Goal: Information Seeking & Learning: Learn about a topic

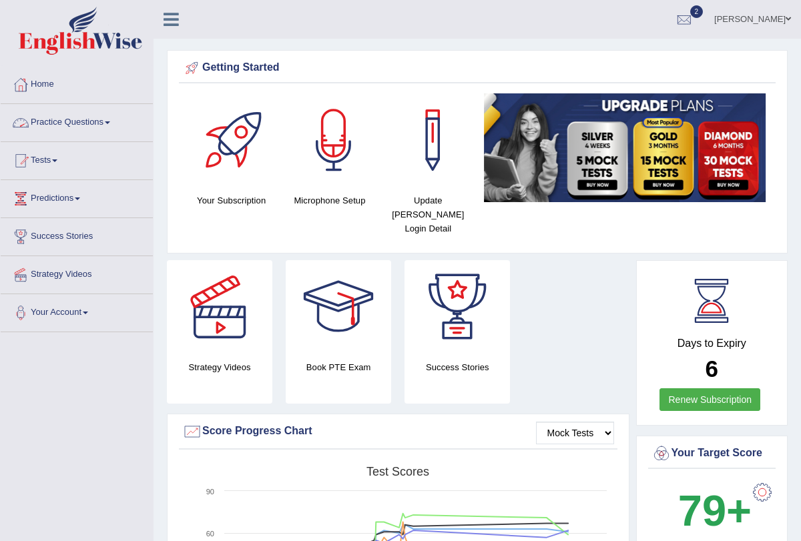
click at [113, 124] on link "Practice Questions" at bounding box center [77, 120] width 152 height 33
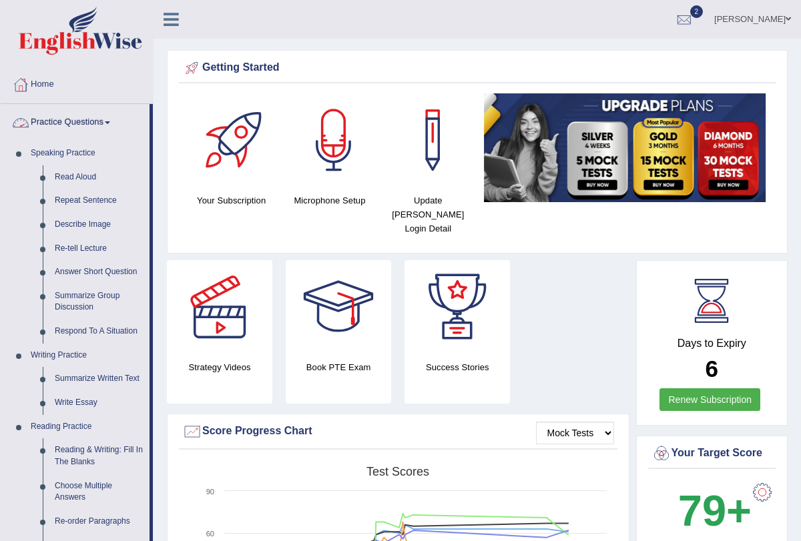
click at [115, 125] on link "Practice Questions" at bounding box center [75, 120] width 149 height 33
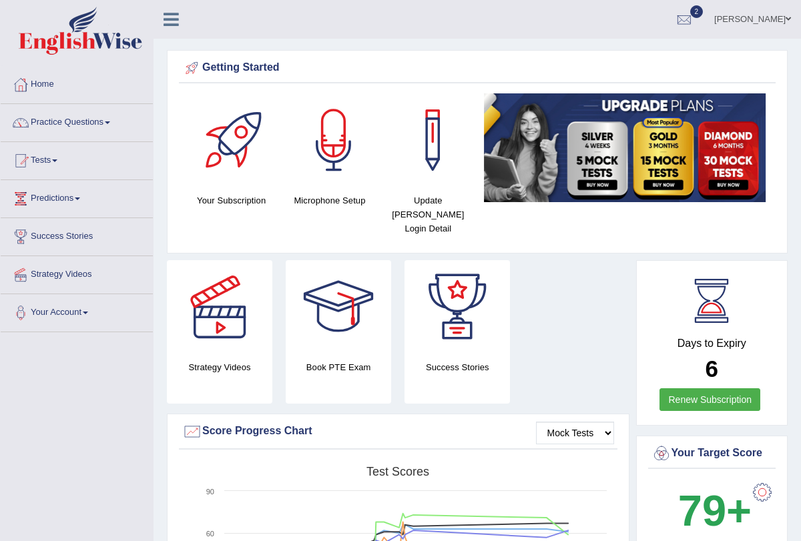
click at [59, 163] on link "Tests" at bounding box center [77, 158] width 152 height 33
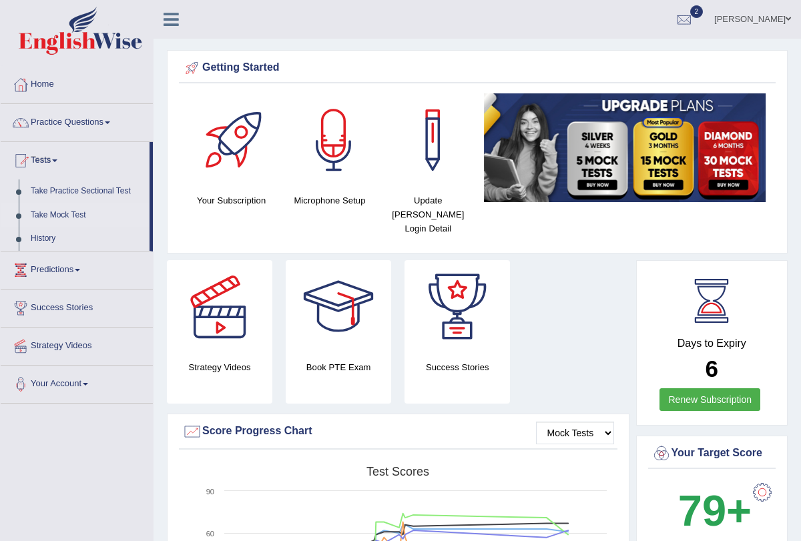
click at [75, 220] on link "Take Mock Test" at bounding box center [87, 215] width 125 height 24
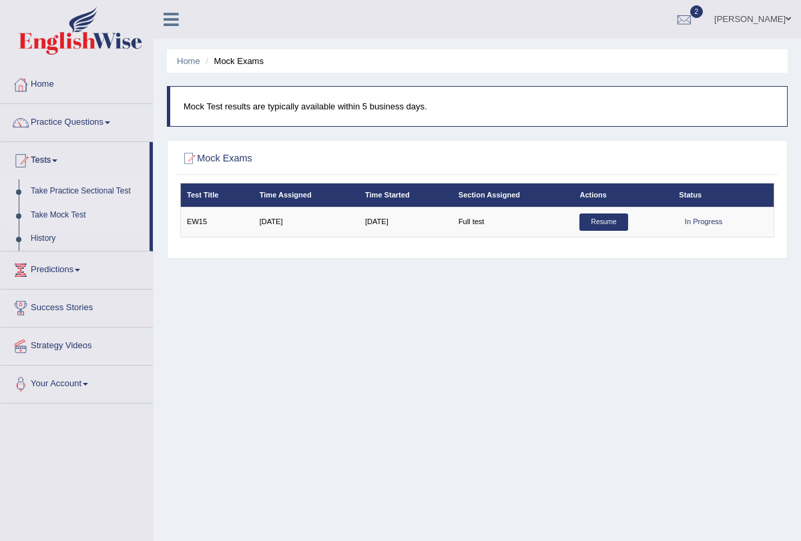
click at [99, 193] on link "Take Practice Sectional Test" at bounding box center [87, 191] width 125 height 24
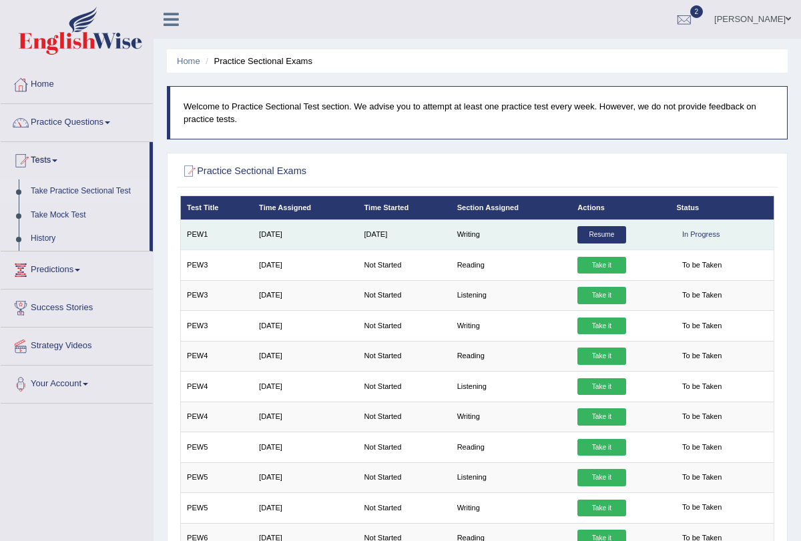
click at [604, 227] on link "Resume" at bounding box center [601, 234] width 48 height 17
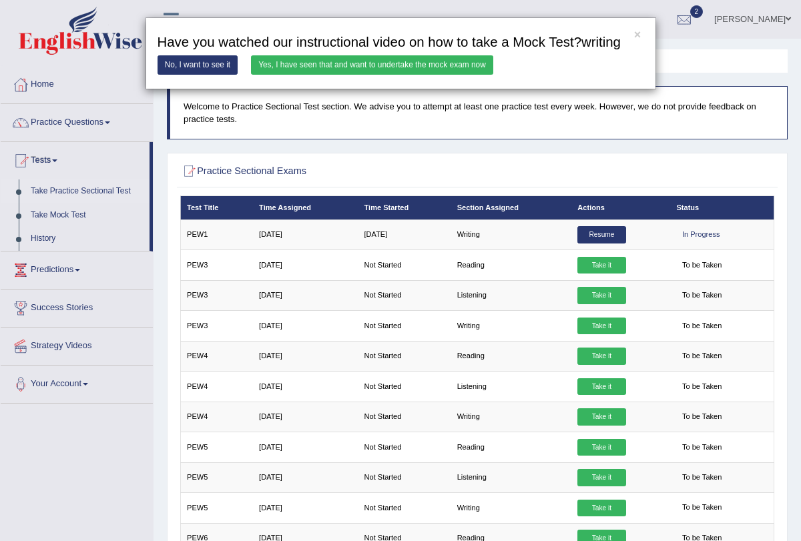
click at [410, 74] on link "Yes, I have seen that and want to undertake the mock exam now" at bounding box center [372, 64] width 242 height 19
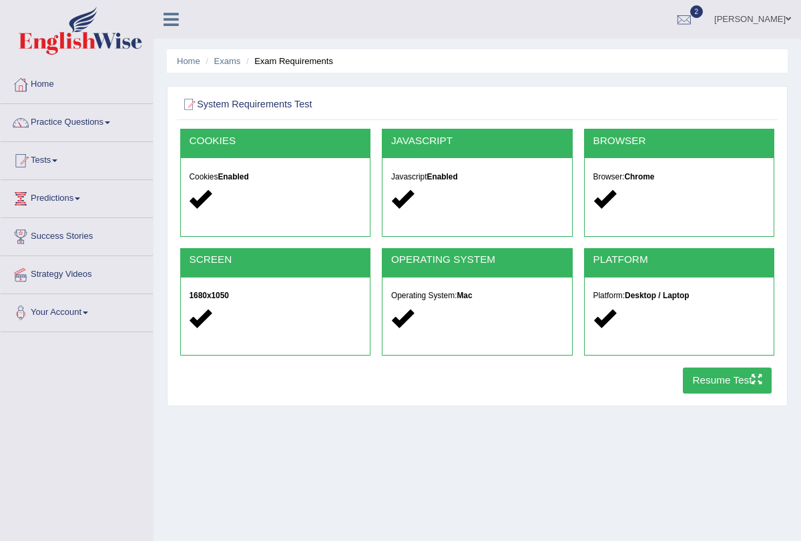
click at [713, 370] on button "Resume Test" at bounding box center [726, 381] width 89 height 26
click at [707, 385] on button "Resume Test" at bounding box center [726, 381] width 89 height 26
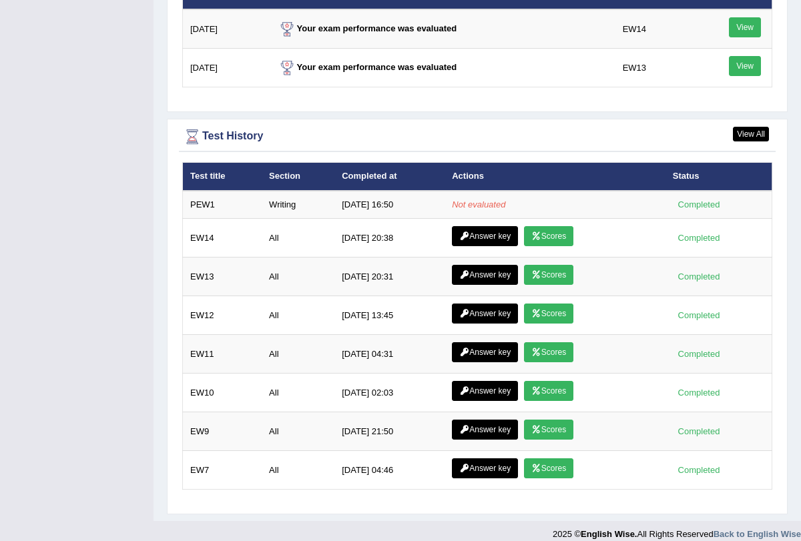
scroll to position [1715, 0]
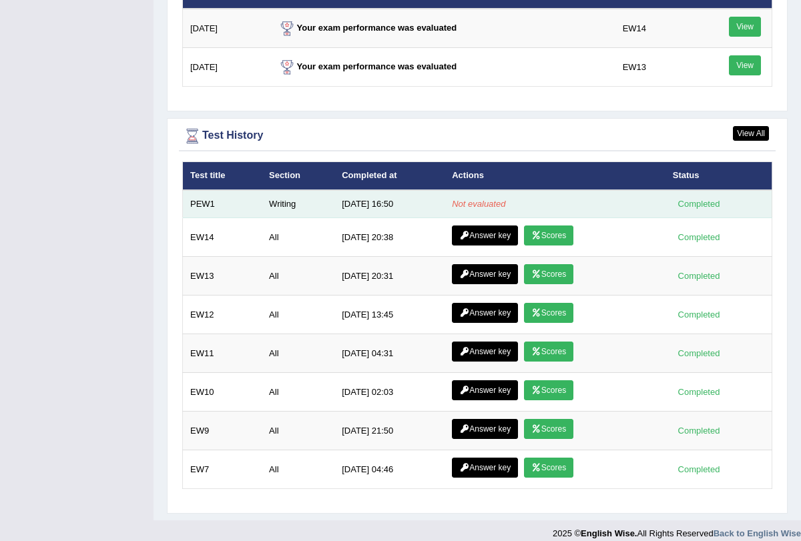
click at [455, 199] on em "Not evaluated" at bounding box center [478, 204] width 53 height 10
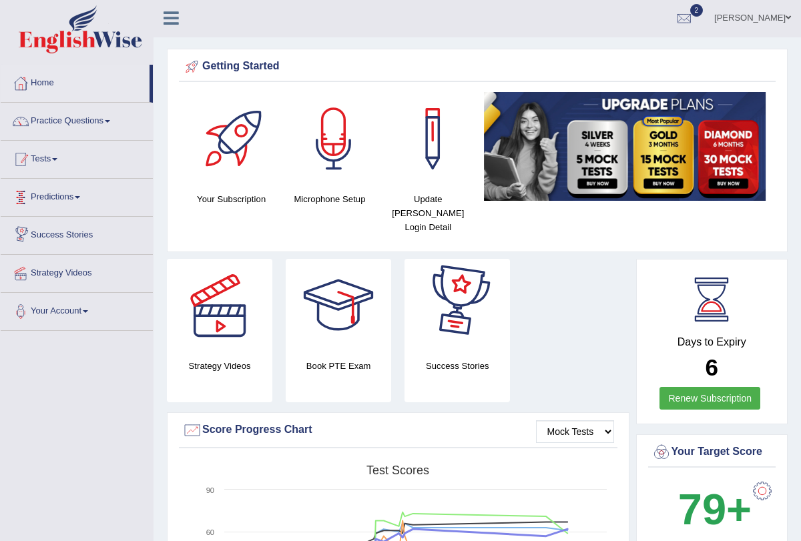
scroll to position [0, 0]
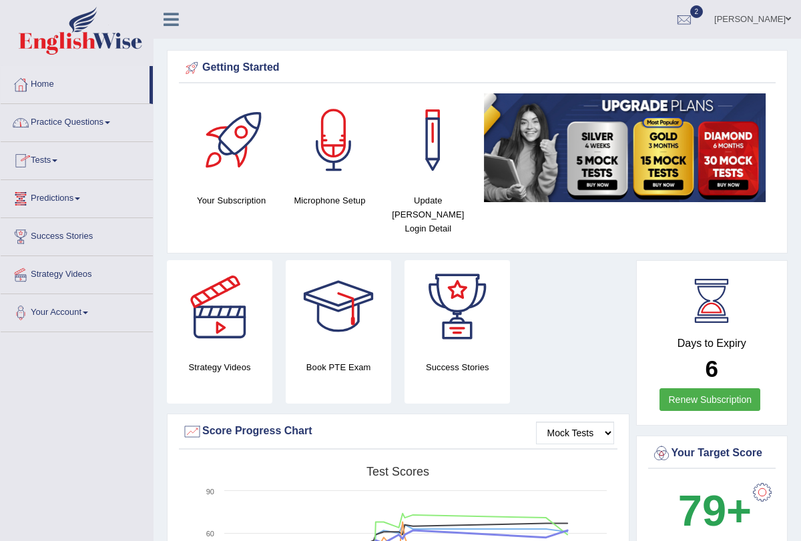
click at [57, 159] on span at bounding box center [54, 160] width 5 height 3
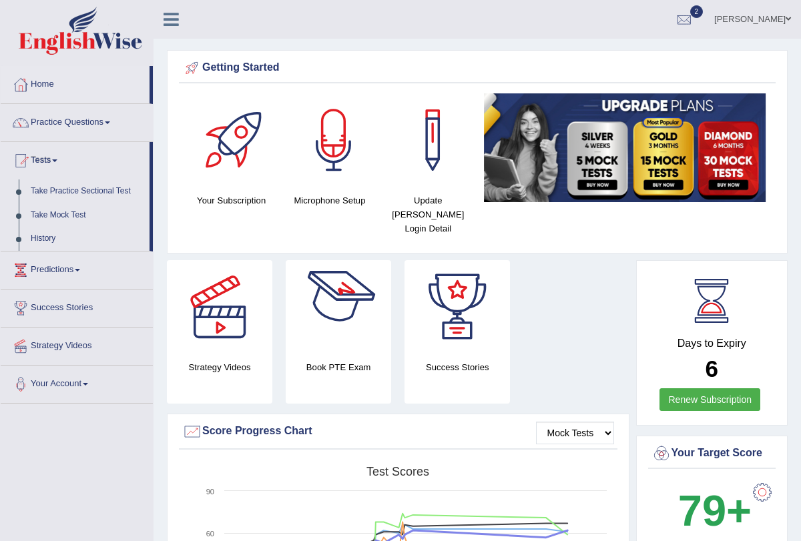
scroll to position [25, 0]
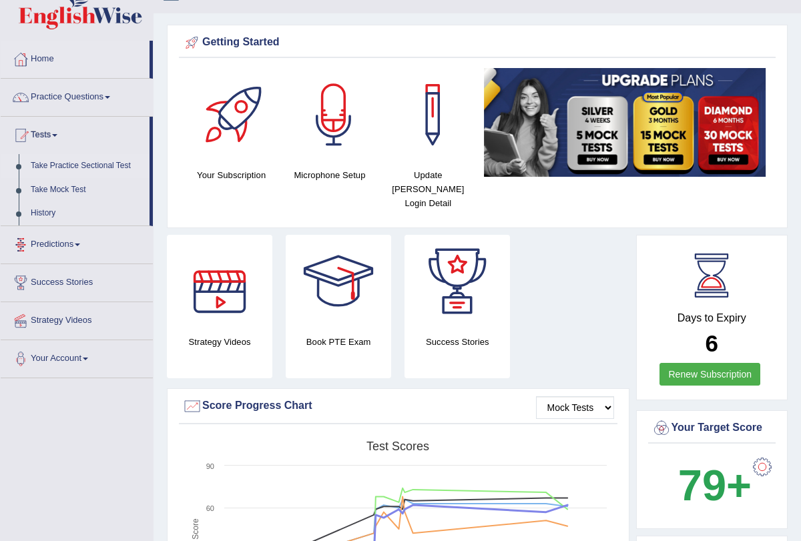
click at [117, 167] on link "Take Practice Sectional Test" at bounding box center [87, 166] width 125 height 24
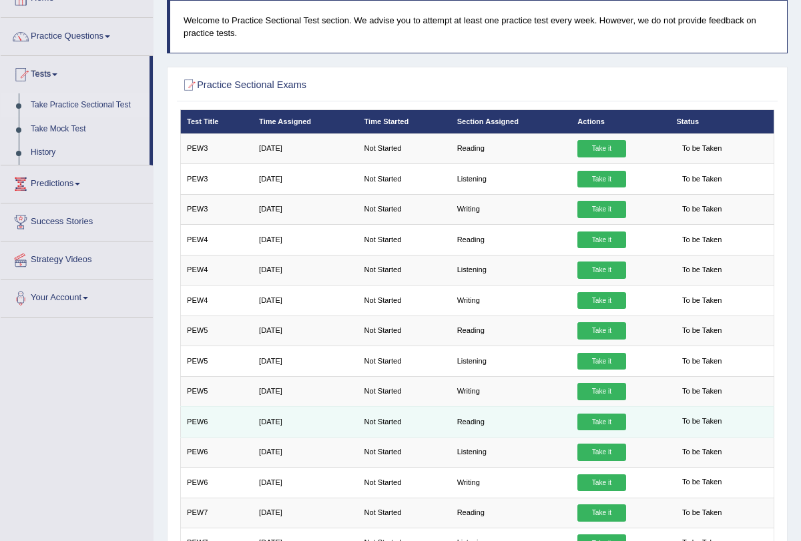
scroll to position [84, 0]
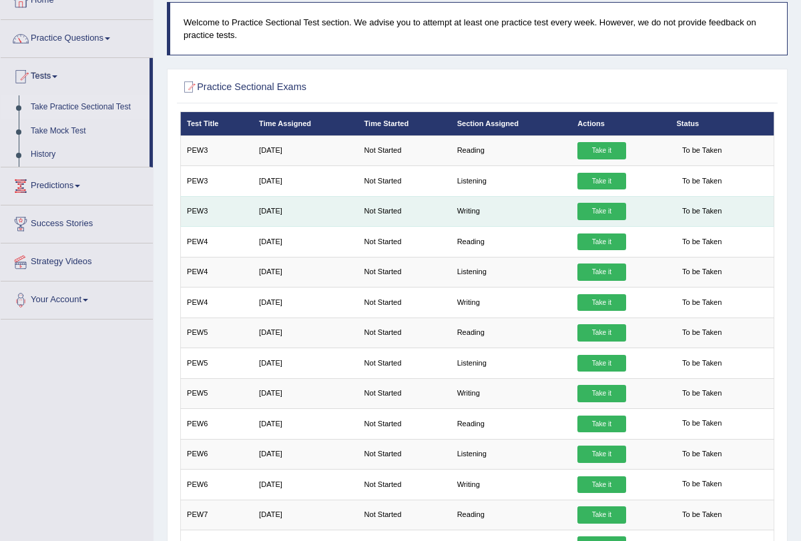
click at [597, 209] on link "Take it" at bounding box center [601, 211] width 48 height 17
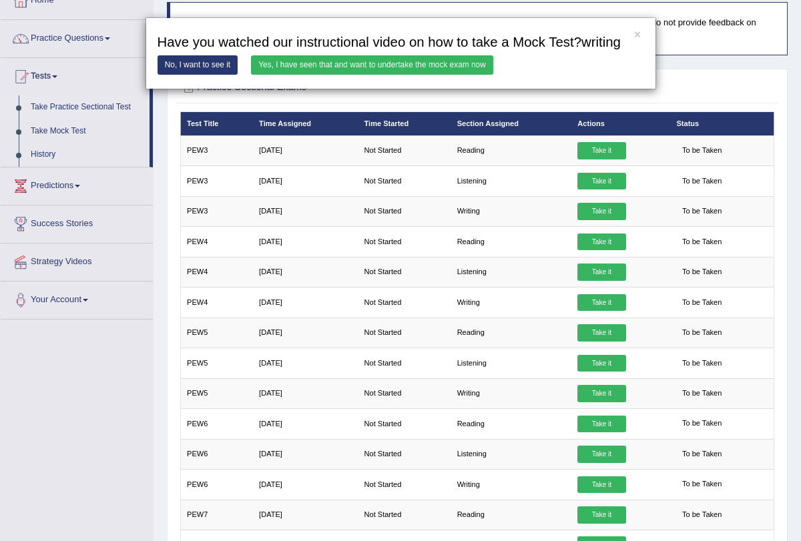
click at [109, 40] on div "× Have you watched our instructional video on how to take a Mock Test?writing N…" at bounding box center [400, 53] width 801 height 73
click at [57, 74] on div "× Have you watched our instructional video on how to take a Mock Test?writing N…" at bounding box center [400, 53] width 801 height 73
click at [57, 77] on div "× Have you watched our instructional video on how to take a Mock Test?writing N…" at bounding box center [400, 53] width 801 height 73
click at [59, 75] on div "× Have you watched our instructional video on how to take a Mock Test?writing N…" at bounding box center [400, 53] width 801 height 73
click at [185, 71] on link "No, I want to see it" at bounding box center [197, 64] width 81 height 19
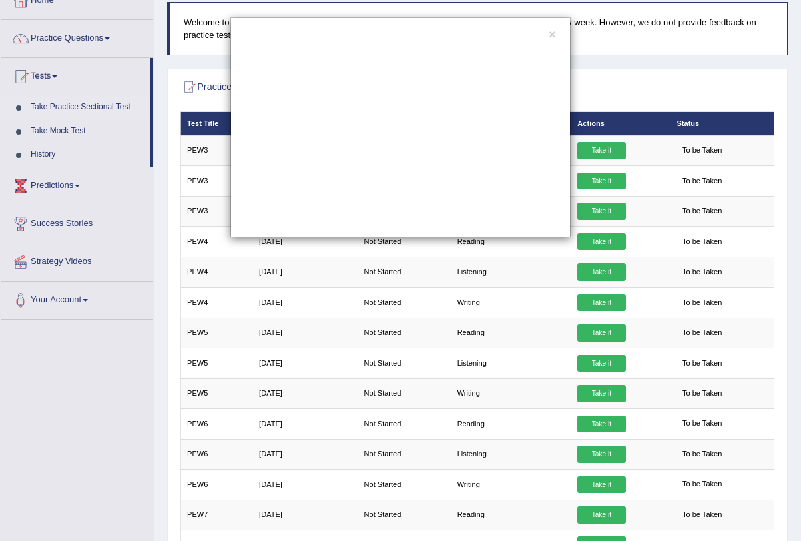
click at [556, 34] on div "×" at bounding box center [400, 127] width 340 height 220
click at [552, 39] on button "×" at bounding box center [551, 35] width 7 height 12
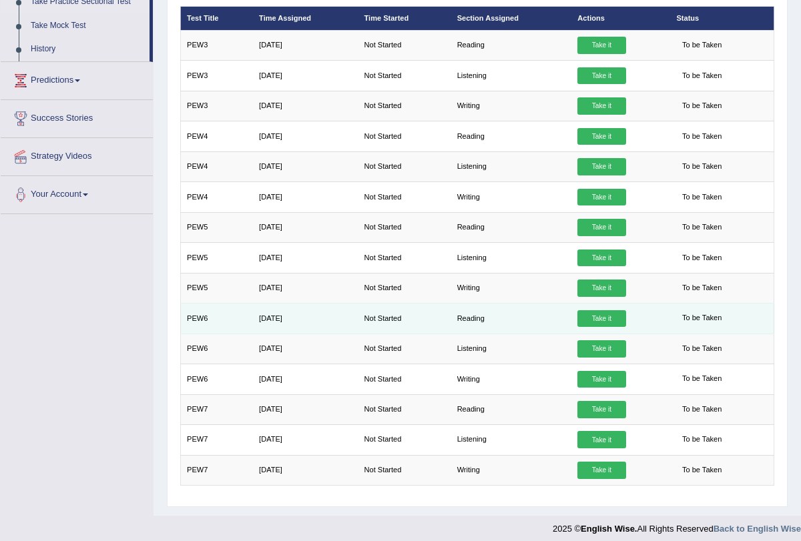
scroll to position [0, 0]
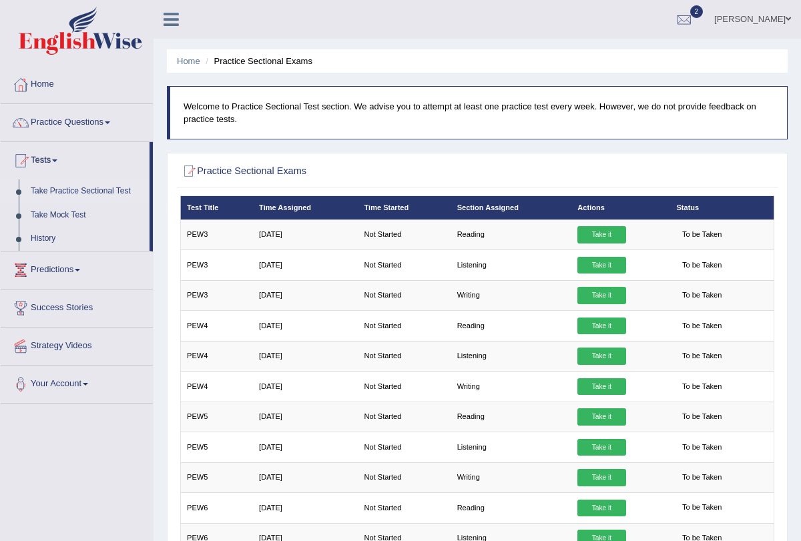
click at [191, 67] on li "Home" at bounding box center [188, 61] width 23 height 13
click at [189, 61] on link "Home" at bounding box center [188, 61] width 23 height 10
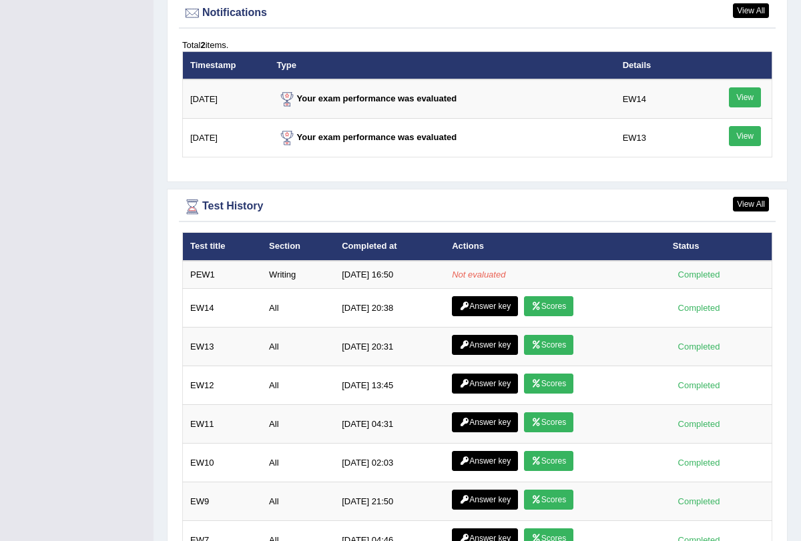
scroll to position [1715, 0]
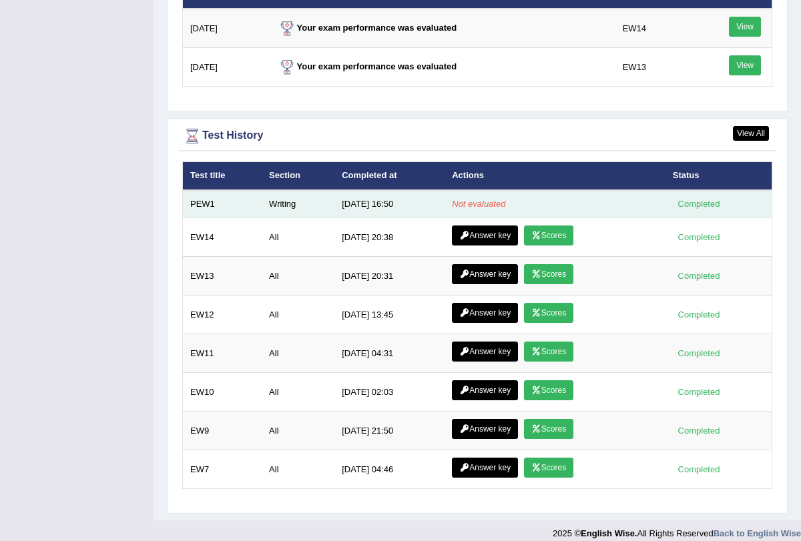
click at [663, 201] on td "Not evaluated" at bounding box center [554, 204] width 221 height 28
click at [469, 199] on em "Not evaluated" at bounding box center [478, 204] width 53 height 10
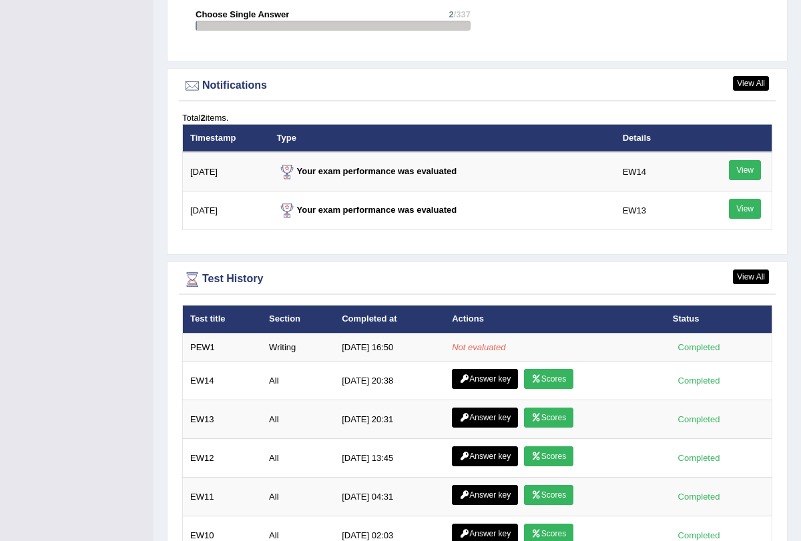
scroll to position [1574, 0]
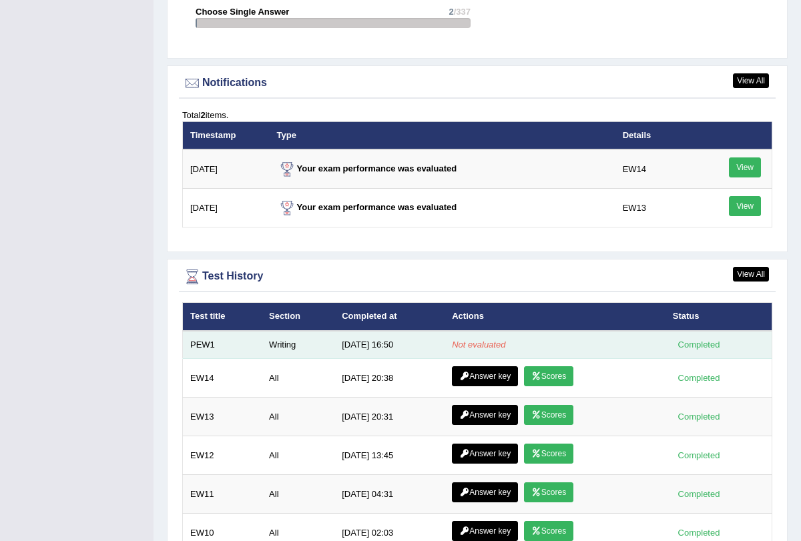
click at [458, 340] on em "Not evaluated" at bounding box center [478, 345] width 53 height 10
click at [684, 338] on div "Completed" at bounding box center [698, 345] width 52 height 14
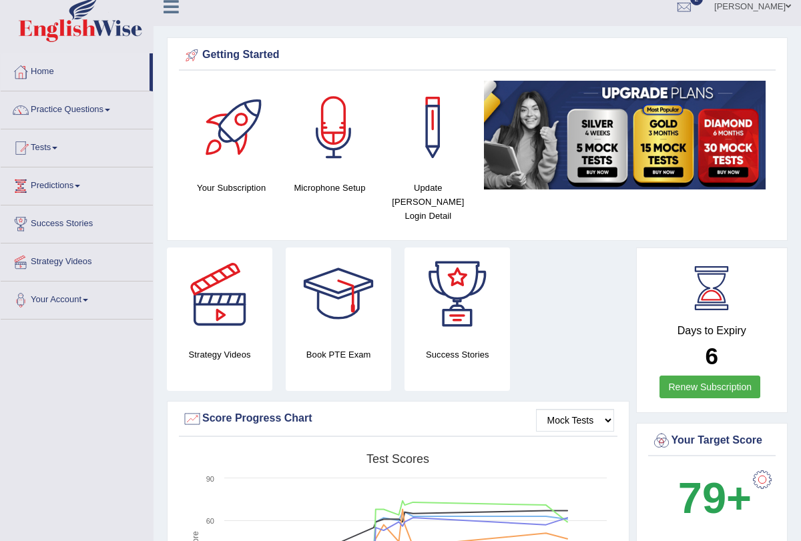
scroll to position [0, 0]
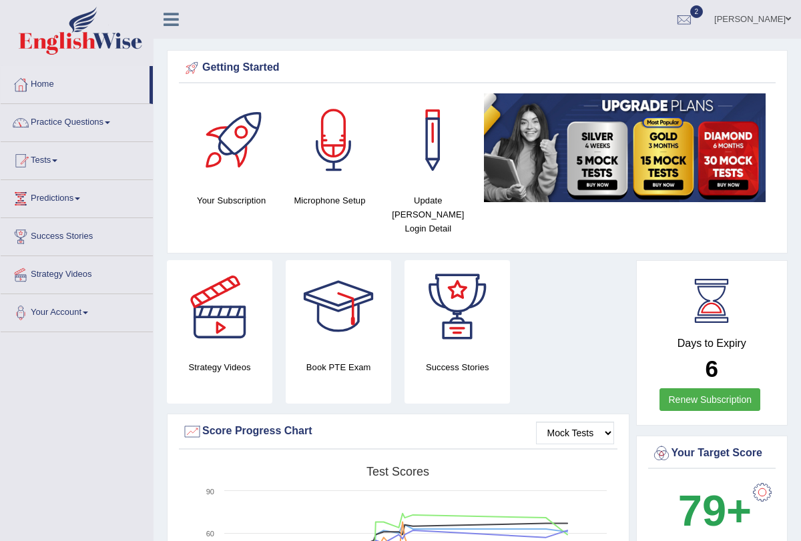
click at [118, 121] on link "Practice Questions" at bounding box center [77, 120] width 152 height 33
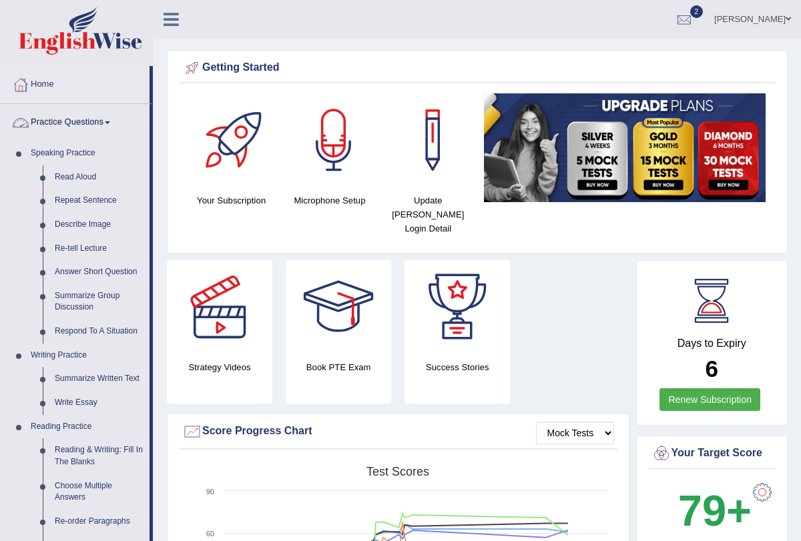
click at [110, 123] on span at bounding box center [107, 122] width 5 height 3
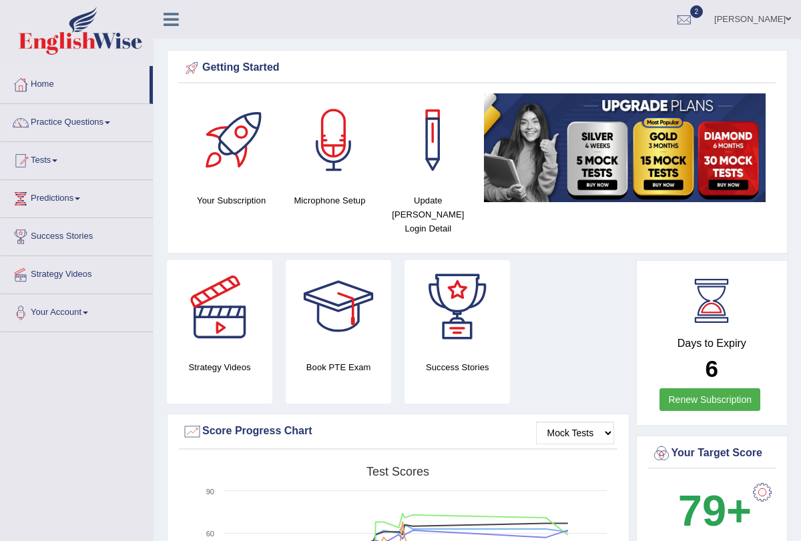
click at [114, 119] on link "Practice Questions" at bounding box center [77, 120] width 152 height 33
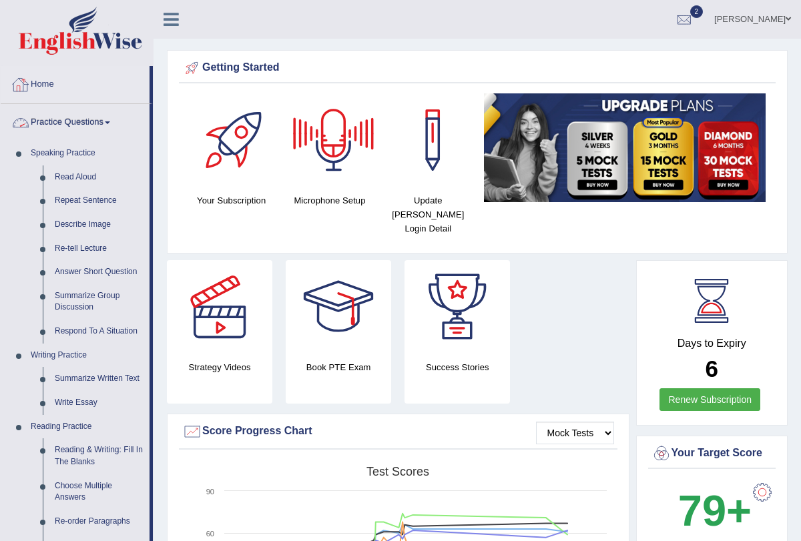
click at [119, 123] on link "Practice Questions" at bounding box center [75, 120] width 149 height 33
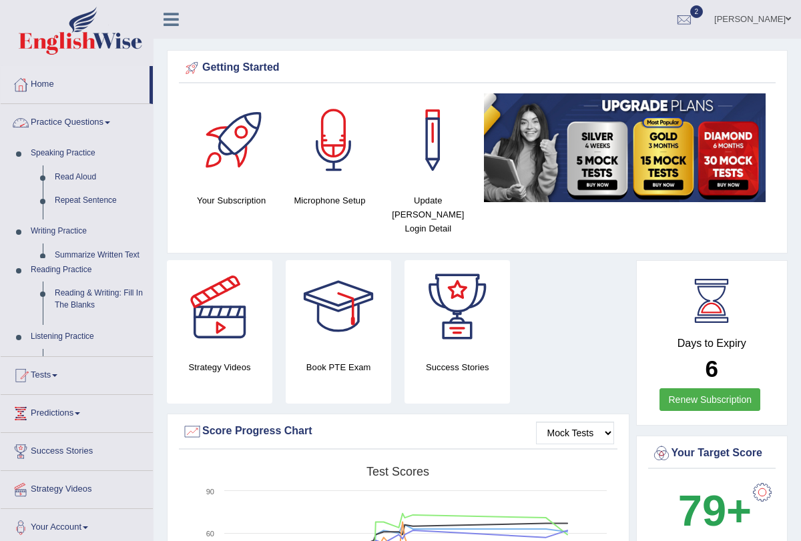
click at [119, 123] on link "Practice Questions" at bounding box center [77, 120] width 152 height 33
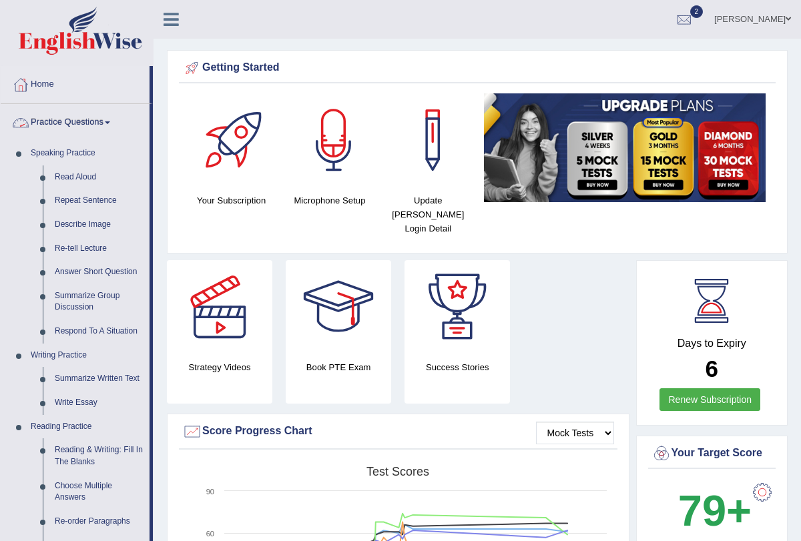
click at [111, 124] on link "Practice Questions" at bounding box center [75, 120] width 149 height 33
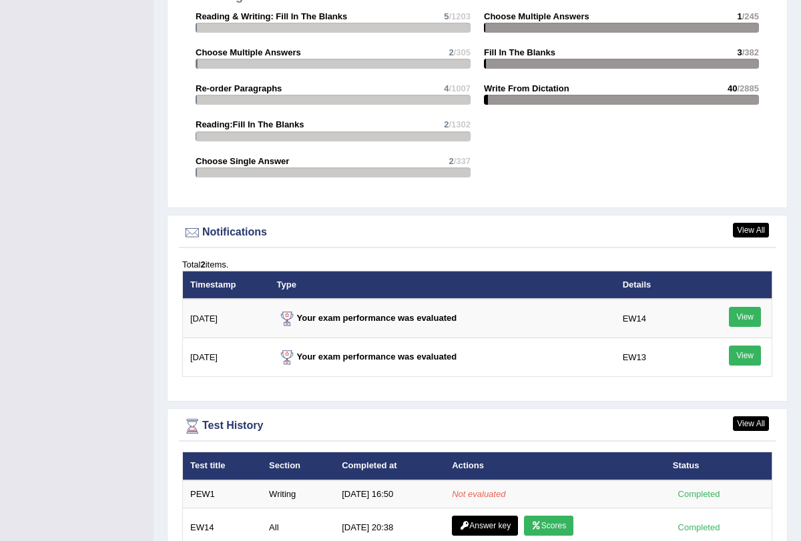
scroll to position [1715, 0]
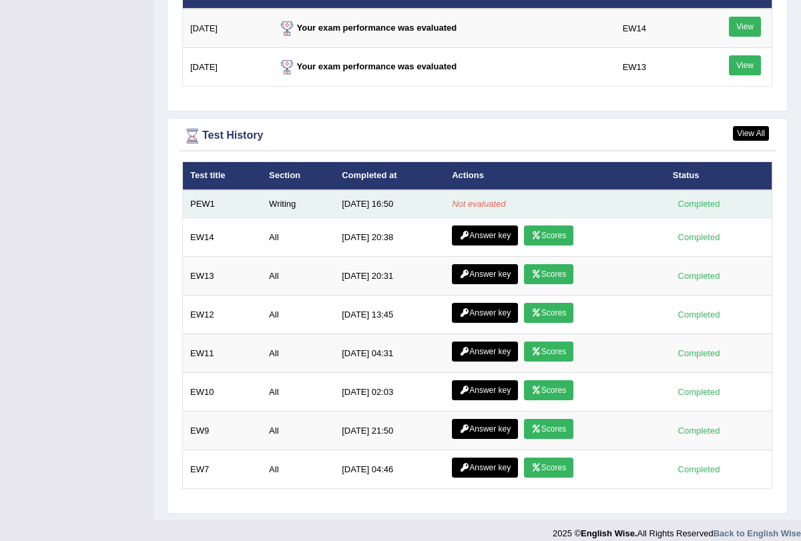
click at [478, 196] on td "Not evaluated" at bounding box center [554, 204] width 221 height 28
click at [704, 197] on div "Completed" at bounding box center [698, 204] width 52 height 14
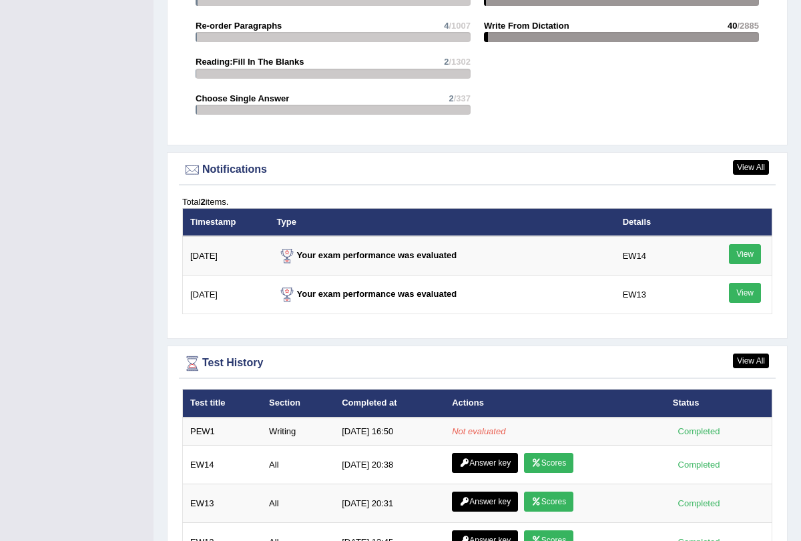
scroll to position [1494, 0]
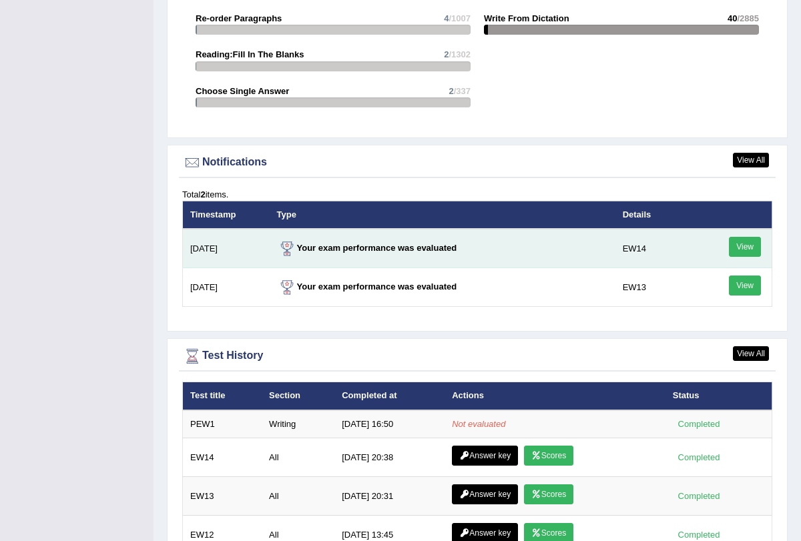
click at [755, 237] on link "View" at bounding box center [744, 247] width 32 height 20
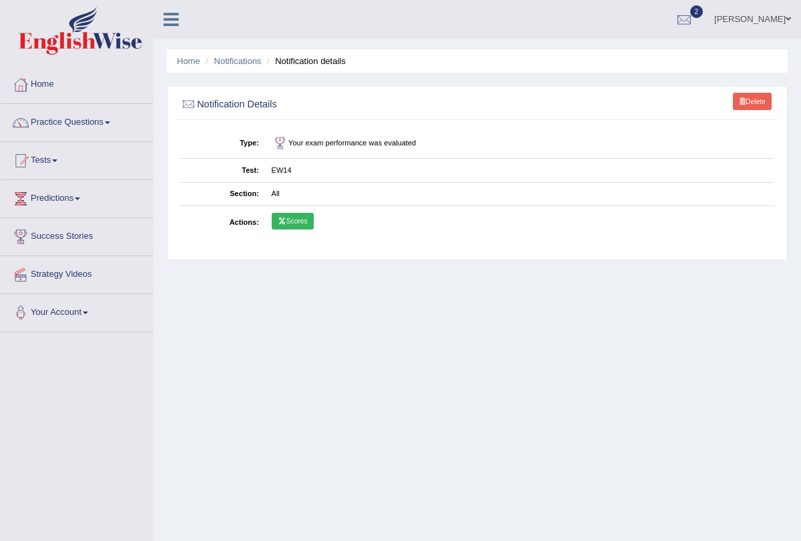
click at [287, 221] on link "Scores" at bounding box center [293, 221] width 42 height 17
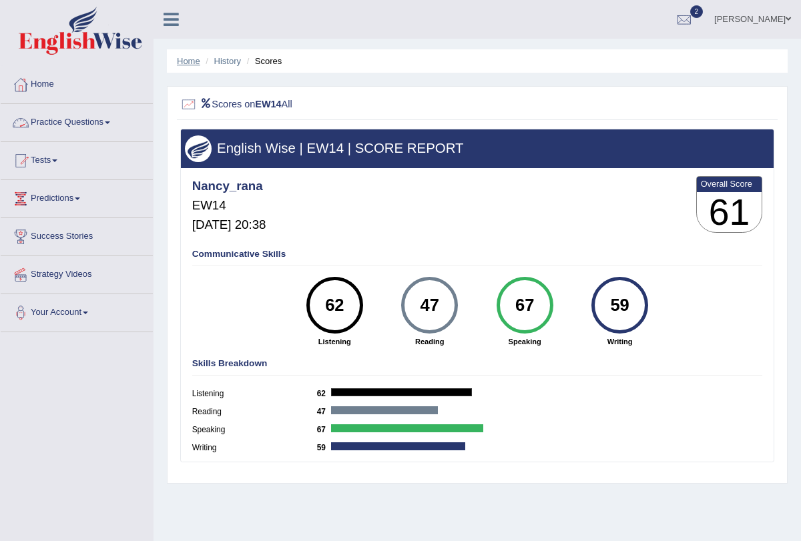
click at [197, 58] on link "Home" at bounding box center [188, 61] width 23 height 10
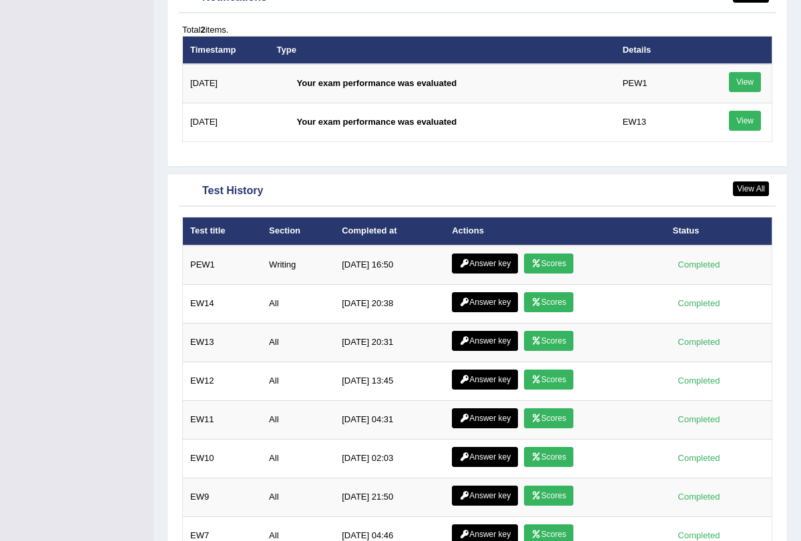
scroll to position [1726, 0]
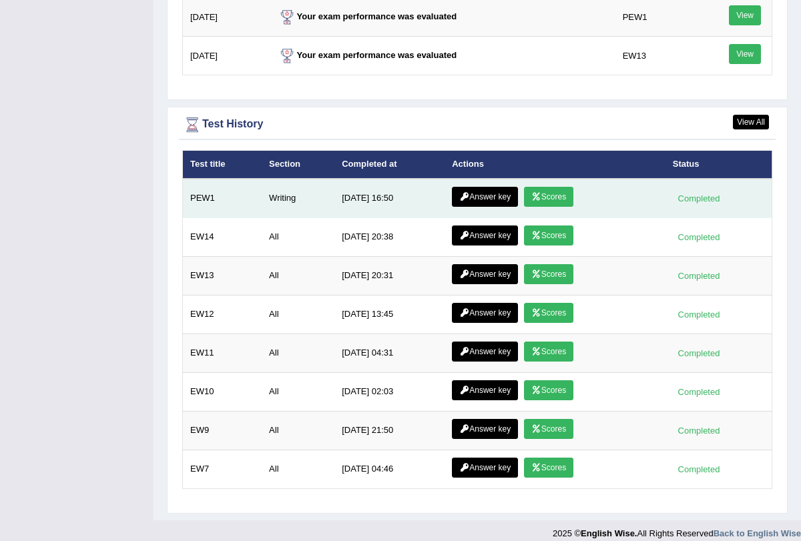
click at [536, 193] on icon at bounding box center [536, 197] width 10 height 8
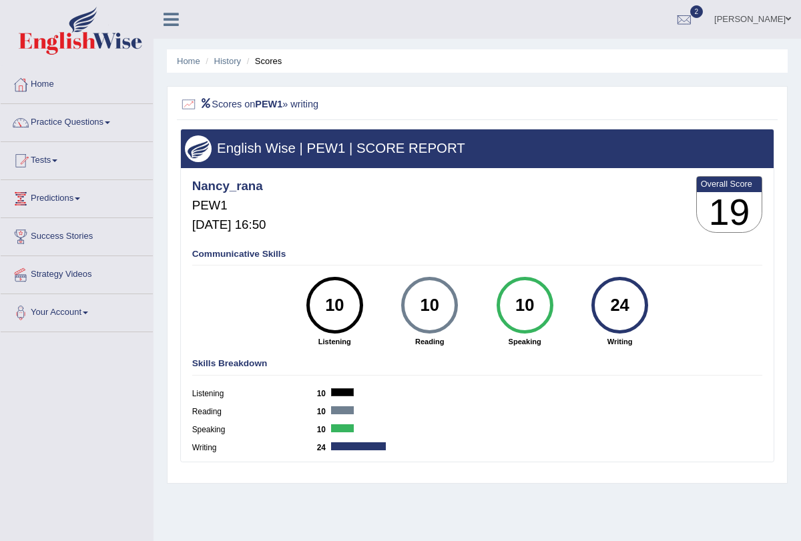
click at [207, 107] on icon at bounding box center [205, 103] width 12 height 9
click at [189, 103] on div at bounding box center [188, 104] width 17 height 17
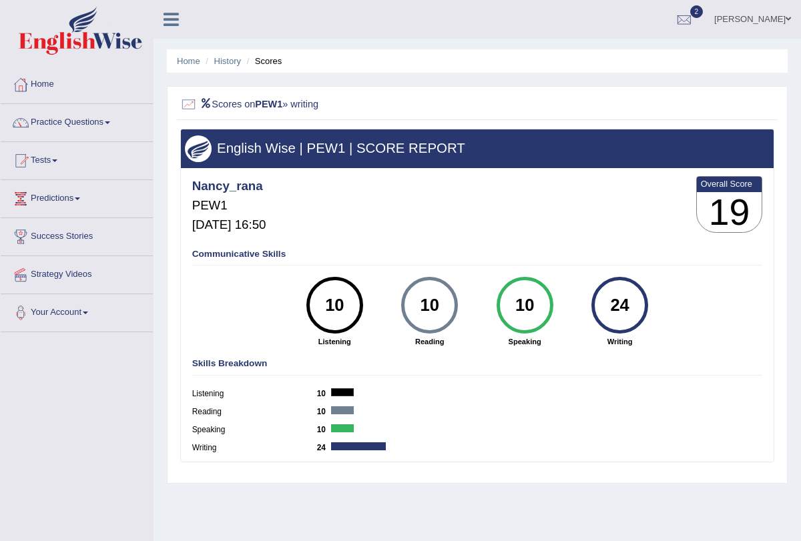
click at [189, 103] on div at bounding box center [188, 104] width 17 height 17
click at [112, 117] on link "Practice Questions" at bounding box center [77, 120] width 152 height 33
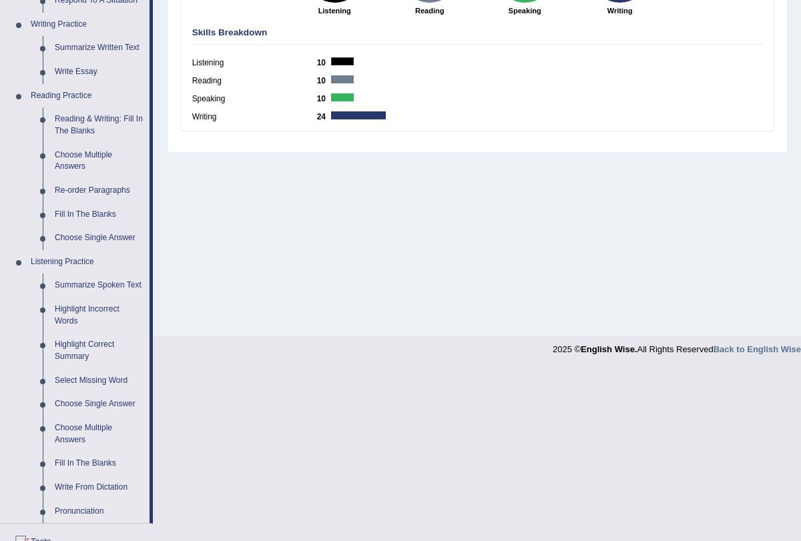
scroll to position [516, 0]
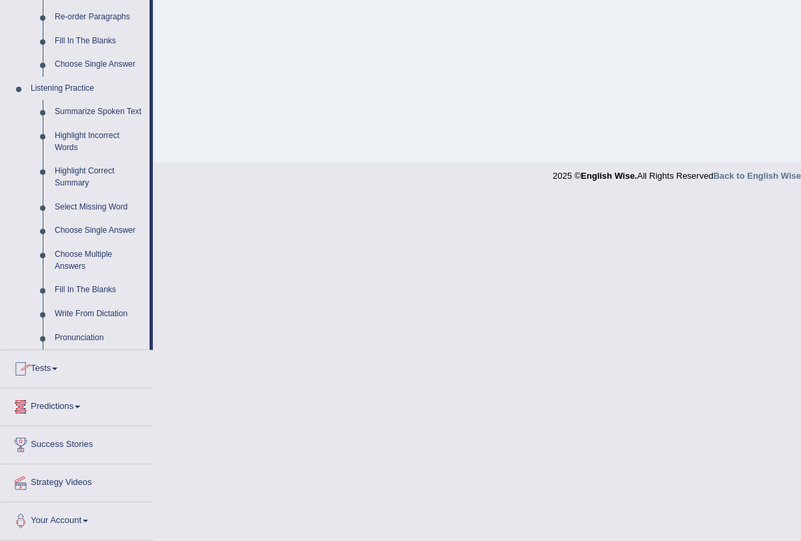
click at [57, 368] on span at bounding box center [54, 369] width 5 height 3
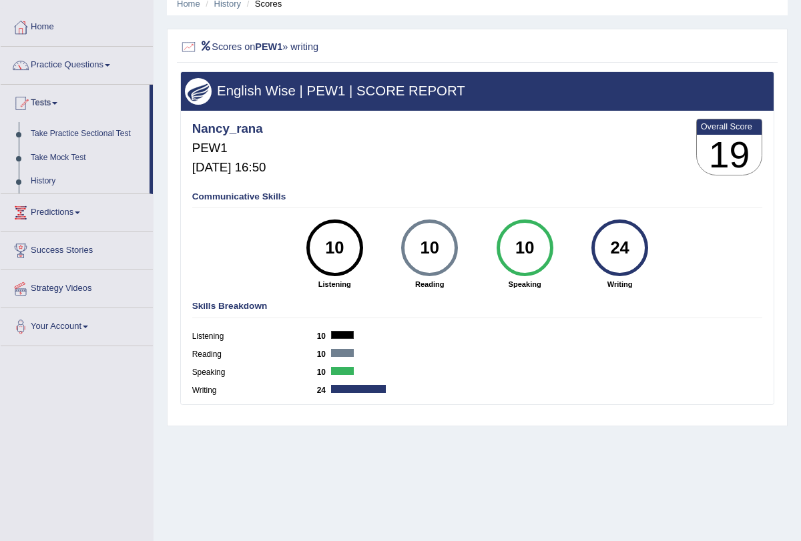
scroll to position [49, 0]
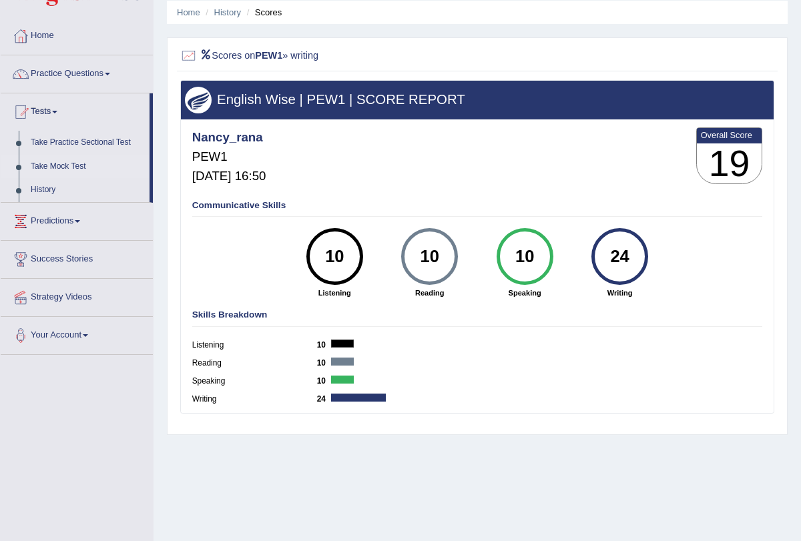
click at [81, 167] on link "Take Mock Test" at bounding box center [87, 167] width 125 height 24
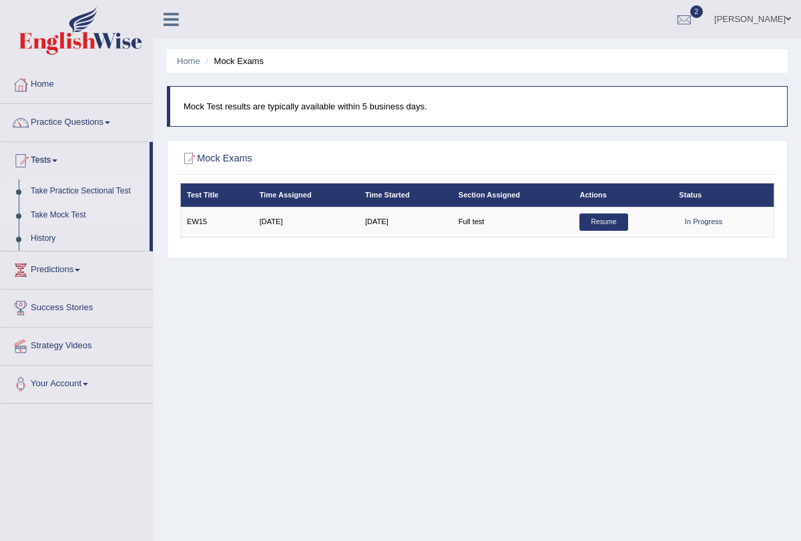
click at [129, 189] on link "Take Practice Sectional Test" at bounding box center [87, 191] width 125 height 24
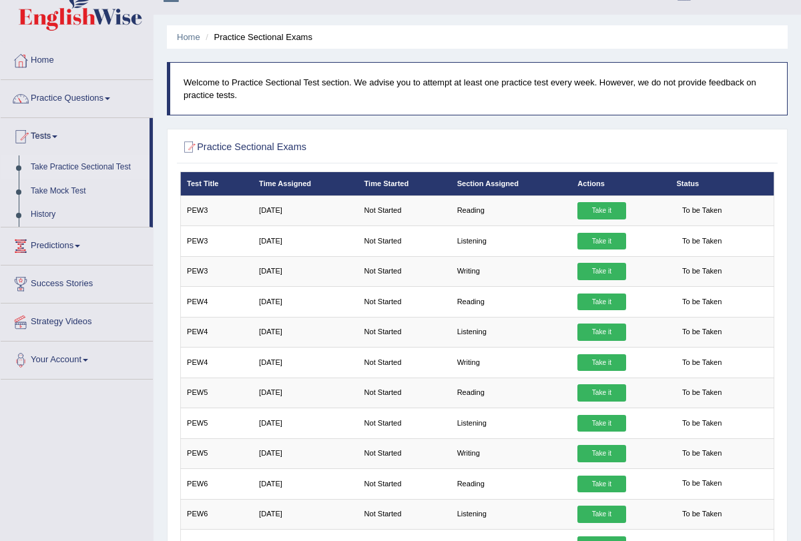
scroll to position [29, 0]
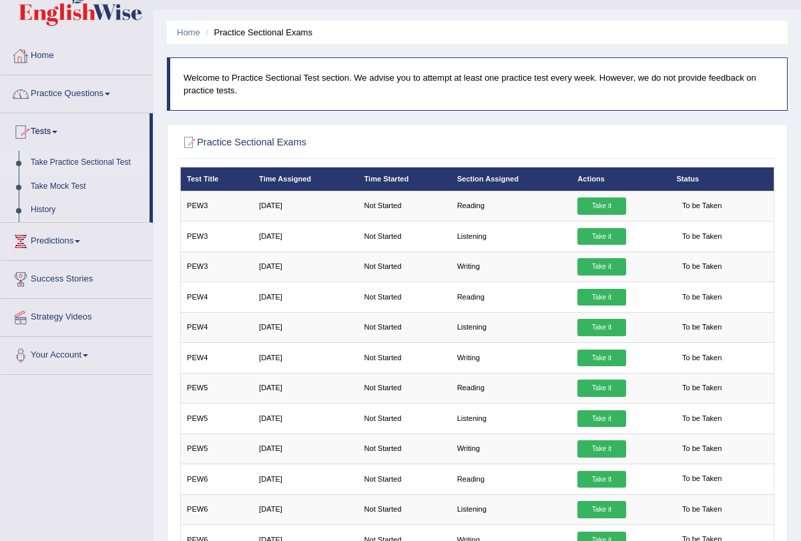
click at [110, 93] on span at bounding box center [107, 94] width 5 height 3
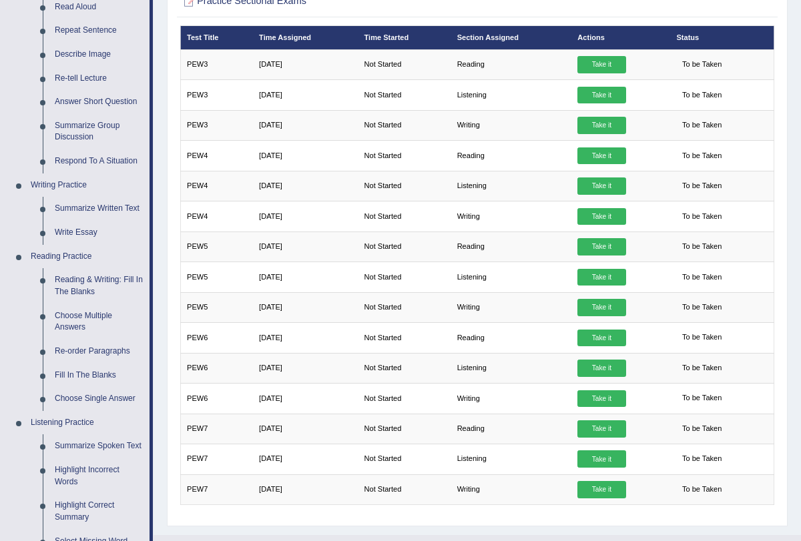
scroll to position [181, 0]
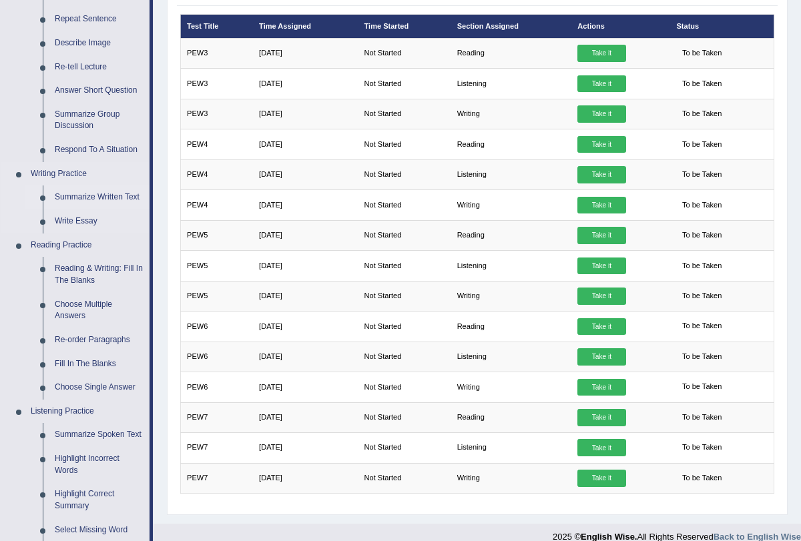
click at [105, 196] on link "Summarize Written Text" at bounding box center [99, 197] width 101 height 24
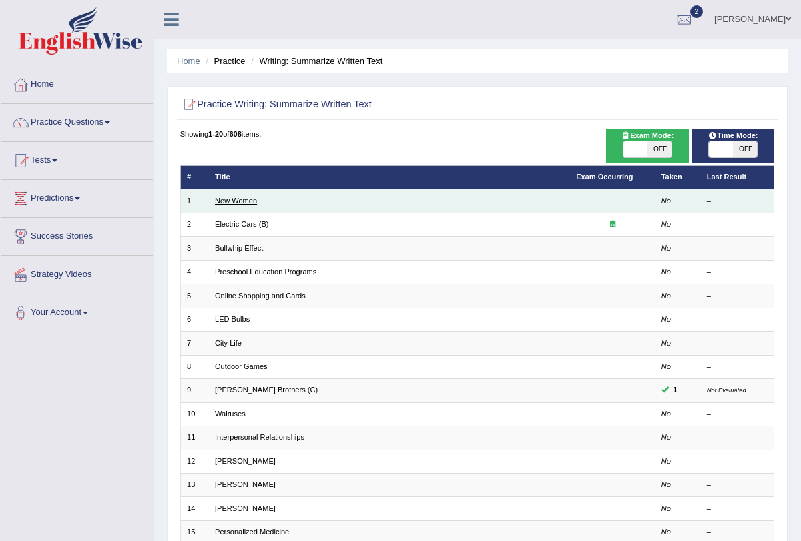
click at [239, 201] on link "New Women" at bounding box center [236, 201] width 42 height 8
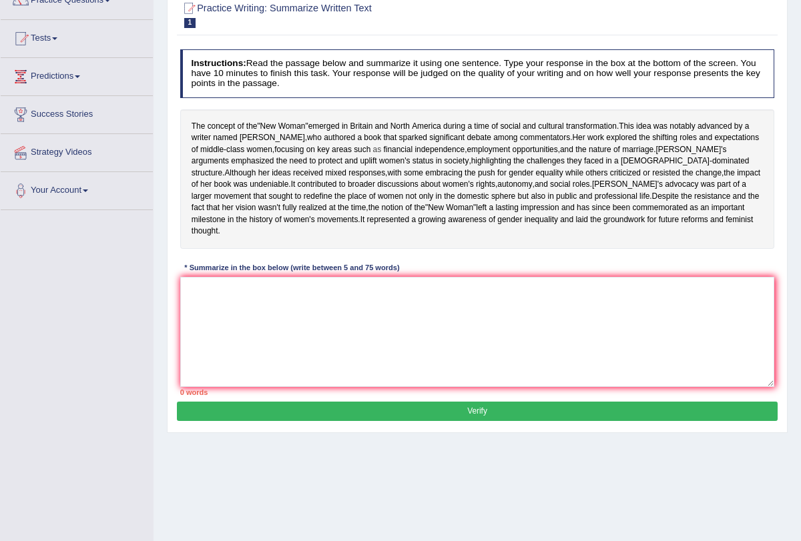
scroll to position [159, 0]
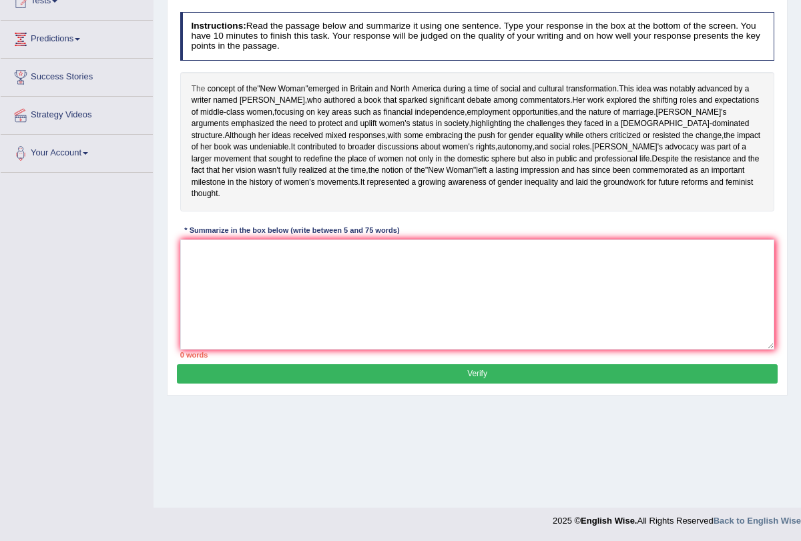
click at [196, 86] on span "The" at bounding box center [198, 89] width 14 height 12
click at [196, 86] on body "Toggle navigation Home Practice Questions Speaking Practice Read Aloud Repeat S…" at bounding box center [400, 111] width 801 height 541
drag, startPoint x: 196, startPoint y: 86, endPoint x: 210, endPoint y: 85, distance: 14.1
click at [210, 85] on div "The concept of the " New Woman " emerged in [GEOGRAPHIC_DATA] and [GEOGRAPHIC_D…" at bounding box center [477, 141] width 594 height 139
click at [193, 84] on span "The" at bounding box center [198, 89] width 14 height 12
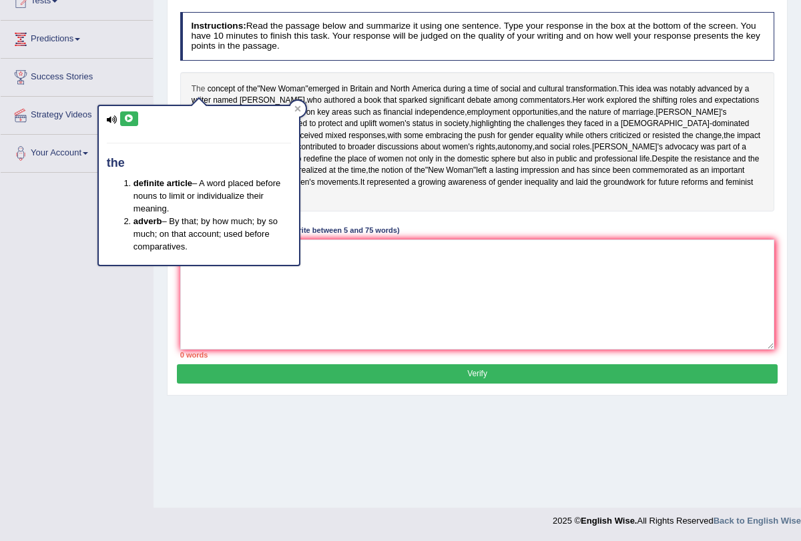
click at [193, 83] on span "The" at bounding box center [198, 89] width 14 height 12
click at [318, 80] on div "The concept of the " New Woman " emerged in Britain and North America during a …" at bounding box center [477, 141] width 594 height 139
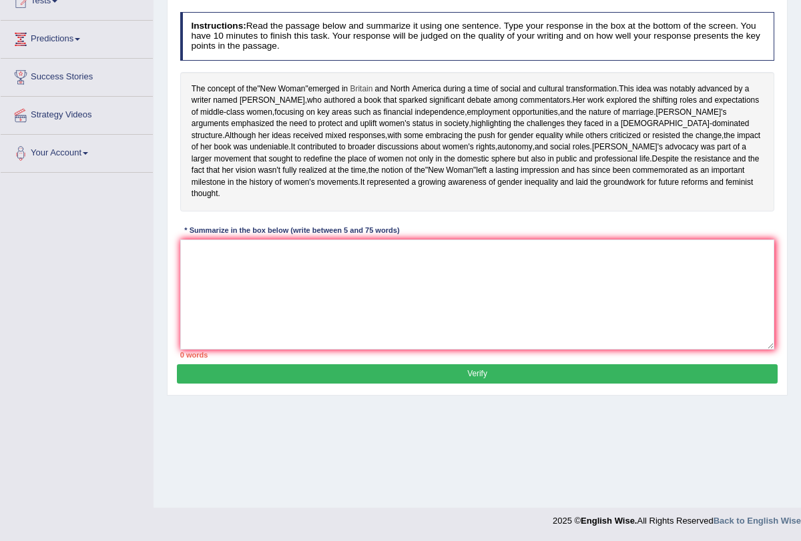
drag, startPoint x: 324, startPoint y: 85, endPoint x: 366, endPoint y: 82, distance: 42.2
click at [366, 82] on div "The concept of the " New Woman " emerged in Britain and North America during a …" at bounding box center [477, 141] width 594 height 139
click at [366, 83] on span "Britain" at bounding box center [361, 89] width 23 height 12
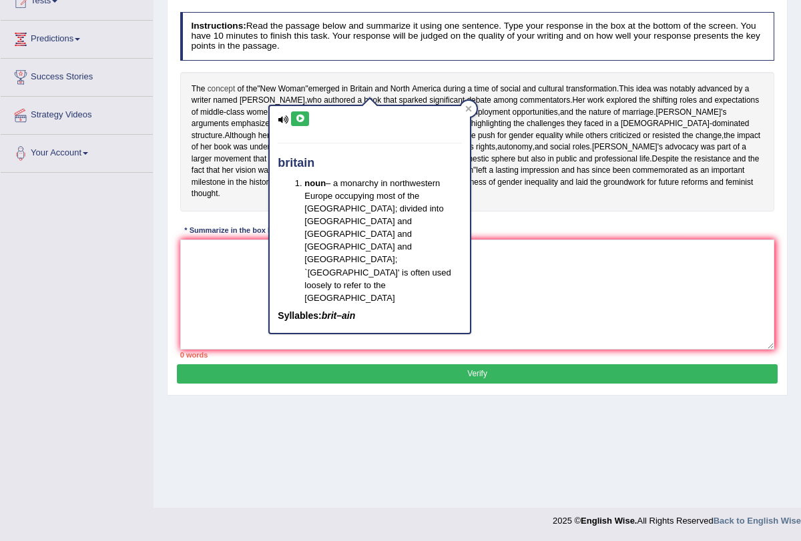
drag, startPoint x: 366, startPoint y: 82, endPoint x: 216, endPoint y: 86, distance: 149.5
click at [224, 85] on div "The concept of the " New Woman " emerged in Britain and North America during a …" at bounding box center [477, 141] width 594 height 139
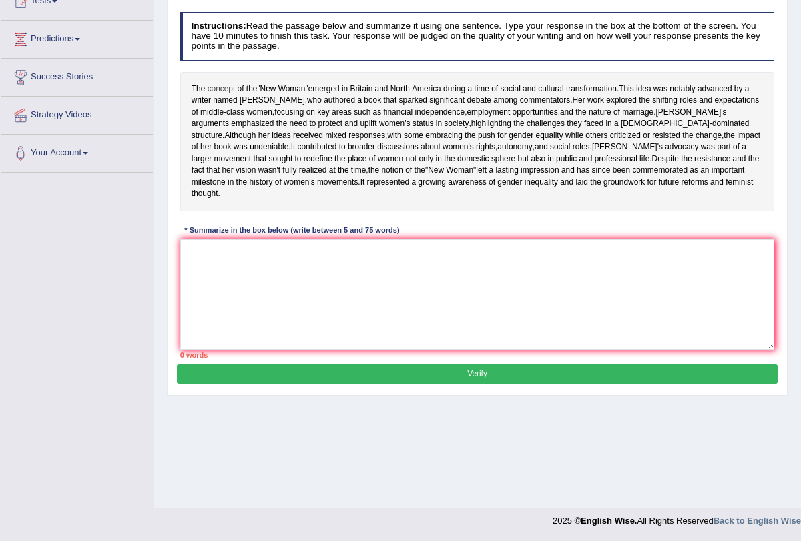
drag, startPoint x: 213, startPoint y: 87, endPoint x: 223, endPoint y: 85, distance: 10.9
click at [223, 85] on span "concept" at bounding box center [221, 89] width 28 height 12
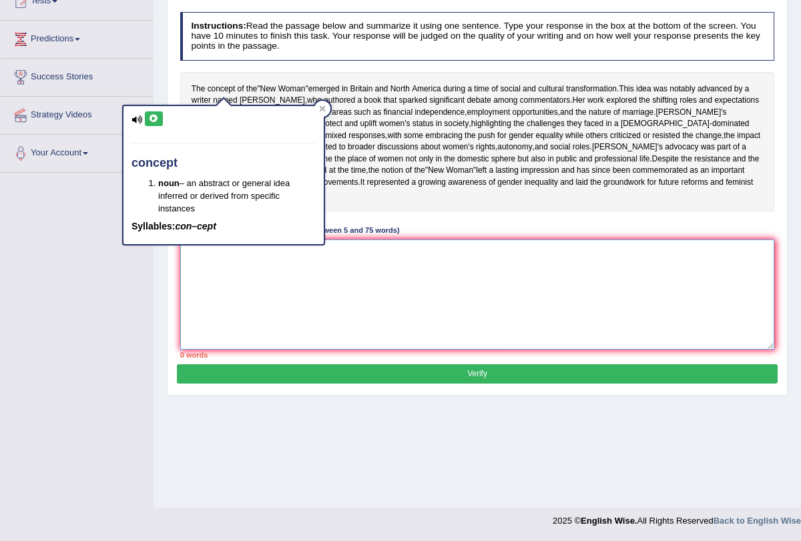
click at [211, 280] on textarea at bounding box center [477, 294] width 594 height 110
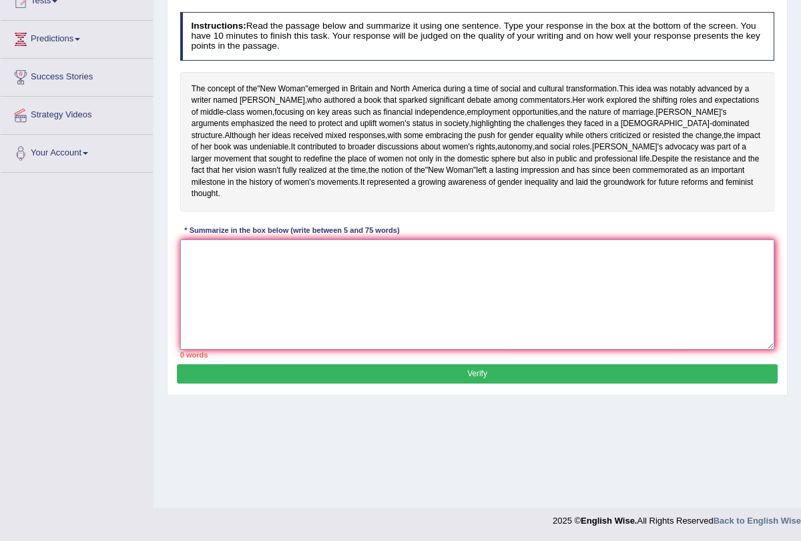
click at [211, 280] on textarea at bounding box center [477, 294] width 594 height 110
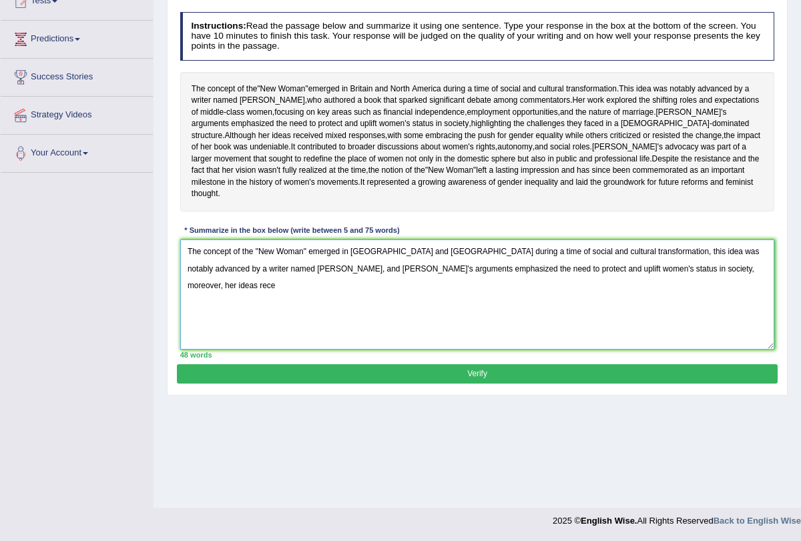
click at [741, 274] on textarea "The concept of the "New Woman" emerged in Britian and North America during a ti…" at bounding box center [477, 294] width 594 height 110
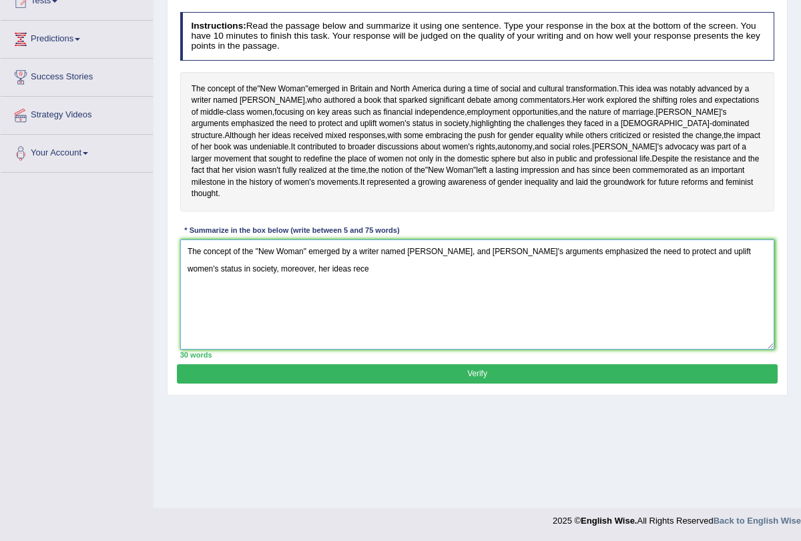
click at [434, 276] on textarea "The concept of the "New Woman" emerged by a writer named Sarah, and sarah's arg…" at bounding box center [477, 294] width 594 height 110
click at [474, 274] on textarea "The concept of the "New Woman" emerged by a writer named Sarah and sarah's argu…" at bounding box center [477, 294] width 594 height 110
click at [284, 293] on textarea "The concept of the "New Woman" emerged by a writer named Sarah and sarah's argu…" at bounding box center [477, 294] width 594 height 110
click at [514, 274] on textarea "The concept of the "New Woman" emerged by a writer named Sarah and sarah's argu…" at bounding box center [477, 294] width 594 height 110
click at [425, 292] on textarea "The concept of the "New Woman" emerged by a writer named Sarah, her work explor…" at bounding box center [477, 294] width 594 height 110
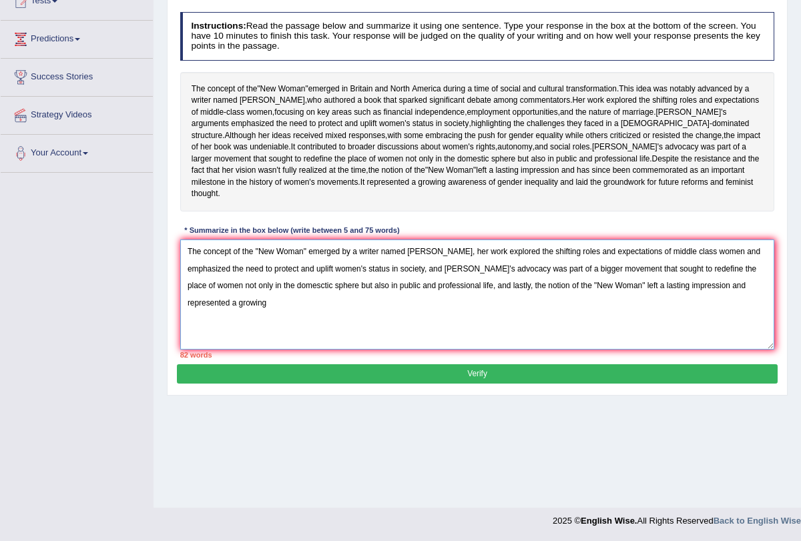
click at [216, 288] on textarea "The concept of the "New Woman" emerged by a writer named Sarah, her work explor…" at bounding box center [477, 294] width 594 height 110
click at [214, 309] on textarea "The concept of the "New Woman" emerged by a writer named Sarah, her work explor…" at bounding box center [477, 294] width 594 height 110
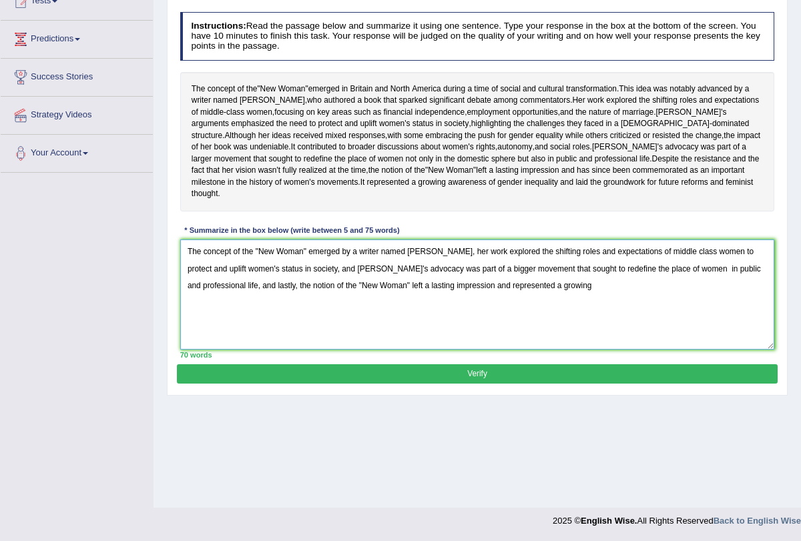
click at [521, 307] on textarea "The concept of the "New Woman" emerged by a writer named Sarah, her work explor…" at bounding box center [477, 294] width 594 height 110
type textarea "The concept of the "New Woman" emerged by a writer named Sarah, her work explor…"
click at [578, 384] on button "Verify" at bounding box center [477, 373] width 600 height 19
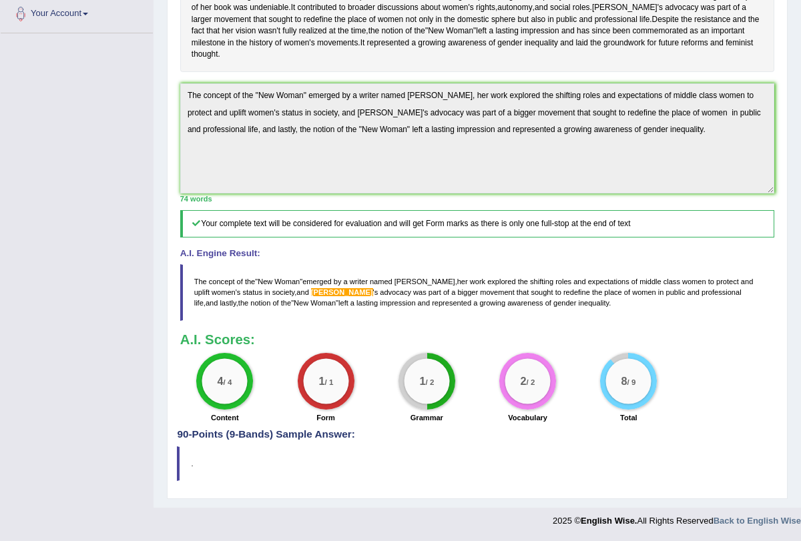
scroll to position [0, 0]
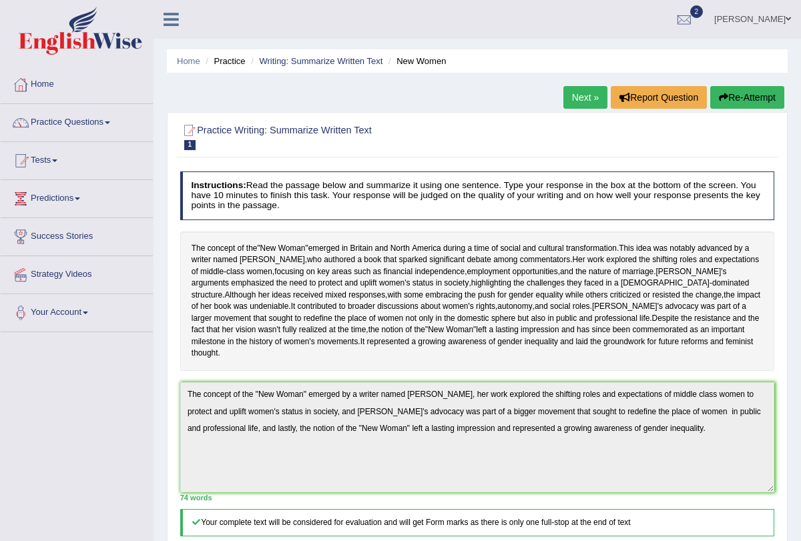
click at [570, 93] on link "Next »" at bounding box center [585, 97] width 44 height 23
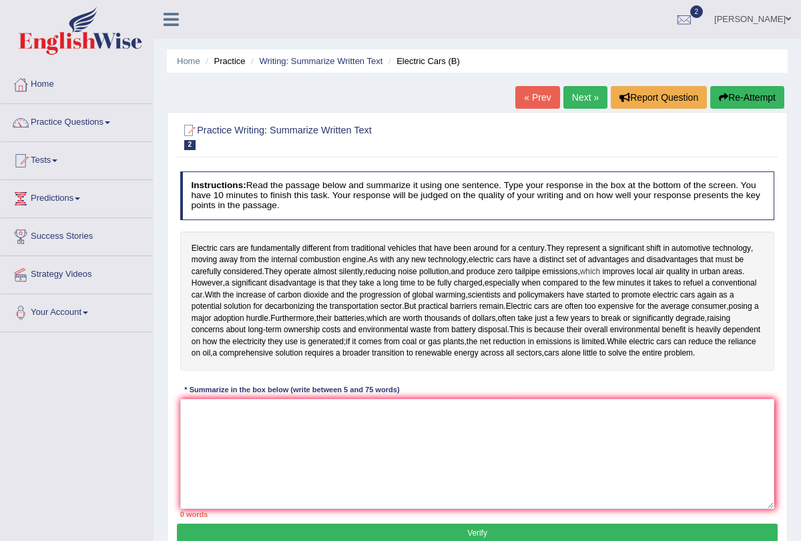
scroll to position [76, 0]
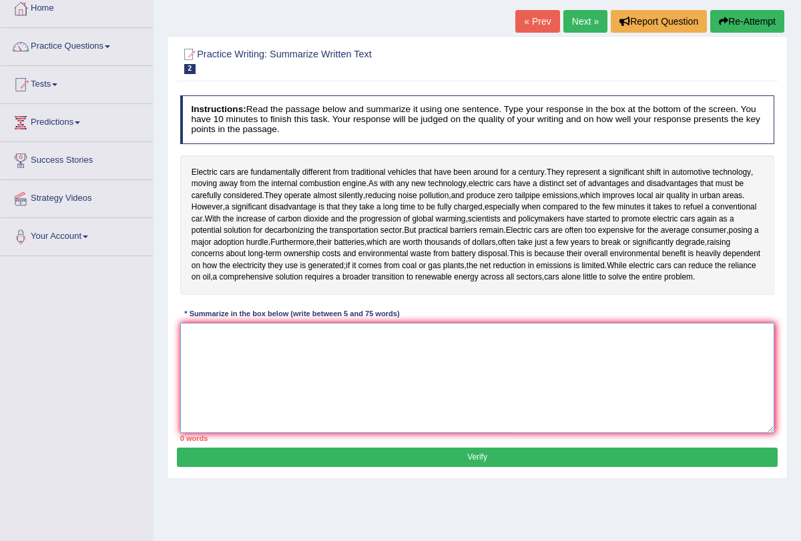
click at [441, 354] on textarea at bounding box center [477, 378] width 594 height 110
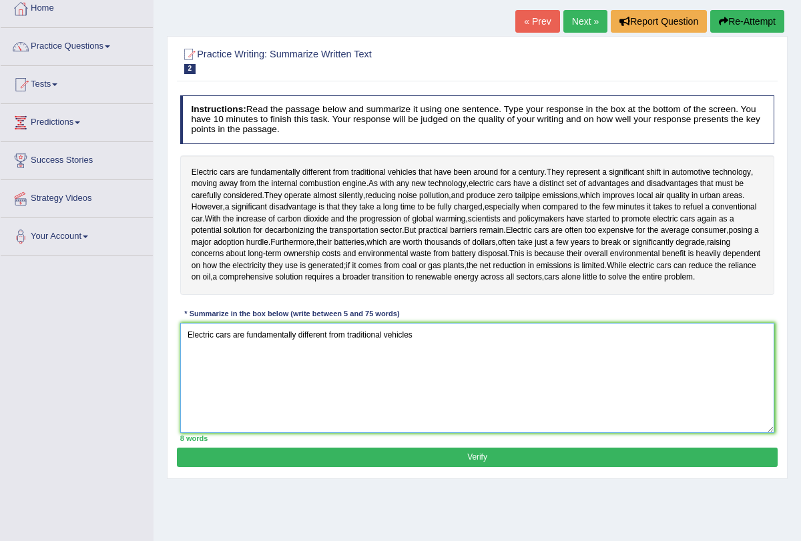
click at [558, 420] on textarea "Electric cars are fundamentally different from traditional vehicles" at bounding box center [477, 378] width 594 height 110
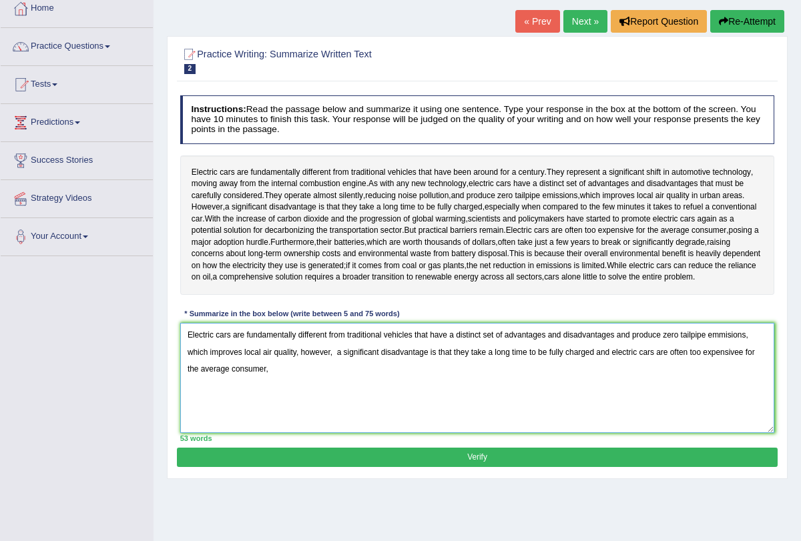
click at [539, 433] on textarea "Electric cars are fundamentally different from traditional vehicles that have a…" at bounding box center [477, 378] width 594 height 110
click at [268, 378] on textarea "Electric cars are fundamentally different from traditional vehicles that have a…" at bounding box center [477, 378] width 594 height 110
click at [750, 361] on textarea "Electric cars are fundamentally different from traditional vehicles that have a…" at bounding box center [477, 378] width 594 height 110
click at [283, 380] on textarea "Electric cars are fundamentally different from traditional vehicles that have a…" at bounding box center [477, 378] width 594 height 110
click at [335, 382] on textarea "Electric cars are fundamentally different from traditional vehicles that have a…" at bounding box center [477, 378] width 594 height 110
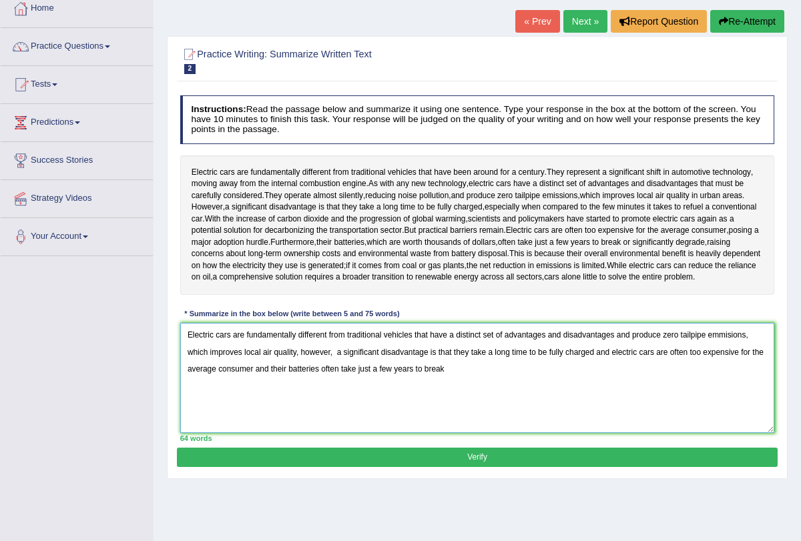
click at [462, 380] on textarea "Electric cars are fundamentally different from traditional vehicles that have a…" at bounding box center [477, 378] width 594 height 110
type textarea "Electric cars are fundamentally different from traditional vehicles that have a…"
click at [462, 467] on button "Verify" at bounding box center [477, 457] width 600 height 19
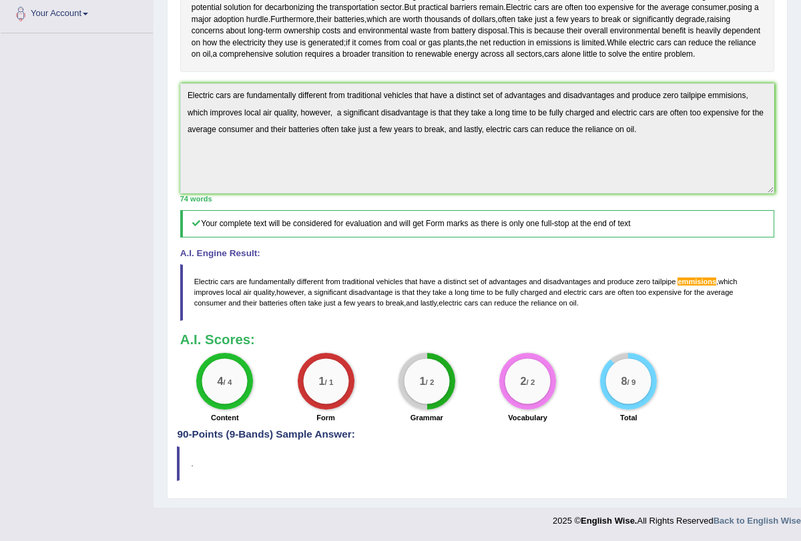
scroll to position [0, 0]
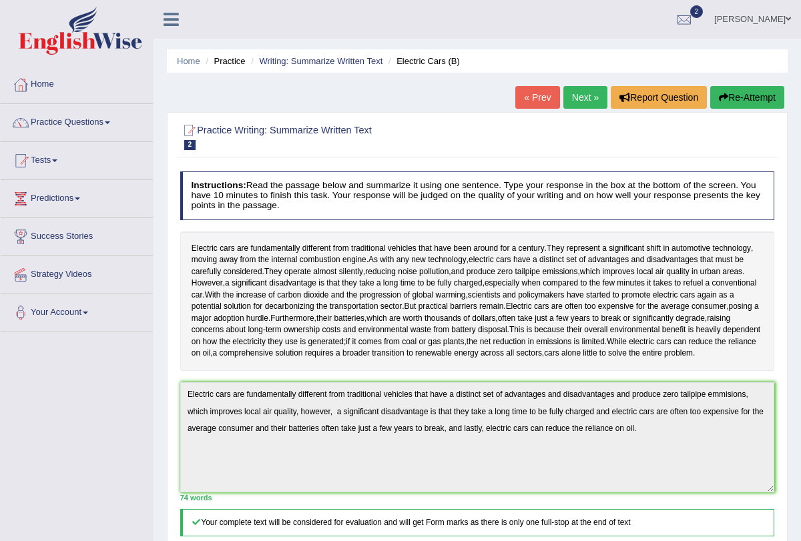
click at [570, 93] on link "Next »" at bounding box center [585, 97] width 44 height 23
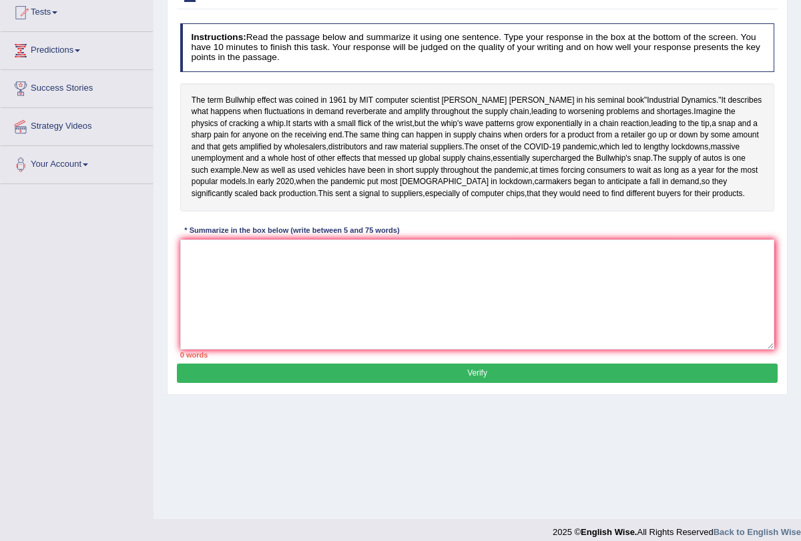
scroll to position [155, 0]
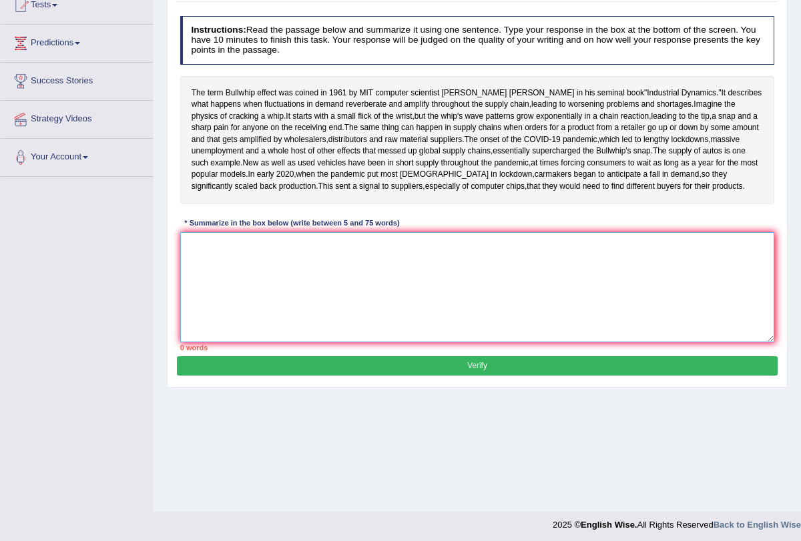
click at [345, 325] on textarea at bounding box center [477, 287] width 594 height 110
click at [362, 342] on textarea at bounding box center [477, 287] width 594 height 110
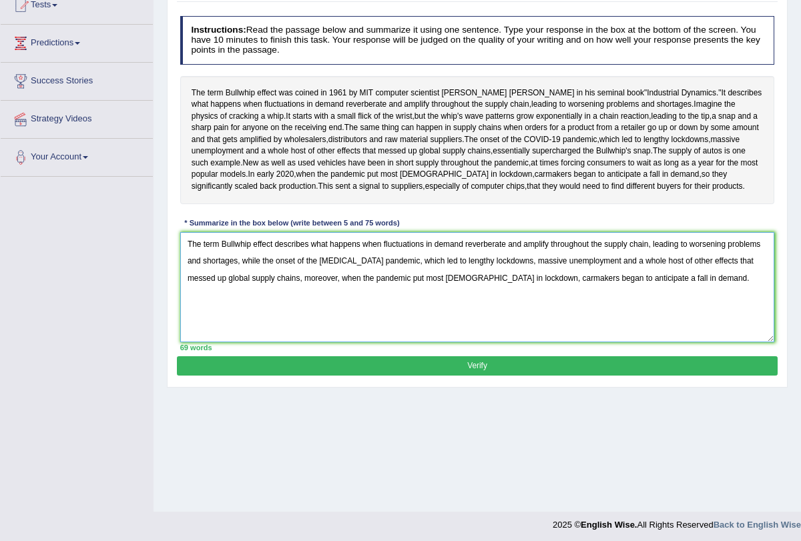
type textarea "The term Bullwhip effect describes what happens when fluctuations in demand rev…"
click at [354, 388] on div "Practice Writing: Summarize Written Text 3 Bullwhip Effect Instructions: Read t…" at bounding box center [477, 172] width 620 height 431
click at [354, 376] on button "Verify" at bounding box center [477, 365] width 600 height 19
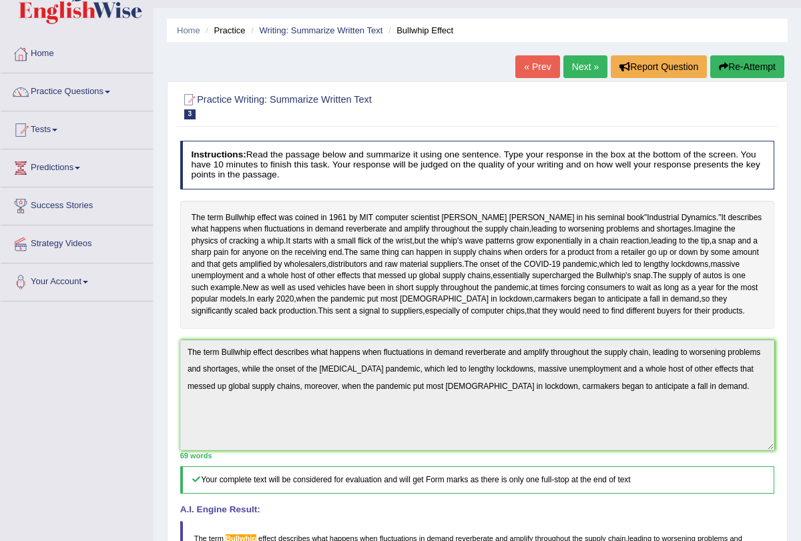
scroll to position [0, 0]
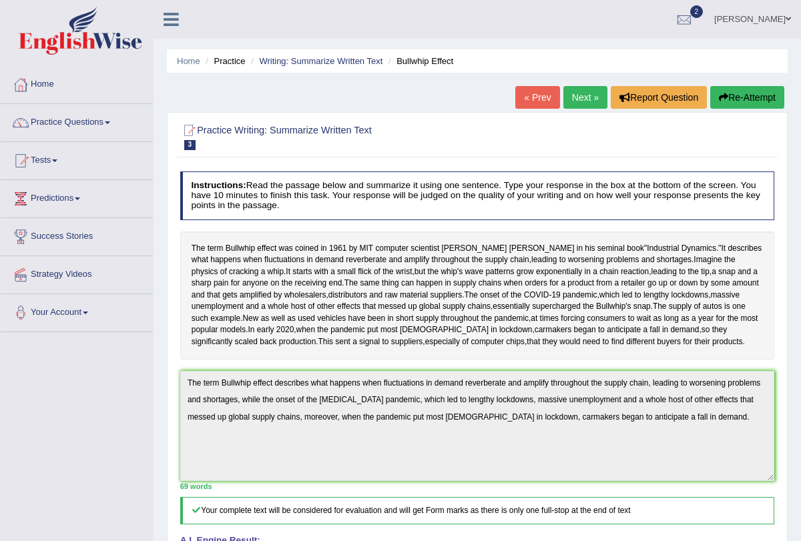
click at [576, 105] on link "Next »" at bounding box center [585, 97] width 44 height 23
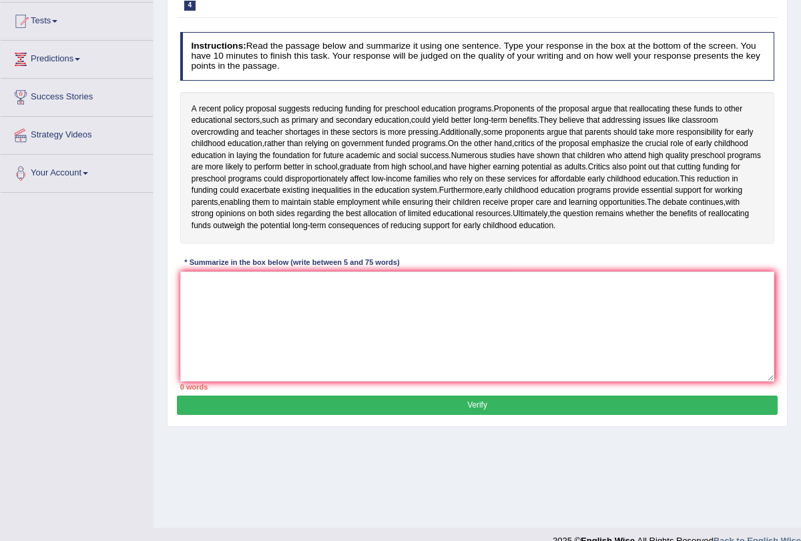
scroll to position [135, 0]
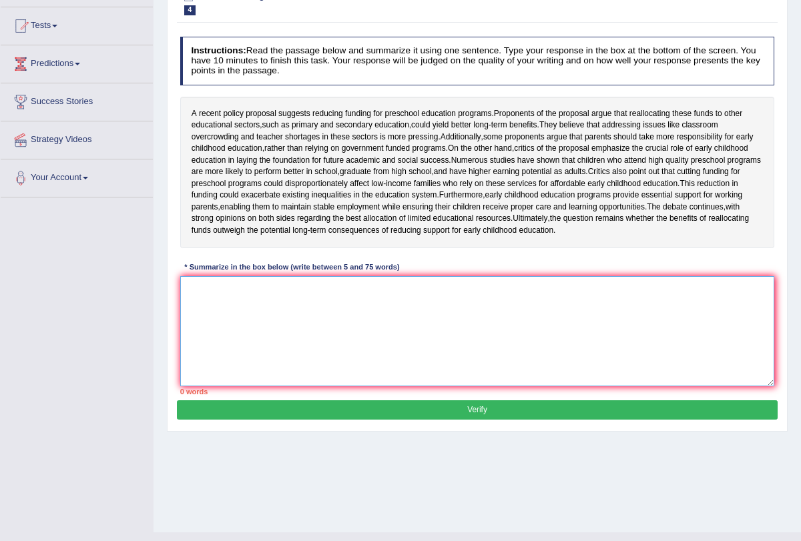
click at [443, 334] on textarea at bounding box center [477, 331] width 594 height 110
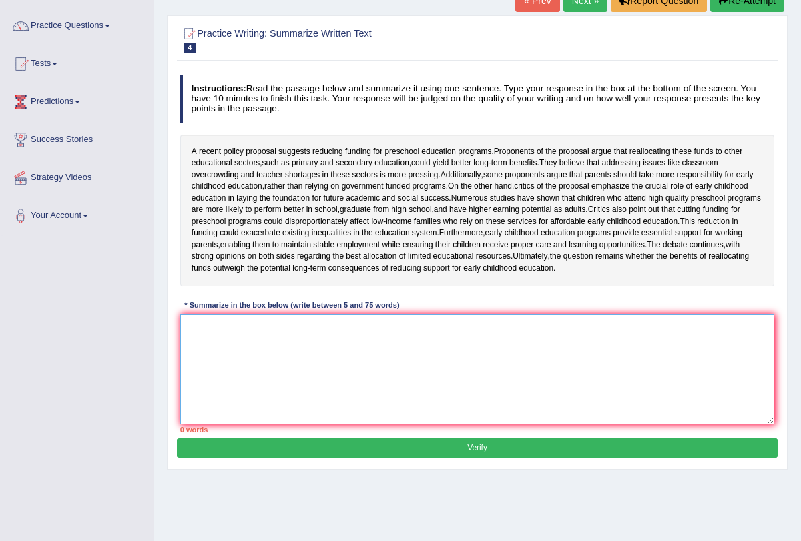
scroll to position [96, 0]
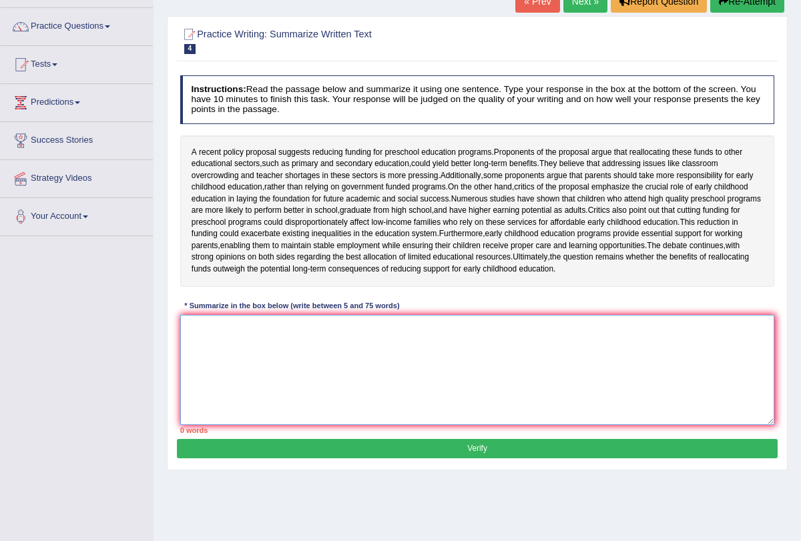
click at [292, 388] on textarea at bounding box center [477, 370] width 594 height 110
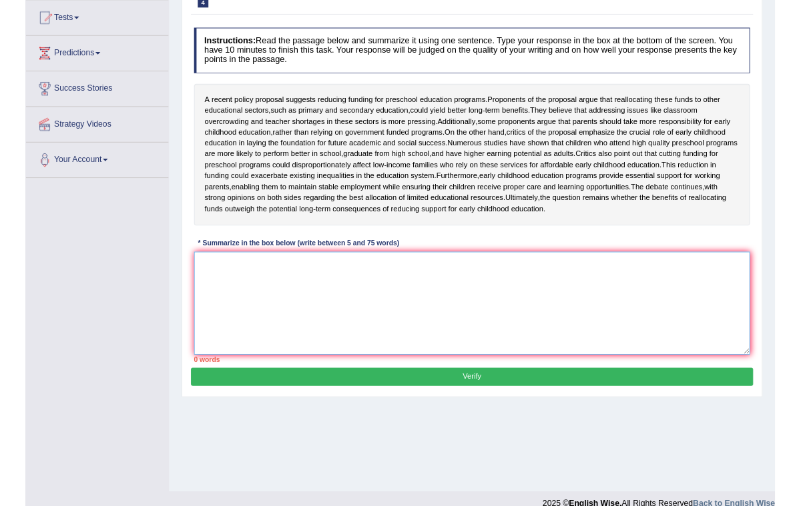
scroll to position [146, 0]
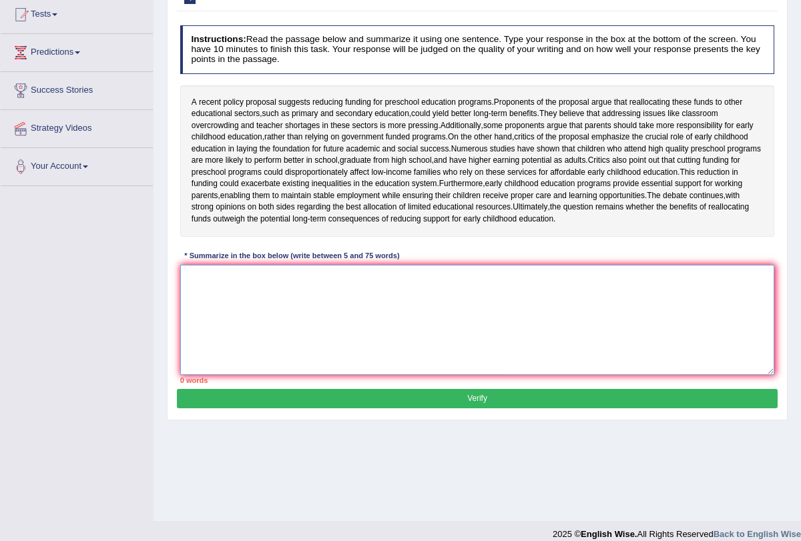
click at [304, 342] on textarea at bounding box center [477, 320] width 594 height 110
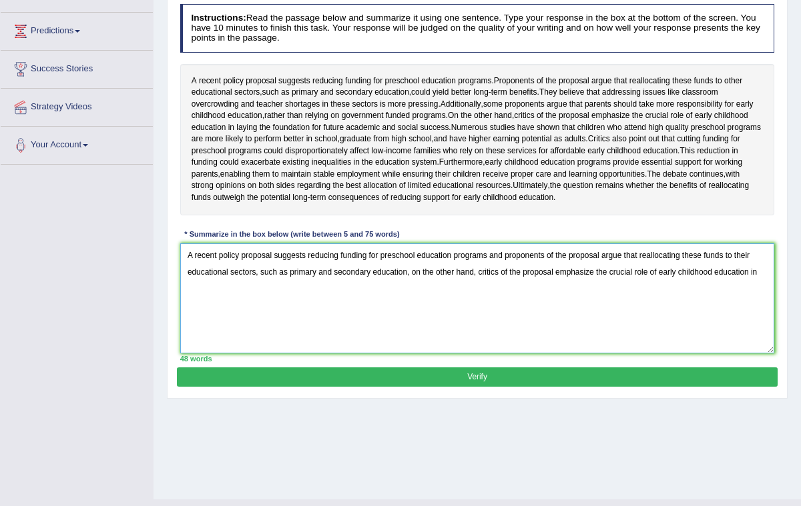
scroll to position [169, 0]
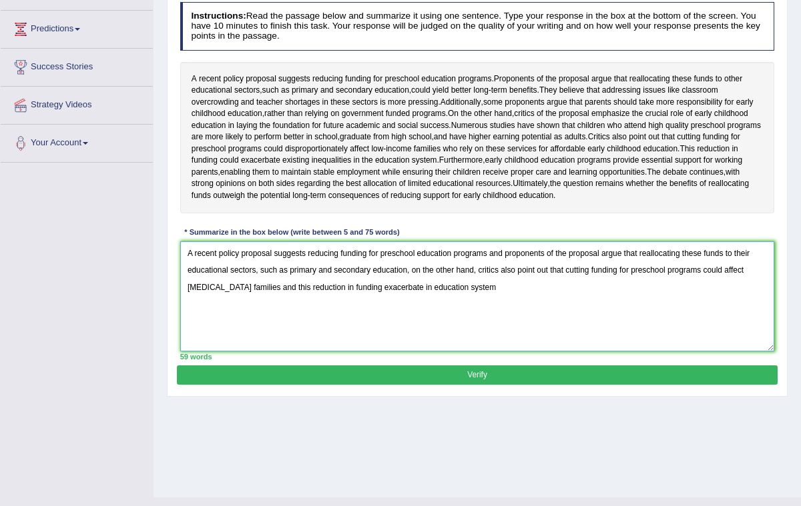
click at [412, 321] on textarea "A recent policy proposal suggests reducing funding for preschool education prog…" at bounding box center [477, 296] width 594 height 110
click at [519, 324] on textarea "A recent policy proposal suggests reducing funding for preschool education prog…" at bounding box center [477, 296] width 594 height 110
type textarea "A recent policy proposal suggests reducing funding for preschool education prog…"
click at [556, 385] on button "Verify" at bounding box center [477, 375] width 600 height 19
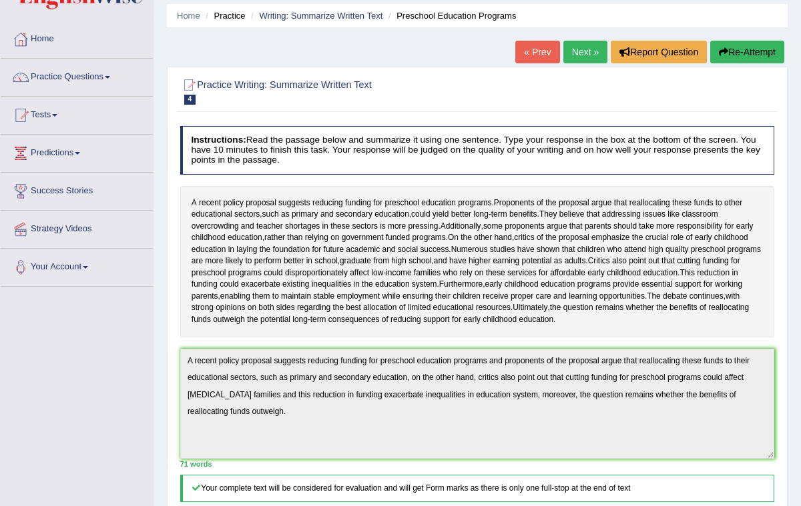
scroll to position [0, 0]
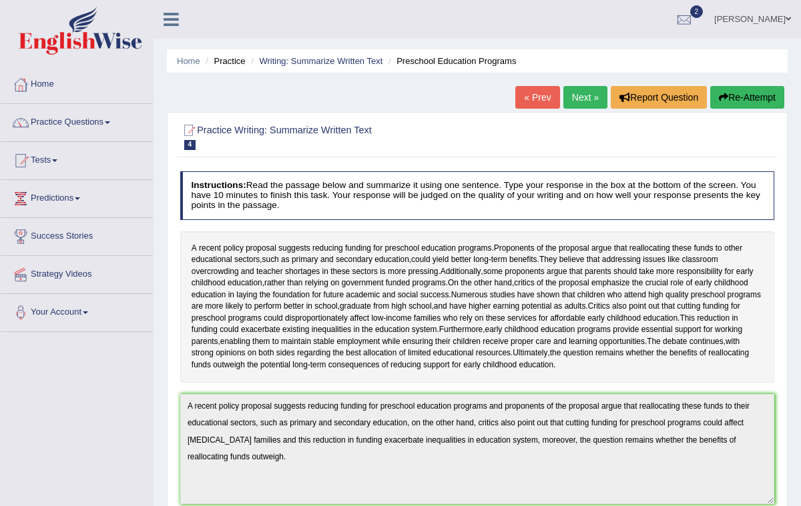
click at [577, 106] on link "Next »" at bounding box center [585, 97] width 44 height 23
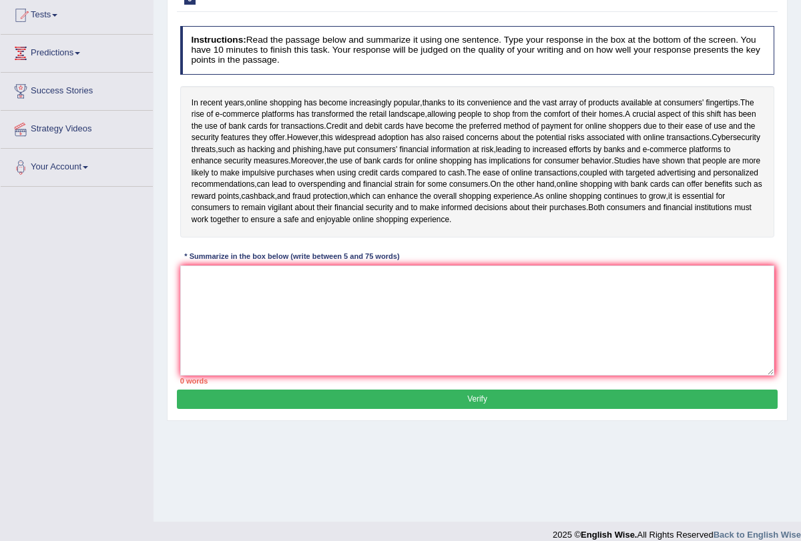
scroll to position [159, 0]
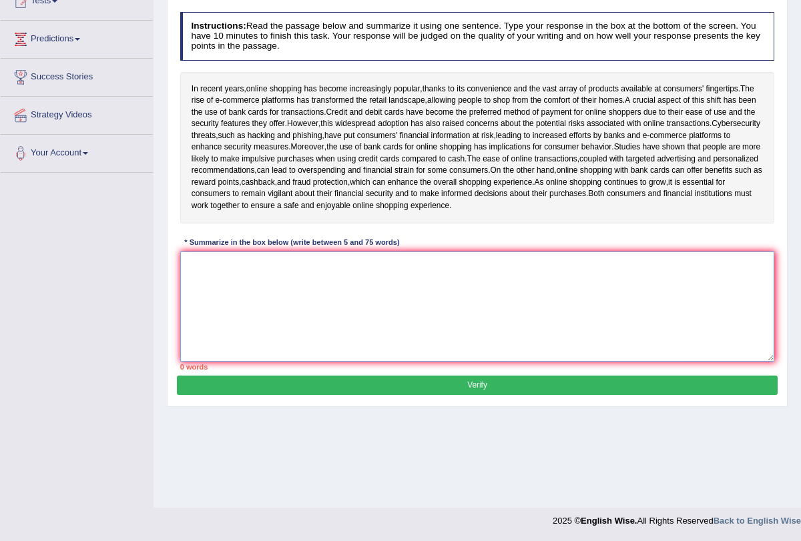
click at [357, 330] on textarea at bounding box center [477, 307] width 594 height 110
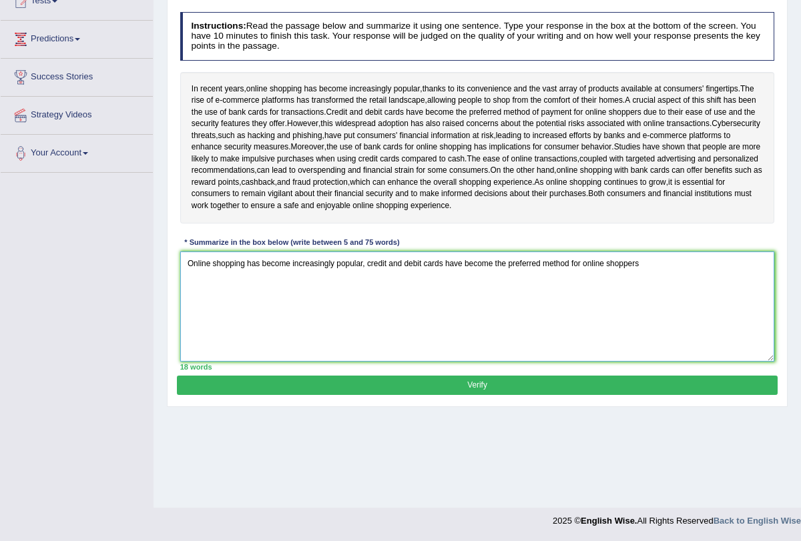
click at [366, 287] on textarea "Online shopping has become increasingly popular, credit and debit cards have be…" at bounding box center [477, 307] width 594 height 110
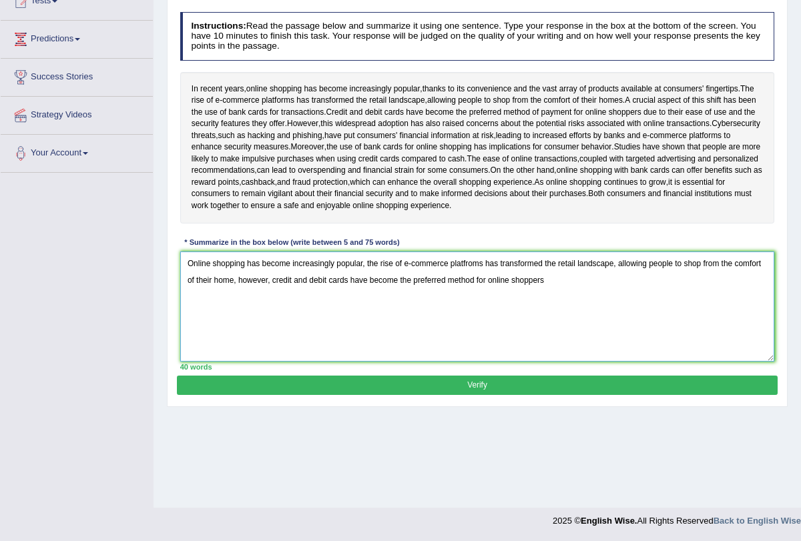
click at [580, 304] on textarea "Online shopping has become increasingly popular, the rise of e-commerce platfro…" at bounding box center [477, 307] width 594 height 110
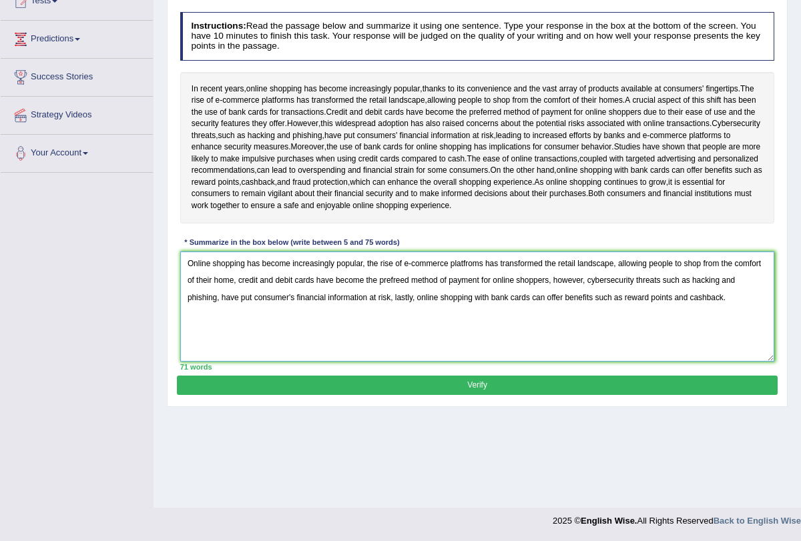
type textarea "Online shopping has become increasingly popular, the rise of e-commerce platfro…"
click at [578, 395] on button "Verify" at bounding box center [477, 385] width 600 height 19
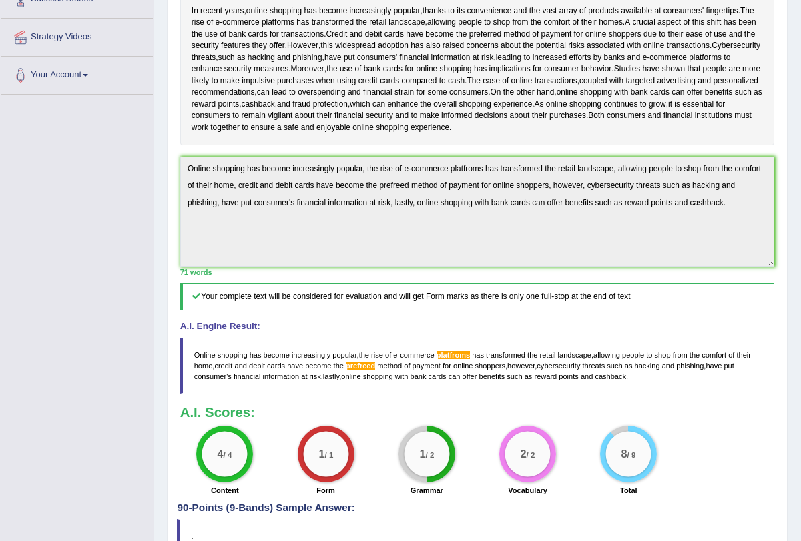
scroll to position [0, 0]
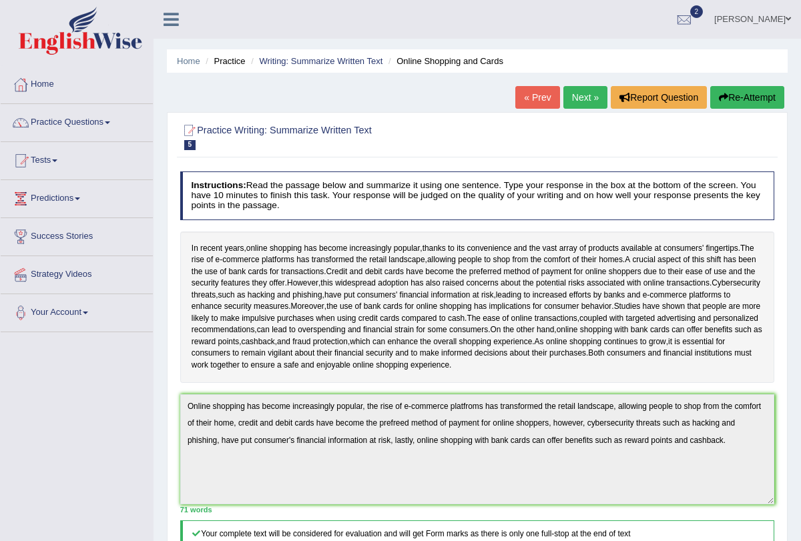
click at [577, 98] on link "Next »" at bounding box center [585, 97] width 44 height 23
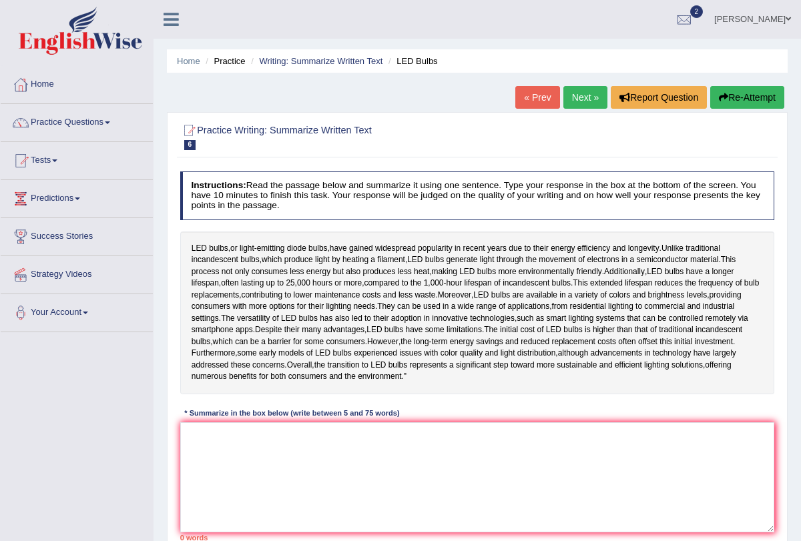
scroll to position [159, 0]
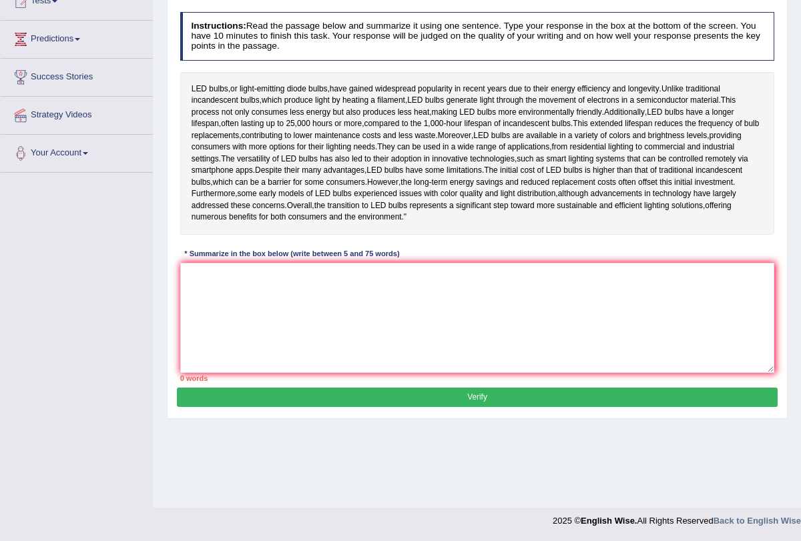
click at [532, 294] on div "Instructions: Read the passage below and summarize it using one sentence. Type …" at bounding box center [477, 197] width 600 height 381
click at [439, 338] on textarea at bounding box center [477, 318] width 594 height 110
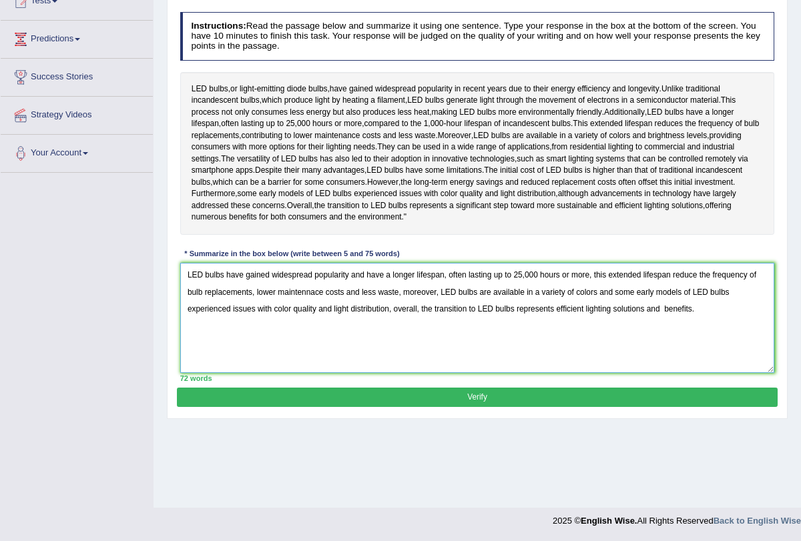
type textarea "LED bulbs have gained widespread popularity and have a longer lifespan, often l…"
click at [418, 407] on button "Verify" at bounding box center [477, 397] width 600 height 19
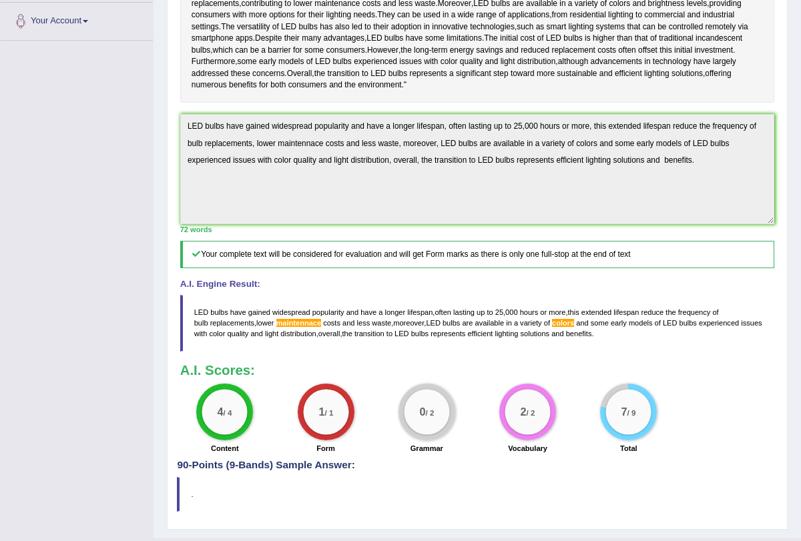
scroll to position [295, 0]
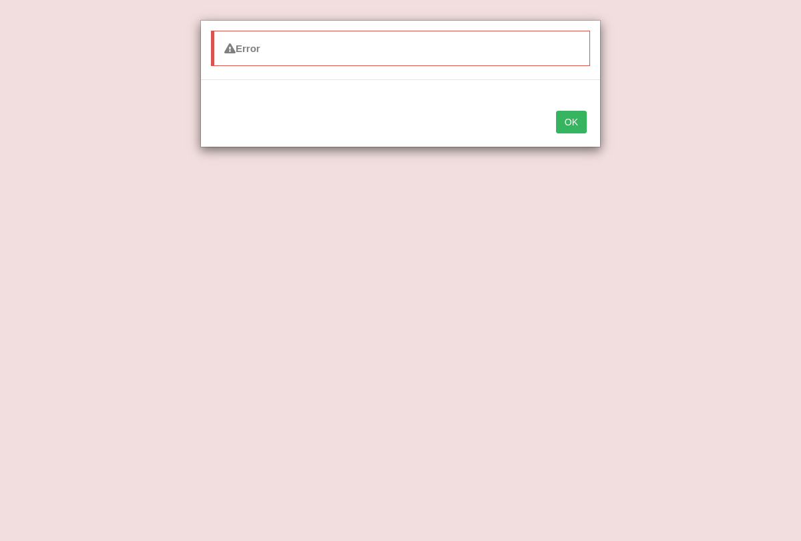
click at [574, 119] on button "OK" at bounding box center [571, 122] width 31 height 23
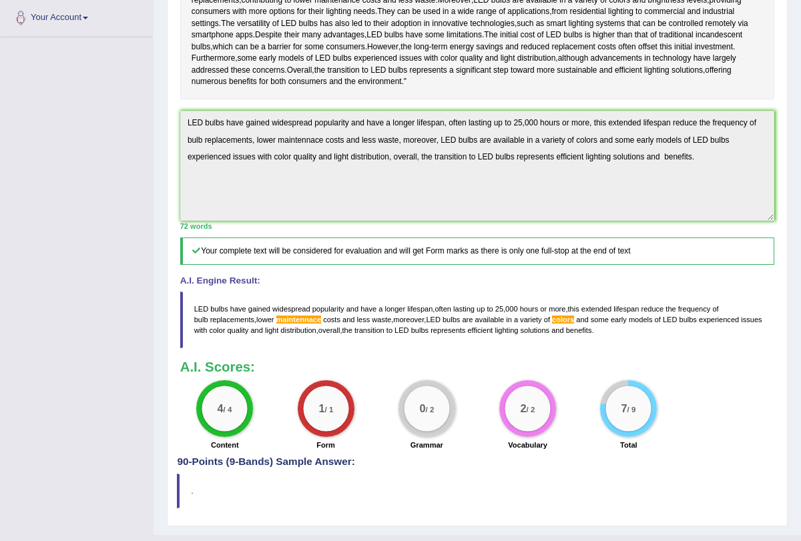
click at [574, 99] on div "LED bulbs , or light - emitting diode bulbs , have gained widespread popularity…" at bounding box center [477, 18] width 594 height 163
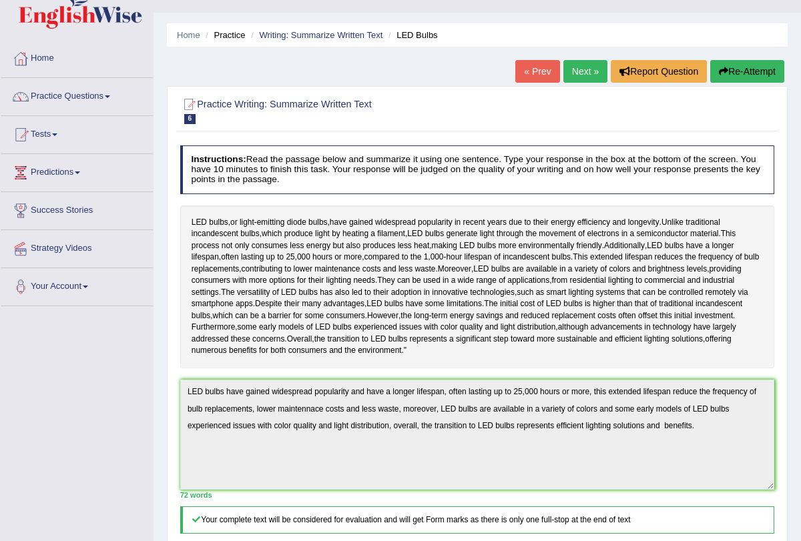
scroll to position [0, 0]
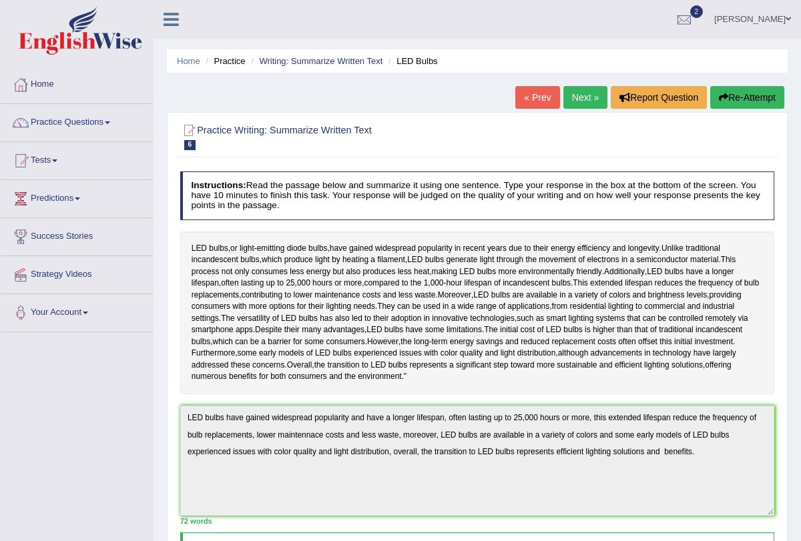
click at [575, 97] on link "Next »" at bounding box center [585, 97] width 44 height 23
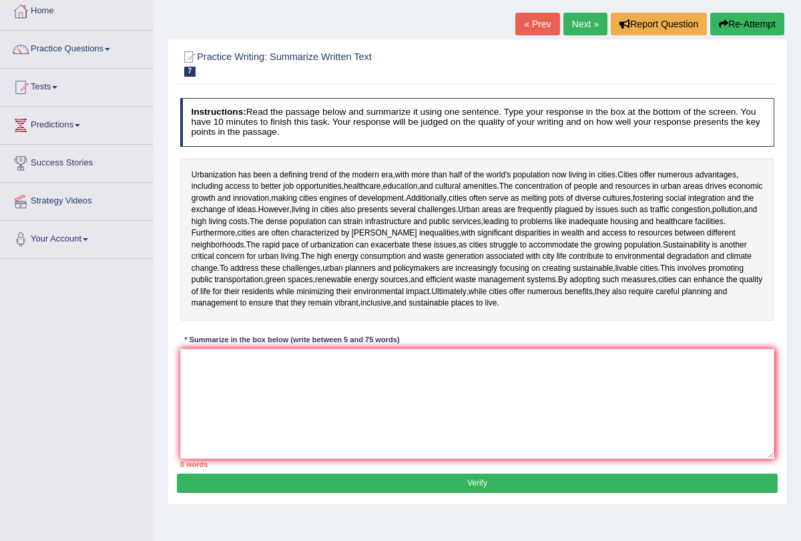
scroll to position [107, 0]
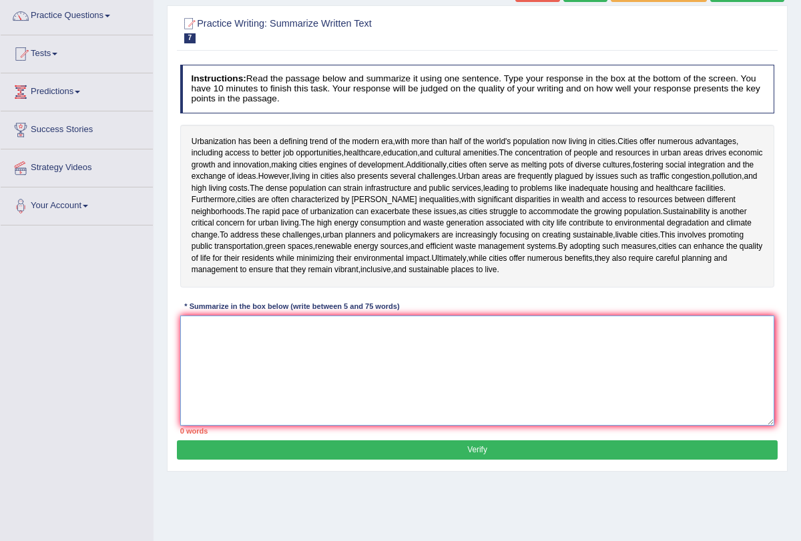
click at [538, 396] on textarea at bounding box center [477, 371] width 594 height 110
type textarea "U"
click at [413, 341] on textarea at bounding box center [477, 371] width 594 height 110
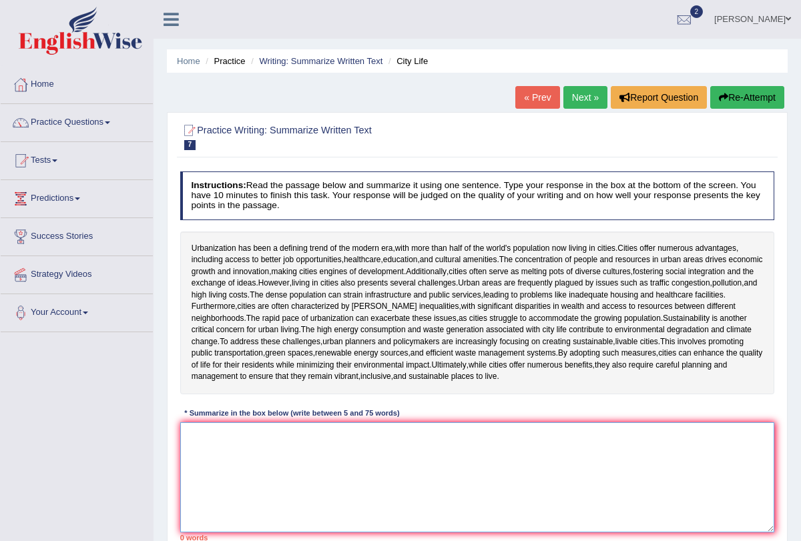
scroll to position [44, 0]
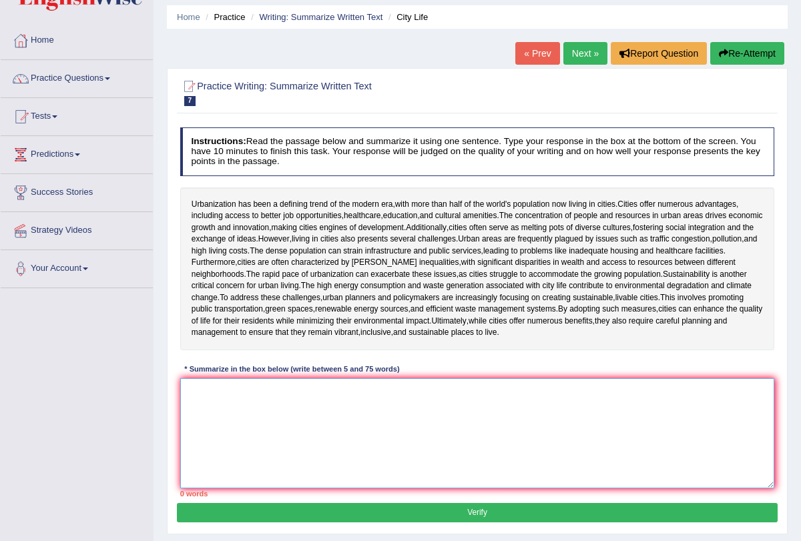
click at [326, 400] on textarea at bounding box center [477, 433] width 594 height 110
click at [271, 400] on textarea at bounding box center [477, 433] width 594 height 110
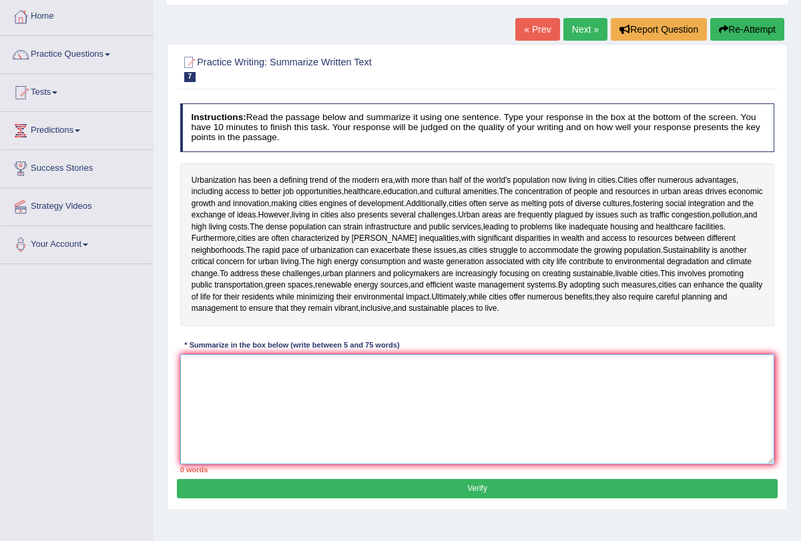
scroll to position [67, 0]
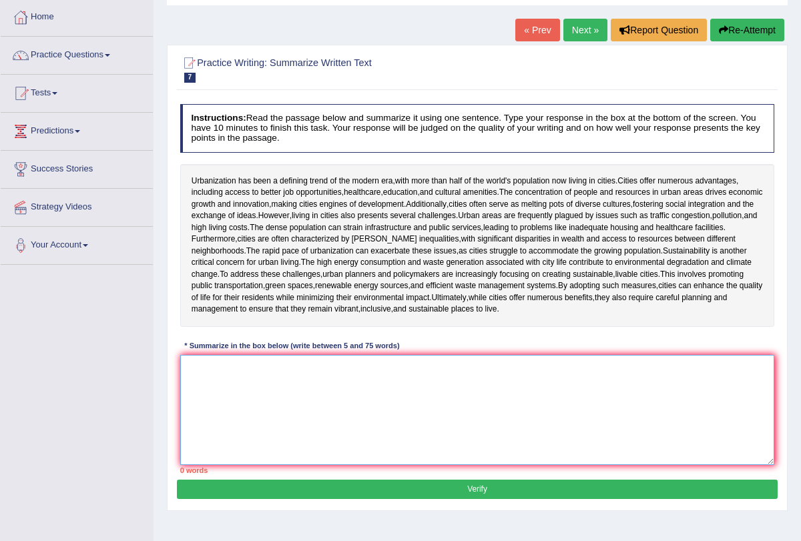
click at [229, 384] on textarea at bounding box center [477, 410] width 594 height 110
click at [229, 380] on textarea at bounding box center [477, 410] width 594 height 110
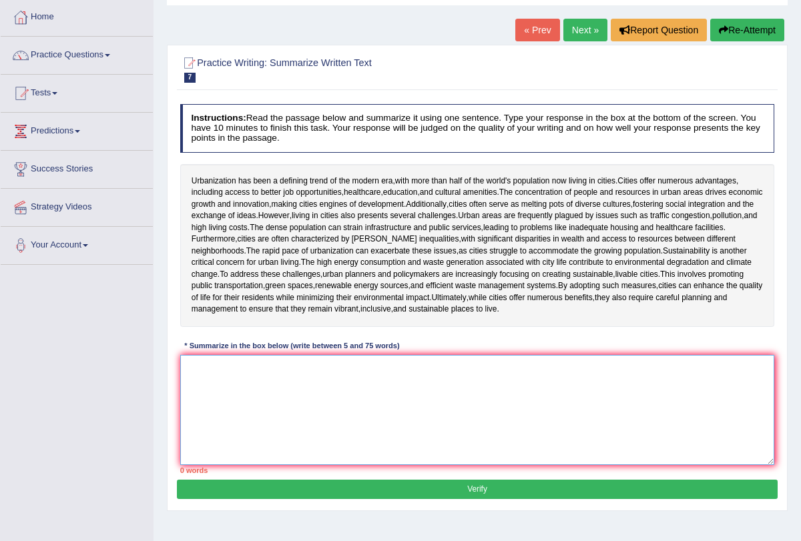
click at [235, 366] on textarea at bounding box center [477, 410] width 594 height 110
type textarea "c"
type textarea "C"
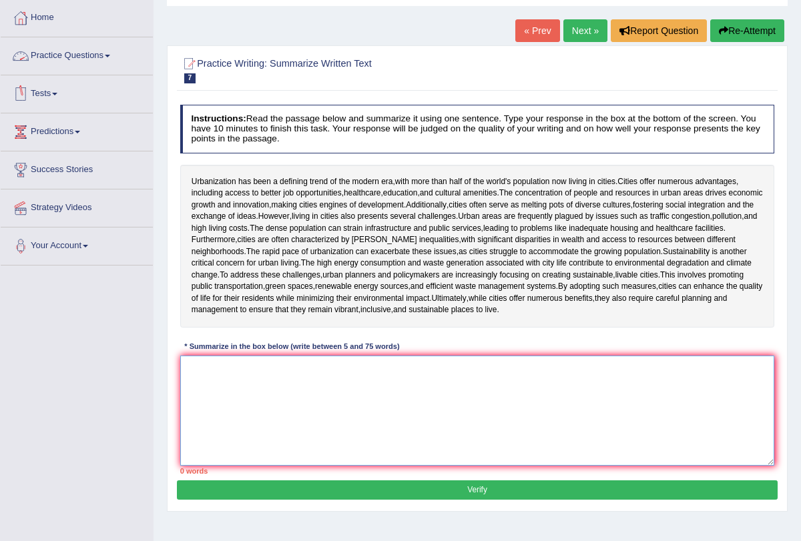
scroll to position [71, 0]
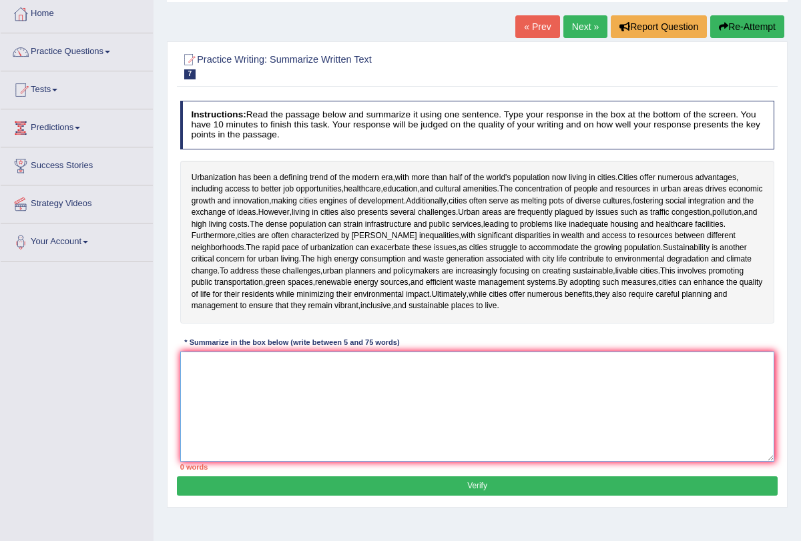
click at [388, 375] on textarea at bounding box center [477, 407] width 594 height 110
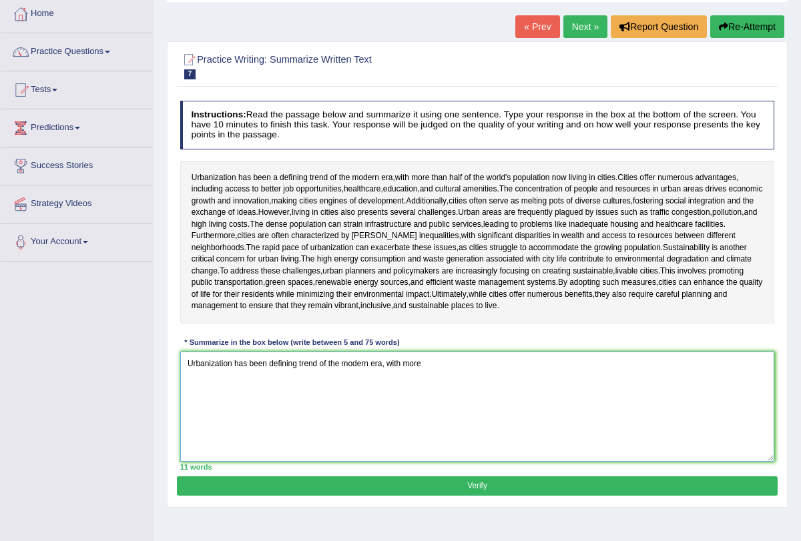
click at [460, 366] on textarea "Urbanization has been defining trend of the modern era, with more" at bounding box center [477, 407] width 594 height 110
type textarea "Urbanization has been defining trend of the modern era, with more than half of …"
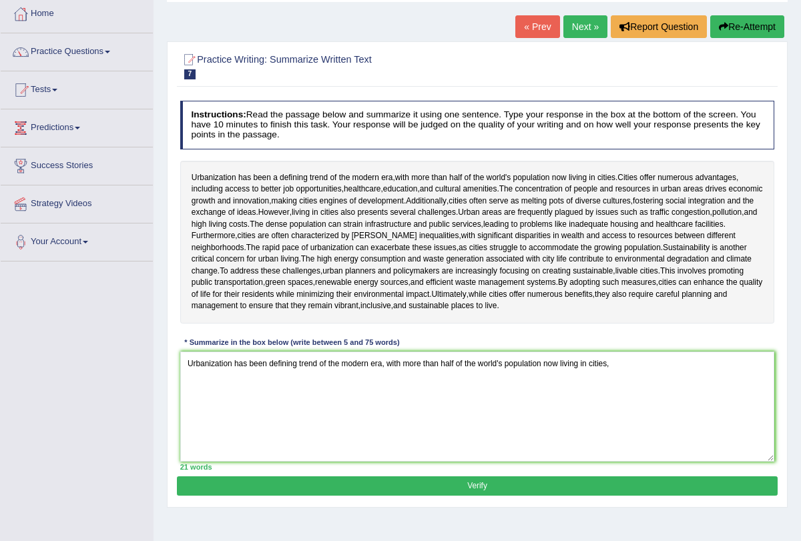
click at [574, 23] on link "Next »" at bounding box center [585, 26] width 44 height 23
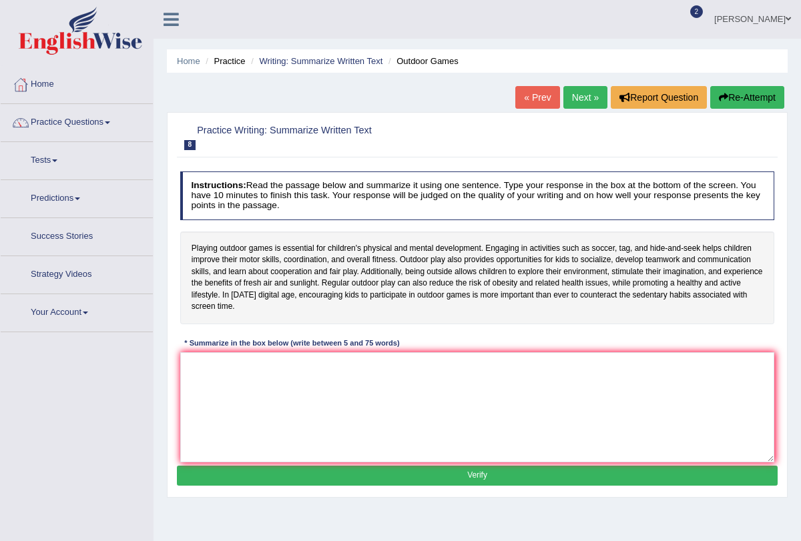
scroll to position [25, 0]
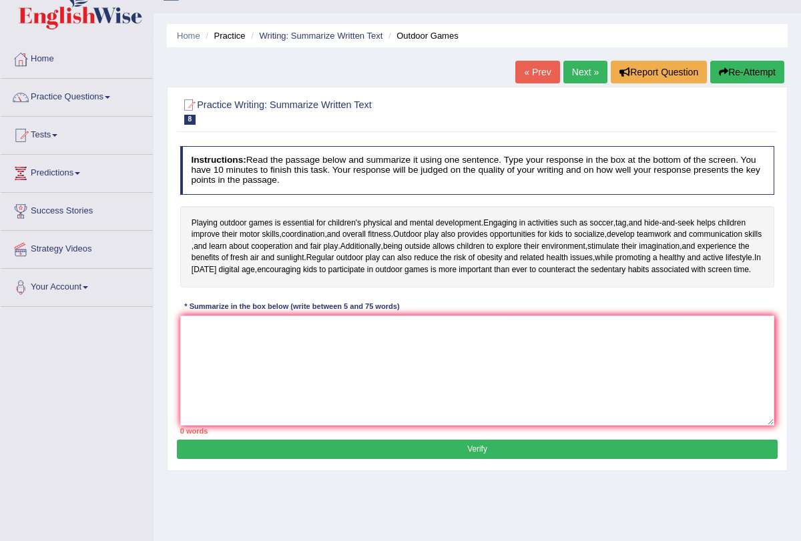
click at [490, 322] on div "Instructions: Read the passage below and summarize it using one sentence. Type …" at bounding box center [477, 290] width 600 height 299
click at [474, 342] on textarea at bounding box center [477, 371] width 594 height 110
click at [310, 376] on textarea at bounding box center [477, 371] width 594 height 110
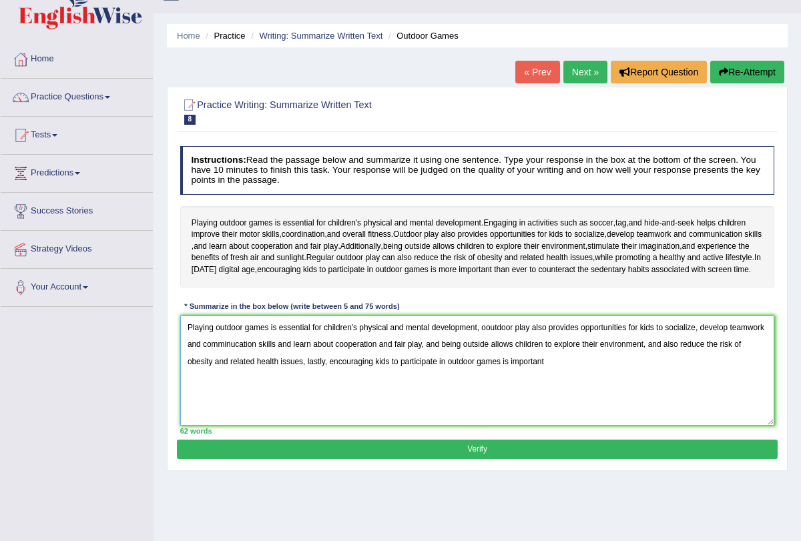
click at [317, 395] on textarea "Playing outdoor games is essential for children's physical and mental developme…" at bounding box center [477, 371] width 594 height 110
click at [688, 350] on textarea "Playing outdoor games is essential for children's physical and mental developme…" at bounding box center [477, 371] width 594 height 110
click at [560, 468] on div "Practice Writing: Summarize Written Text 8 Outdoor Games Instructions: Read the…" at bounding box center [477, 279] width 620 height 384
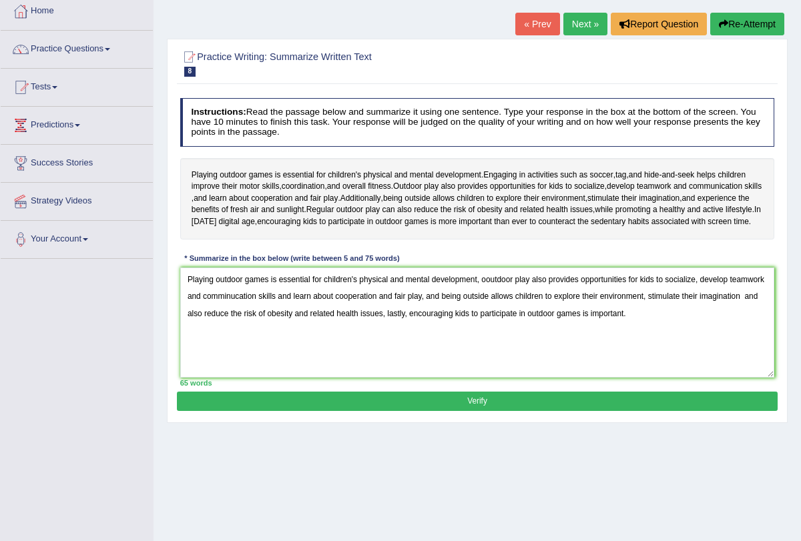
scroll to position [87, 0]
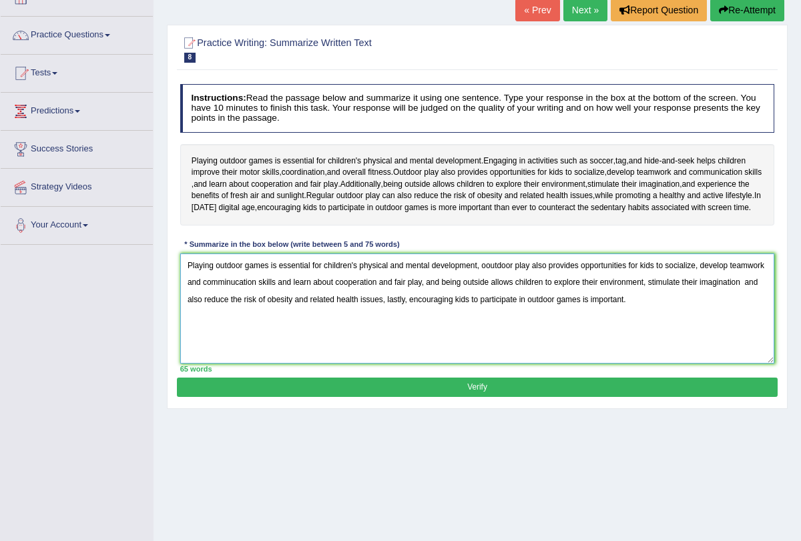
click at [550, 274] on textarea "Playing outdoor games is essential for children's physical and mental developme…" at bounding box center [477, 309] width 594 height 110
click at [442, 294] on textarea "Playing outdoor games is essential for children's physical and mental developme…" at bounding box center [477, 309] width 594 height 110
type textarea "Playing outdoor games is essential for children's physical and mental developme…"
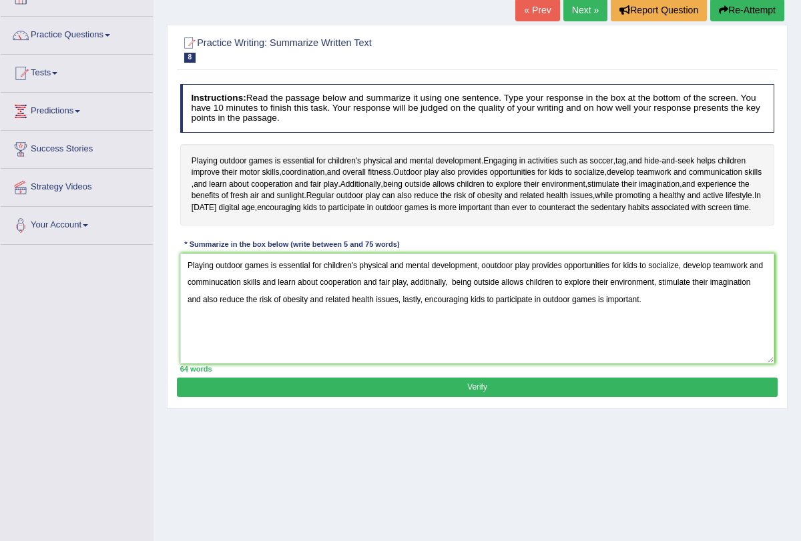
click at [538, 397] on button "Verify" at bounding box center [477, 387] width 600 height 19
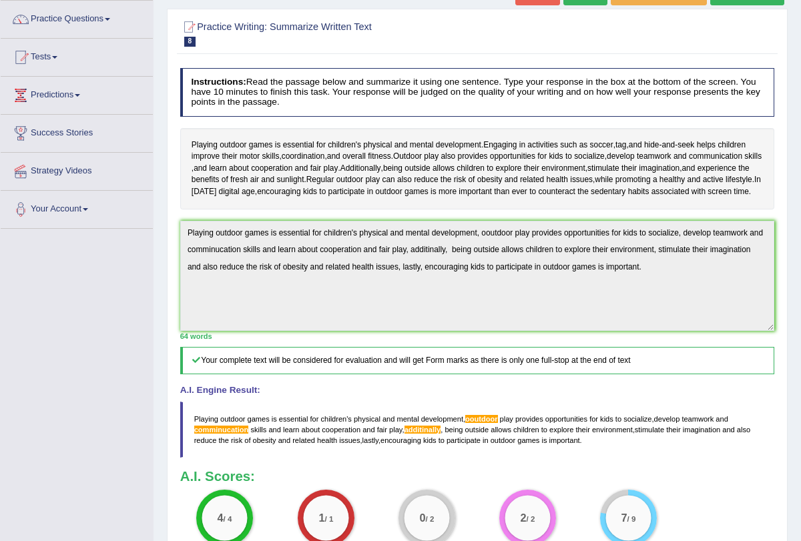
scroll to position [0, 0]
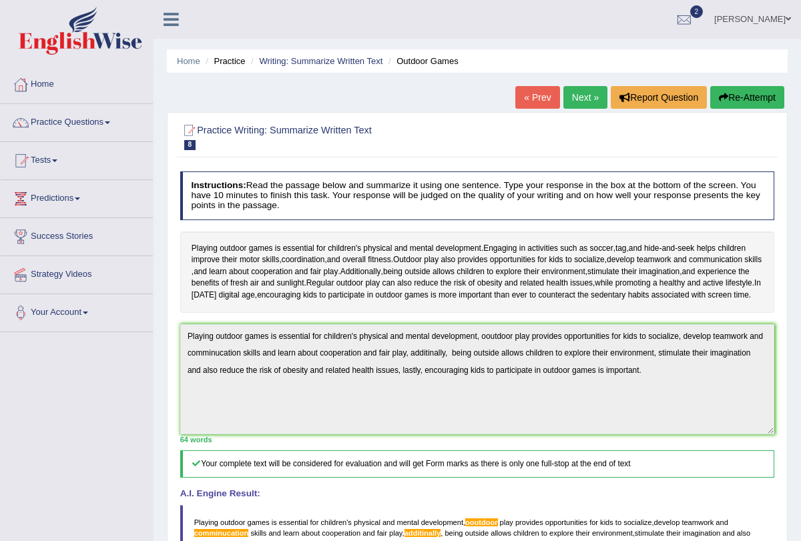
click at [573, 90] on link "Next »" at bounding box center [585, 97] width 44 height 23
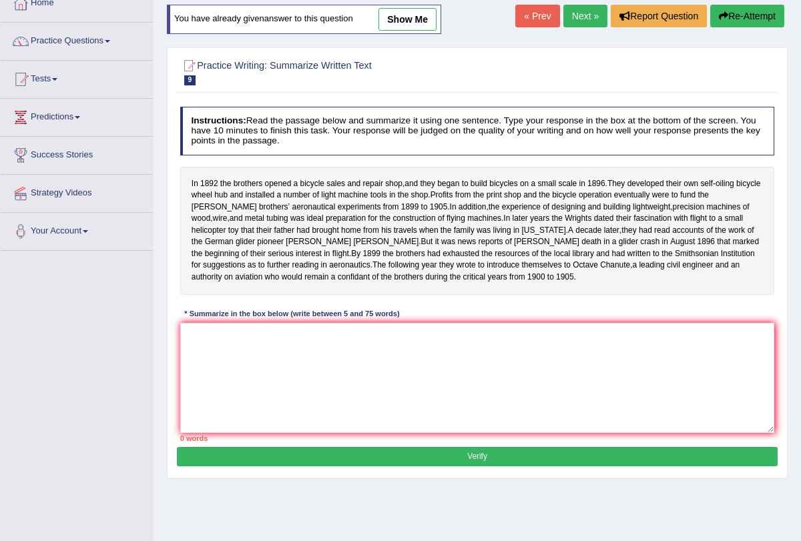
scroll to position [83, 0]
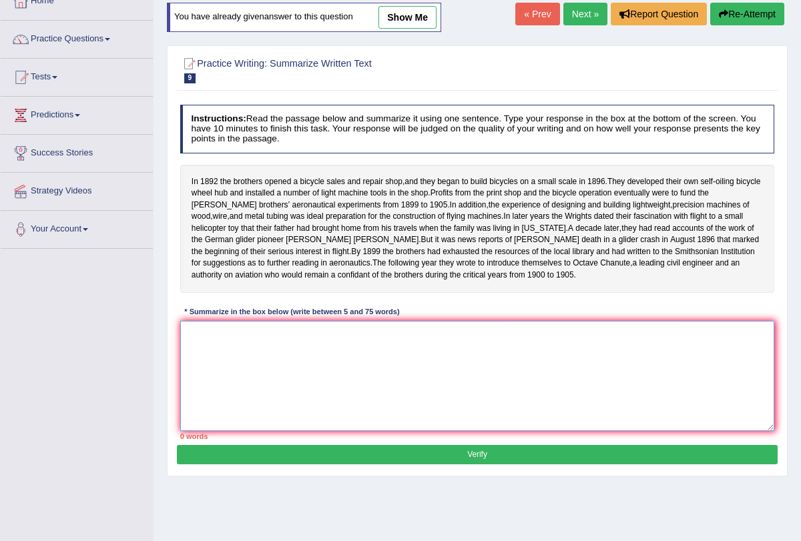
click at [527, 352] on textarea at bounding box center [477, 376] width 594 height 110
click at [344, 335] on textarea at bounding box center [477, 376] width 594 height 110
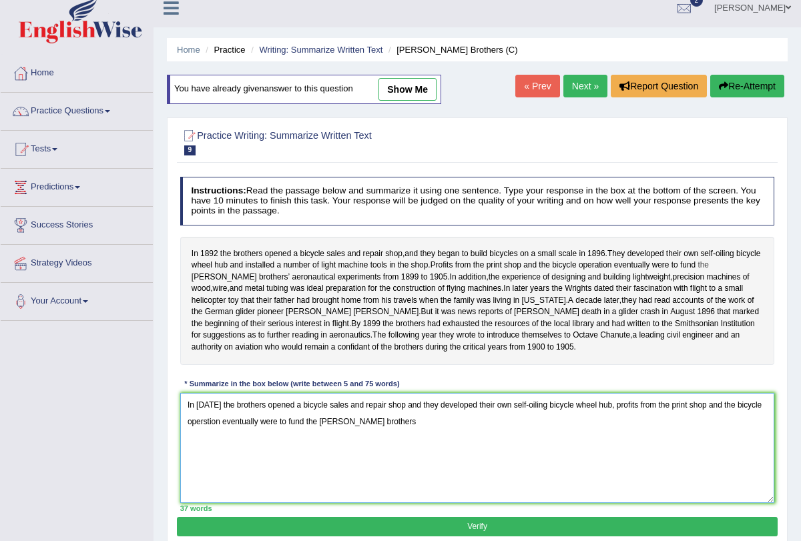
scroll to position [0, 0]
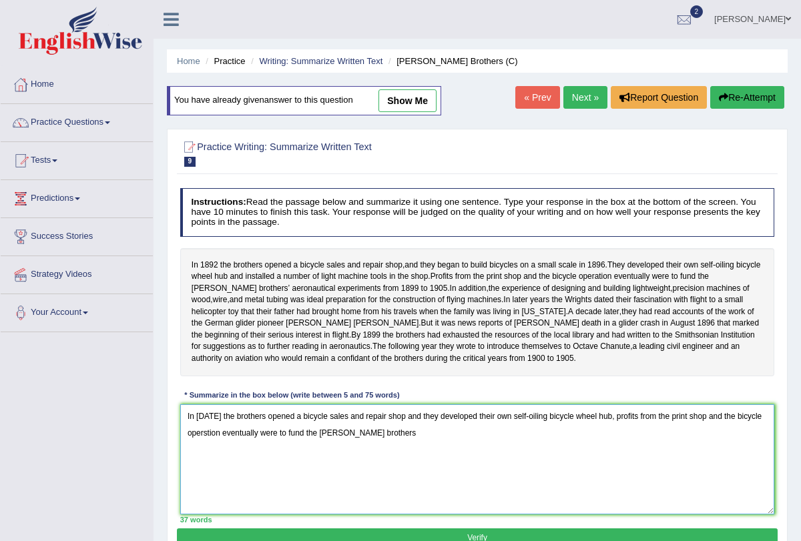
type textarea "In 1892 the brothers opened a bicycle sales and repair shop and they developed …"
click at [578, 91] on link "Next »" at bounding box center [585, 97] width 44 height 23
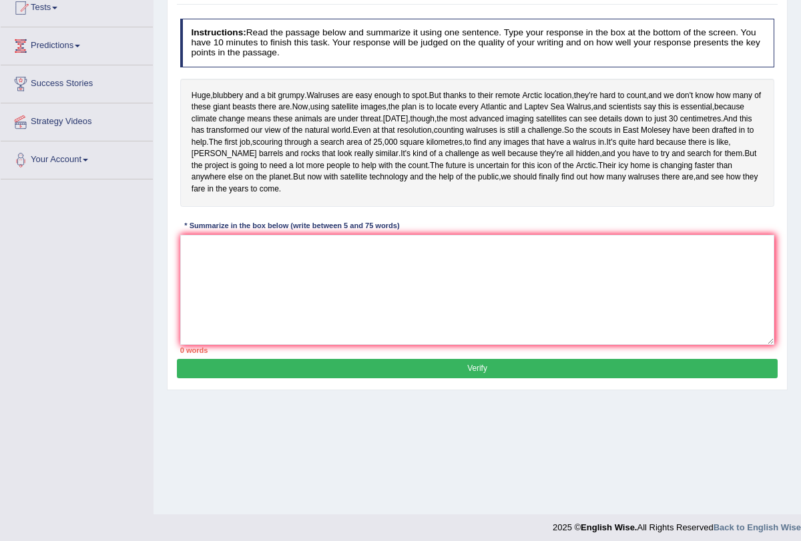
scroll to position [159, 0]
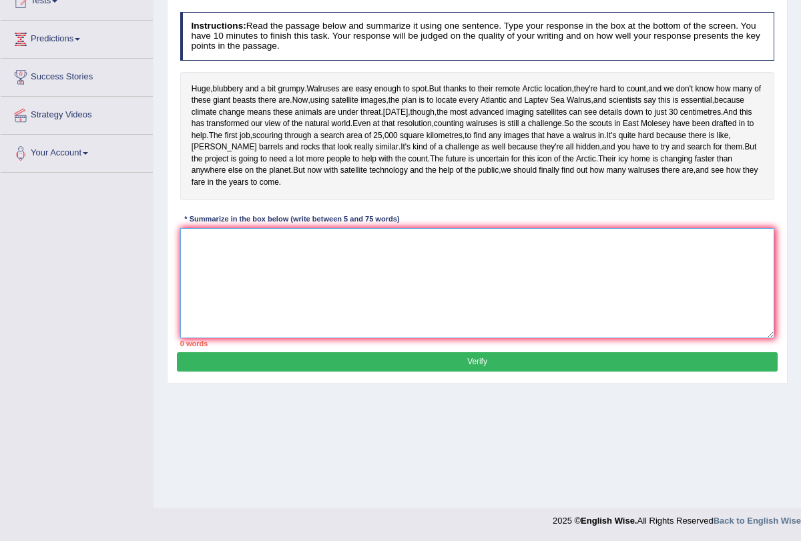
click at [431, 338] on textarea at bounding box center [477, 283] width 594 height 110
click at [425, 338] on textarea at bounding box center [477, 283] width 594 height 110
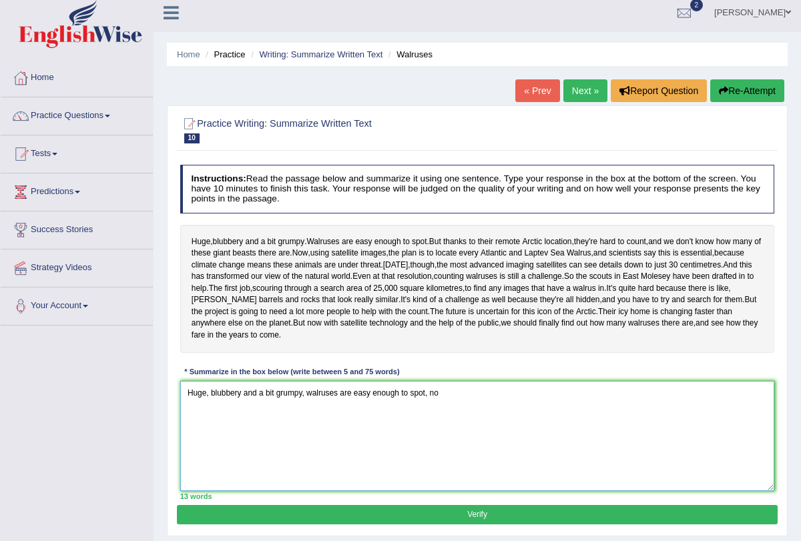
scroll to position [0, 0]
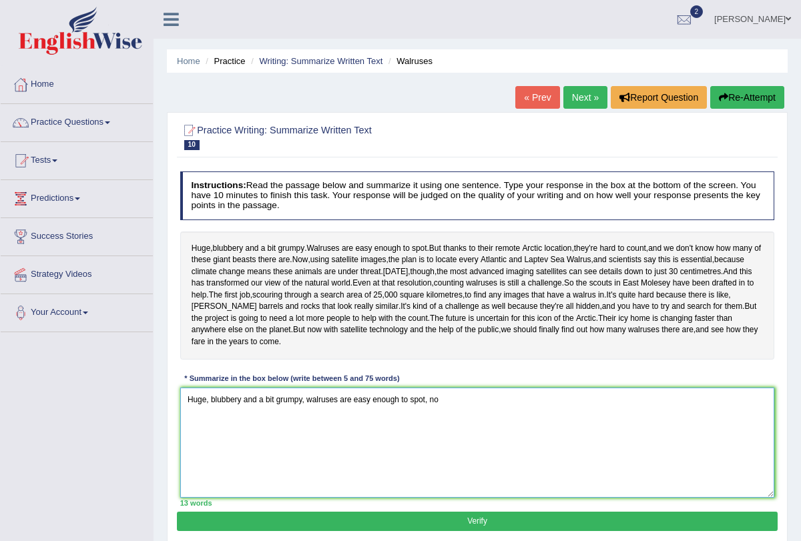
type textarea "Huge, blubbery and a bit grumpy, walruses are easy enough to spot, no"
click at [571, 100] on link "Next »" at bounding box center [585, 97] width 44 height 23
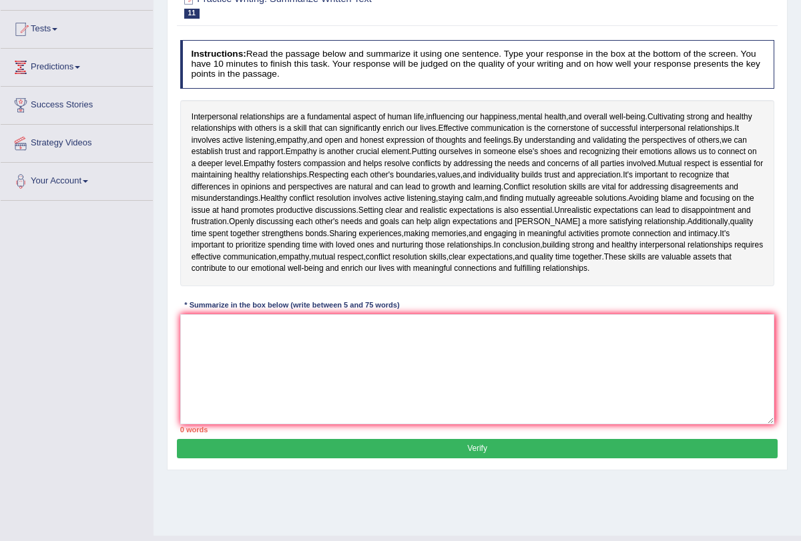
scroll to position [159, 0]
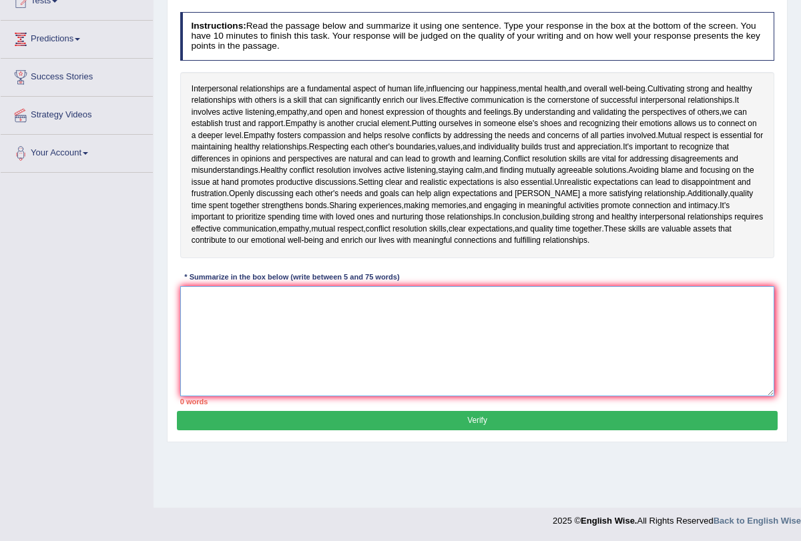
click at [408, 329] on textarea at bounding box center [477, 341] width 594 height 110
type textarea "i"
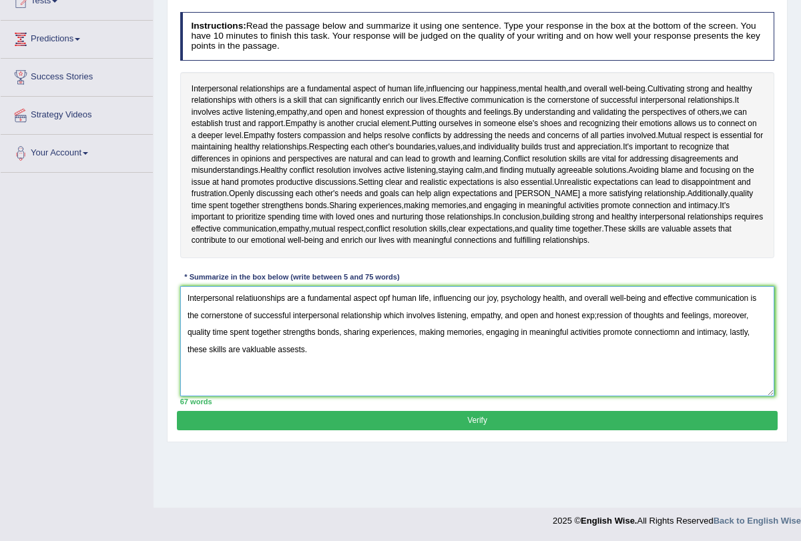
type textarea "Interpersonal relatiuonships are a fundamental aspect opf human life, influenci…"
click at [483, 416] on button "Verify" at bounding box center [477, 420] width 600 height 19
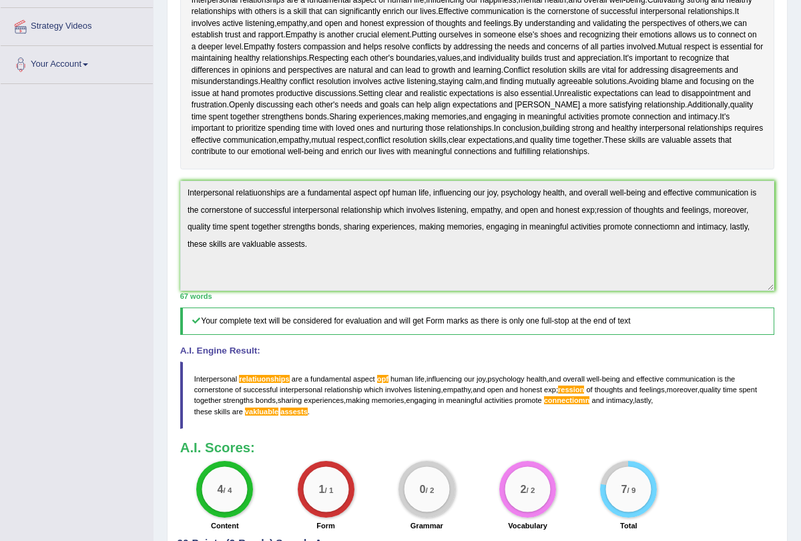
scroll to position [0, 0]
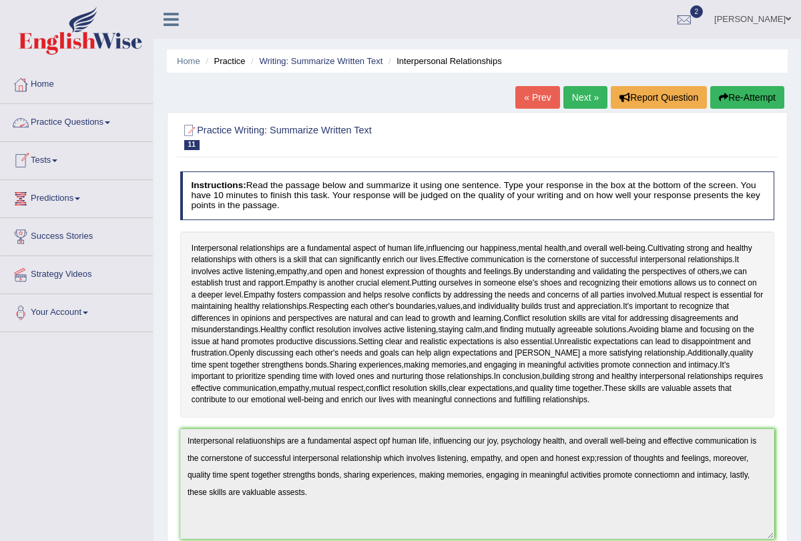
click at [114, 125] on link "Practice Questions" at bounding box center [77, 120] width 152 height 33
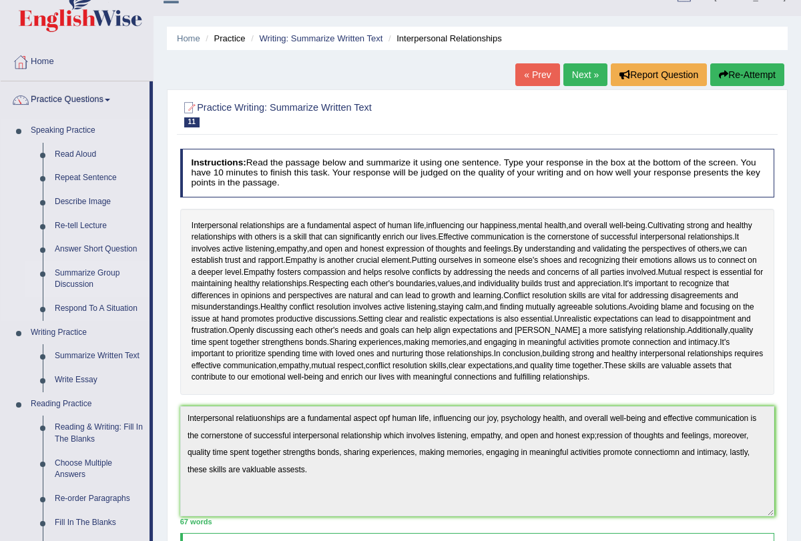
scroll to position [30, 0]
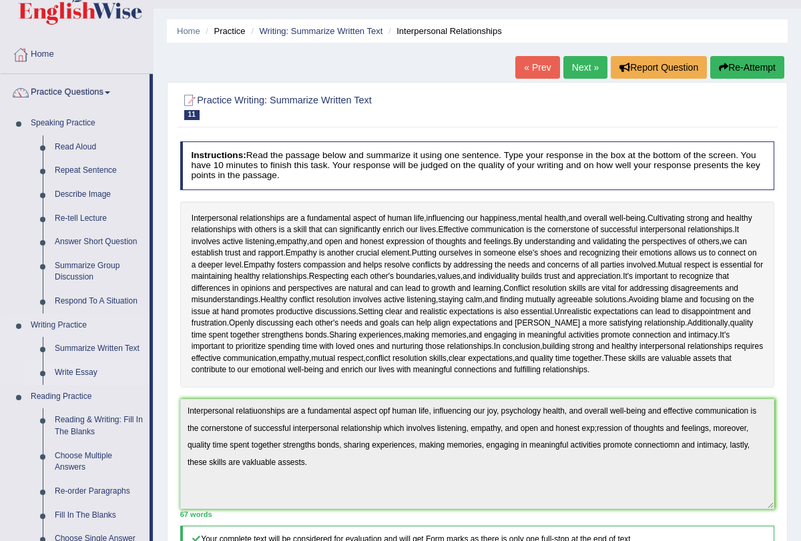
click at [76, 374] on link "Write Essay" at bounding box center [99, 373] width 101 height 24
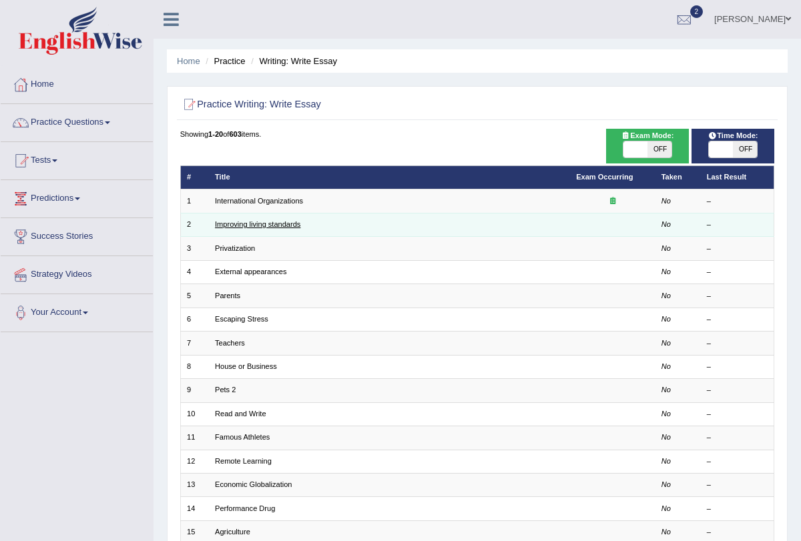
click at [292, 221] on link "Improving living standards" at bounding box center [257, 224] width 85 height 8
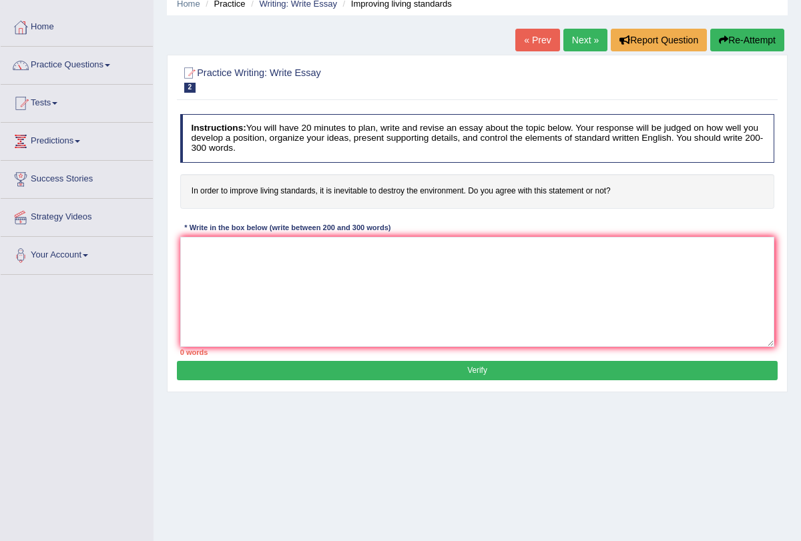
scroll to position [57, 0]
click at [354, 264] on textarea at bounding box center [477, 292] width 594 height 110
click at [352, 262] on textarea at bounding box center [477, 292] width 594 height 110
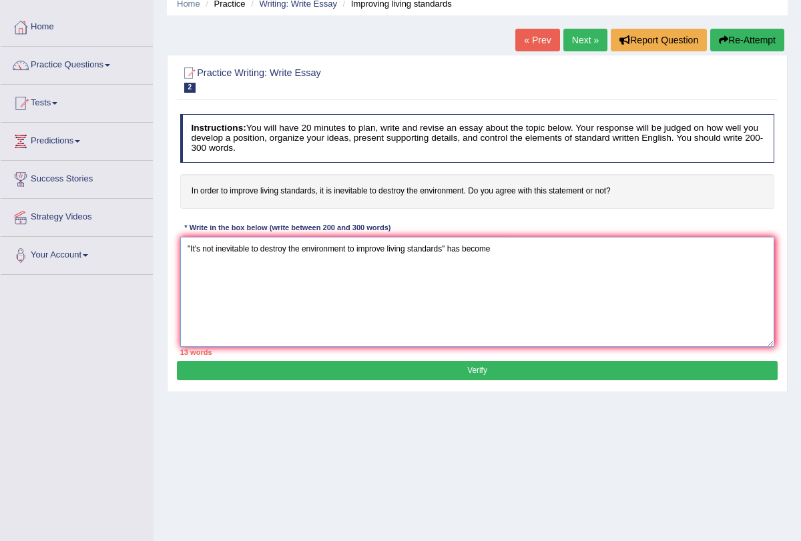
click at [215, 248] on textarea ""It's not inevitable to destroy the environment to improve living standards" ha…" at bounding box center [477, 292] width 594 height 110
click at [518, 250] on textarea ""It is inevitable to destroy the environment to improve living standards" has b…" at bounding box center [477, 292] width 594 height 110
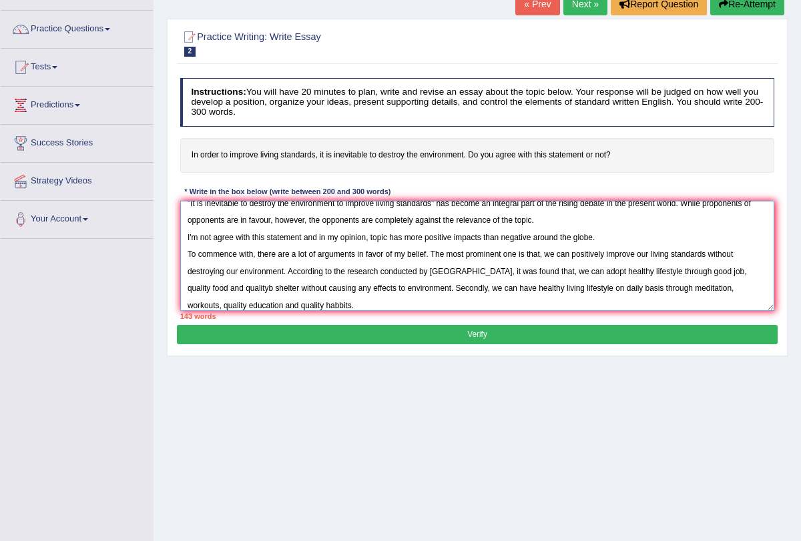
scroll to position [31, 0]
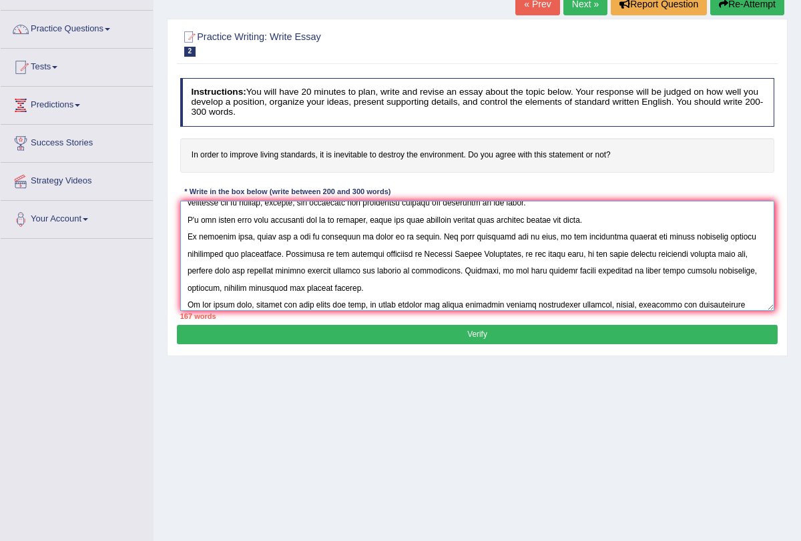
click at [604, 303] on textarea at bounding box center [477, 256] width 594 height 110
click at [634, 302] on textarea at bounding box center [477, 256] width 594 height 110
click at [675, 305] on textarea at bounding box center [477, 256] width 594 height 110
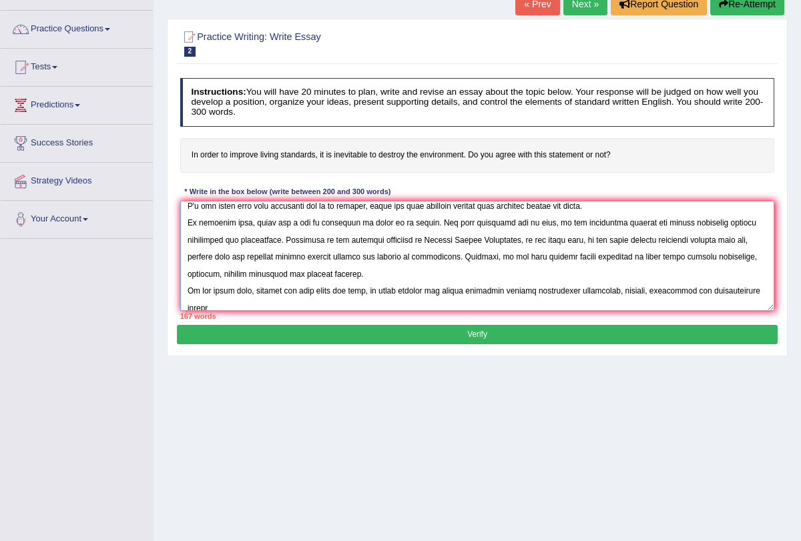
scroll to position [60, 0]
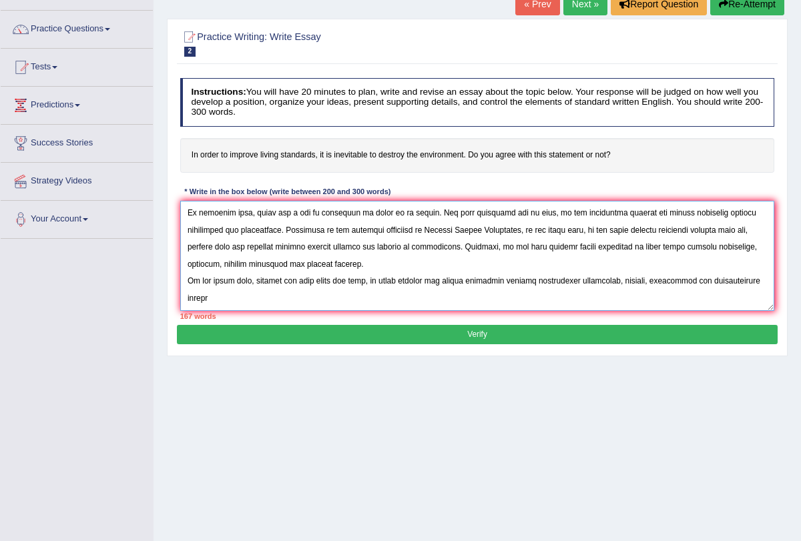
click at [209, 296] on textarea at bounding box center [477, 256] width 594 height 110
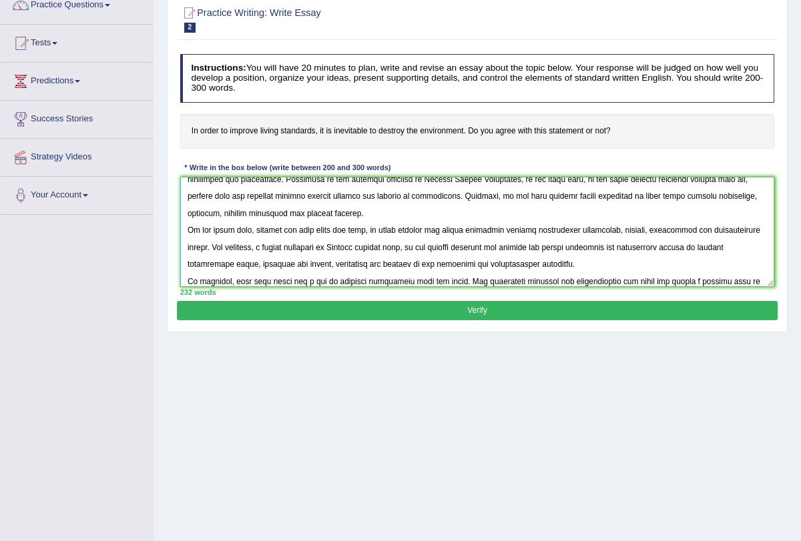
scroll to position [111, 0]
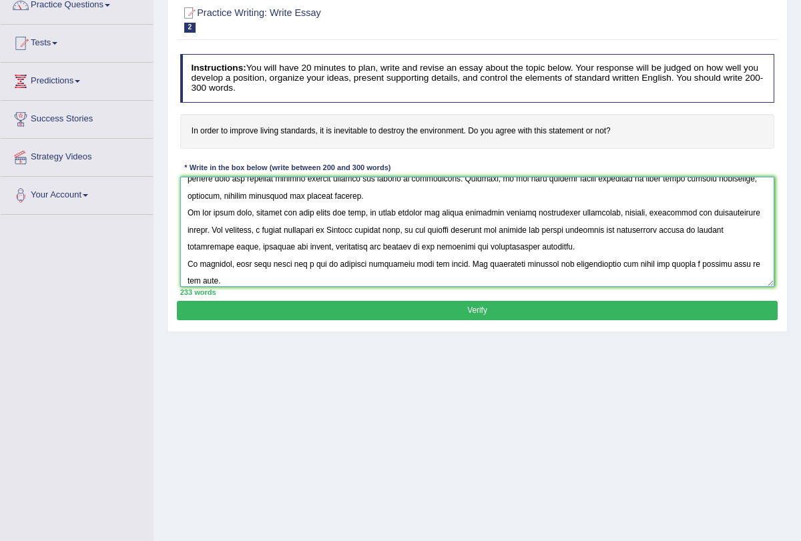
type textarea ""It is inevitable to destroy the environment to improve living standards" has b…"
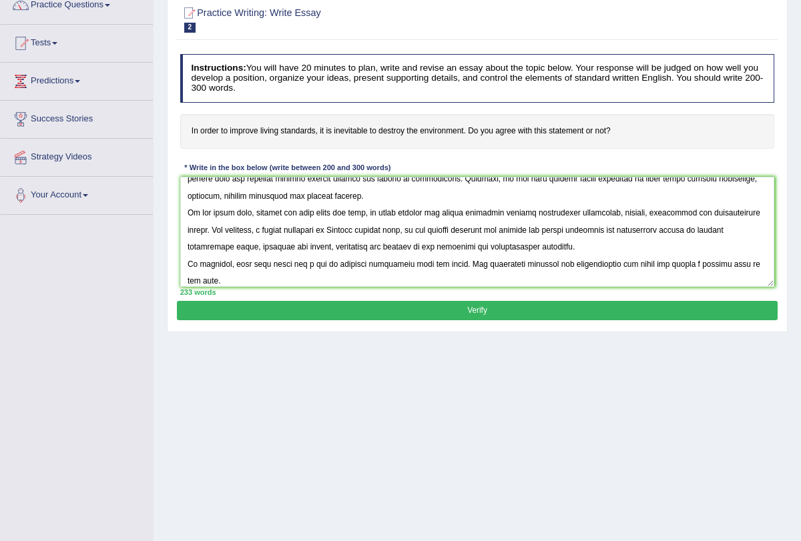
click at [469, 306] on button "Verify" at bounding box center [477, 310] width 600 height 19
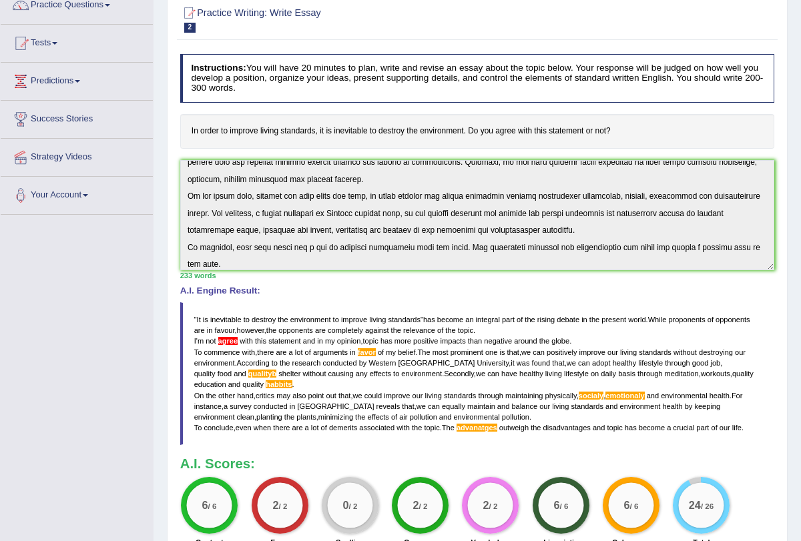
click at [479, 341] on span "than" at bounding box center [475, 341] width 15 height 8
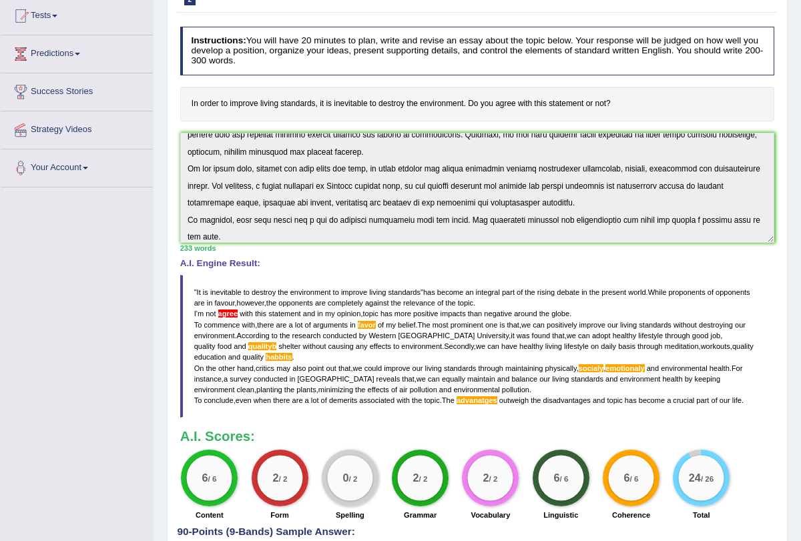
scroll to position [238, 0]
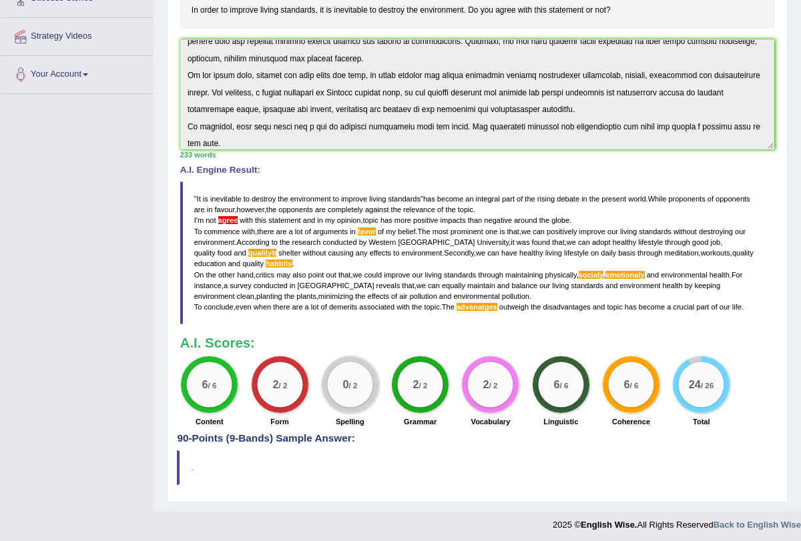
click at [255, 436] on h4 "90-Points (9-Bands) Sample Answer:" at bounding box center [477, 184] width 600 height 519
click at [279, 436] on h4 "90-Points (9-Bands) Sample Answer:" at bounding box center [477, 184] width 600 height 519
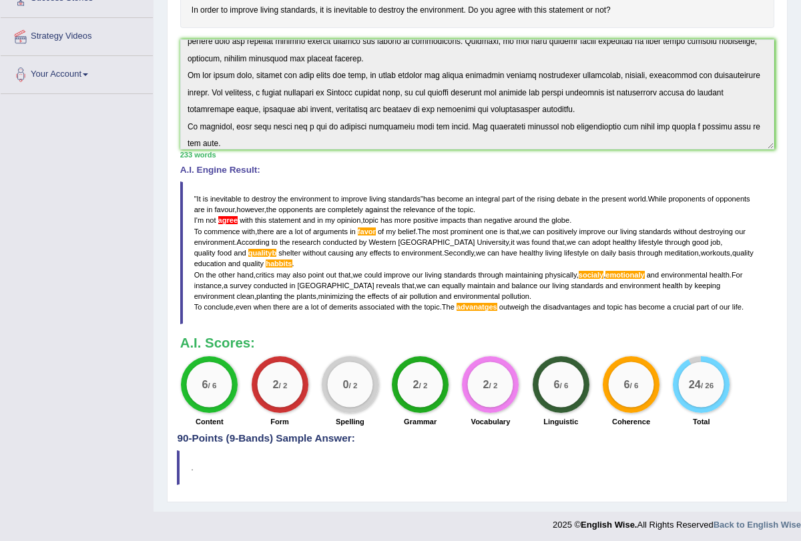
click at [279, 436] on h4 "90-Points (9-Bands) Sample Answer:" at bounding box center [477, 184] width 600 height 519
click at [225, 432] on h4 "90-Points (9-Bands) Sample Answer:" at bounding box center [477, 184] width 600 height 519
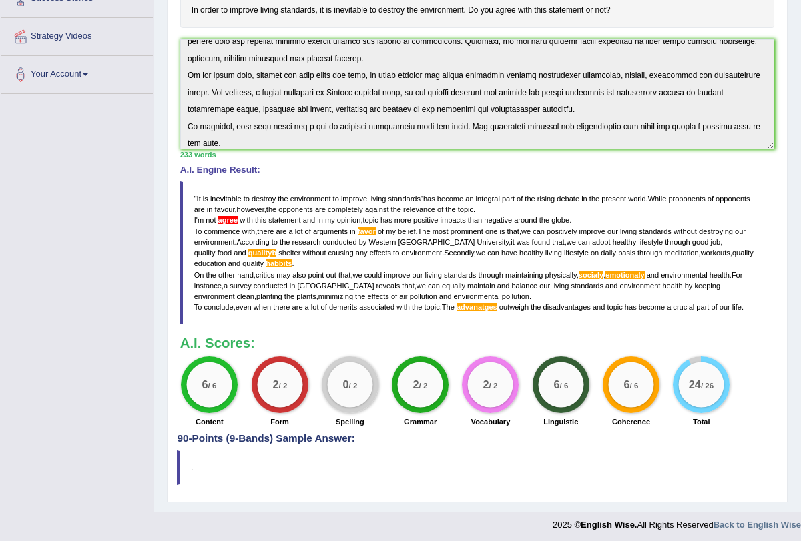
click at [225, 432] on h4 "90-Points (9-Bands) Sample Answer:" at bounding box center [477, 184] width 600 height 519
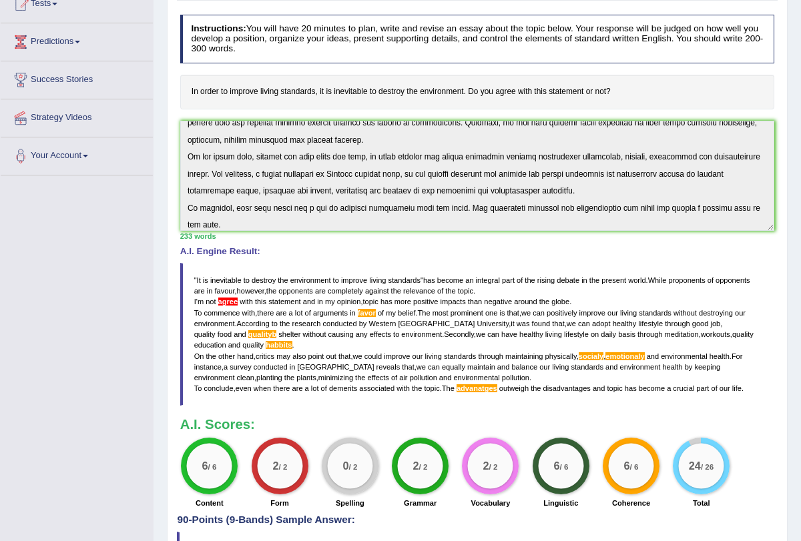
scroll to position [0, 0]
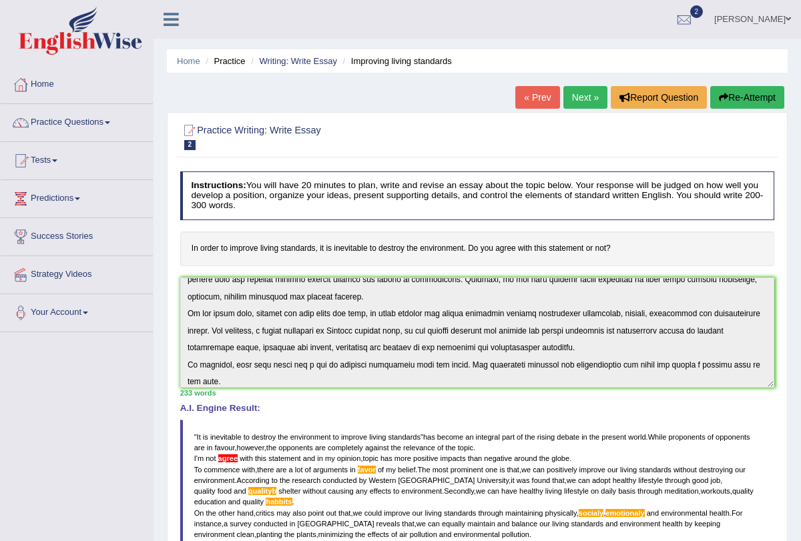
click at [568, 95] on link "Next »" at bounding box center [585, 97] width 44 height 23
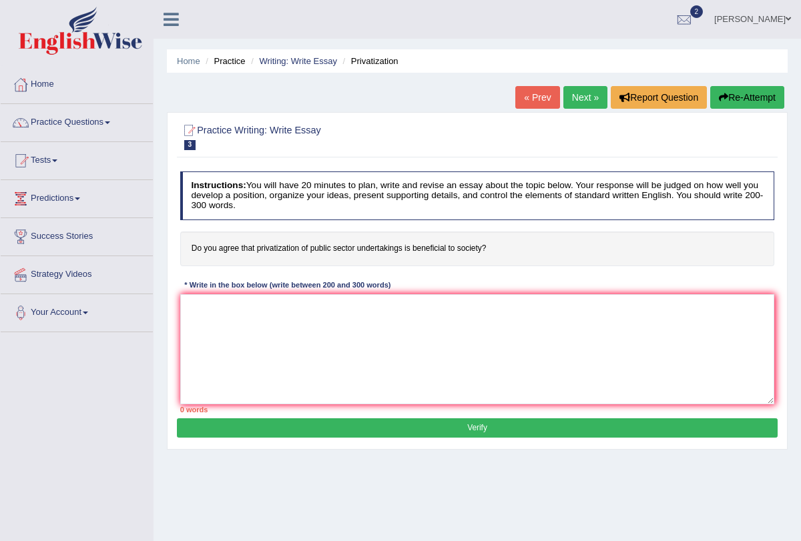
click at [584, 92] on link "Next »" at bounding box center [585, 97] width 44 height 23
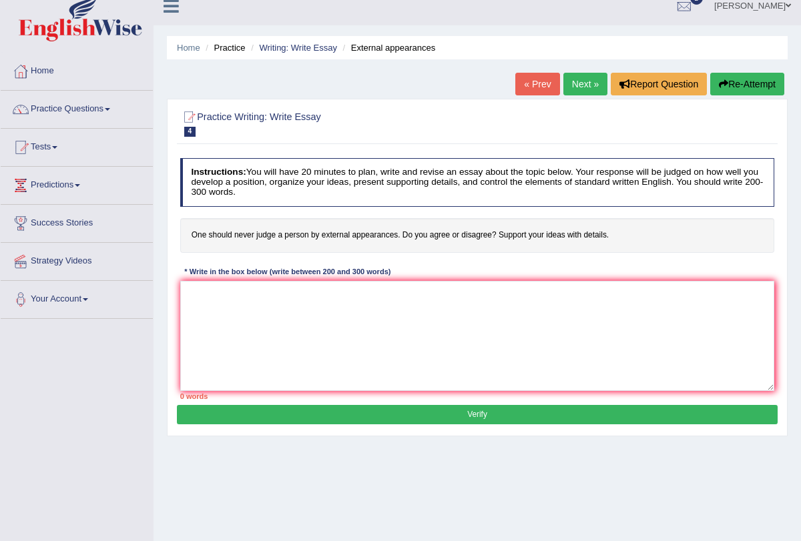
scroll to position [21, 0]
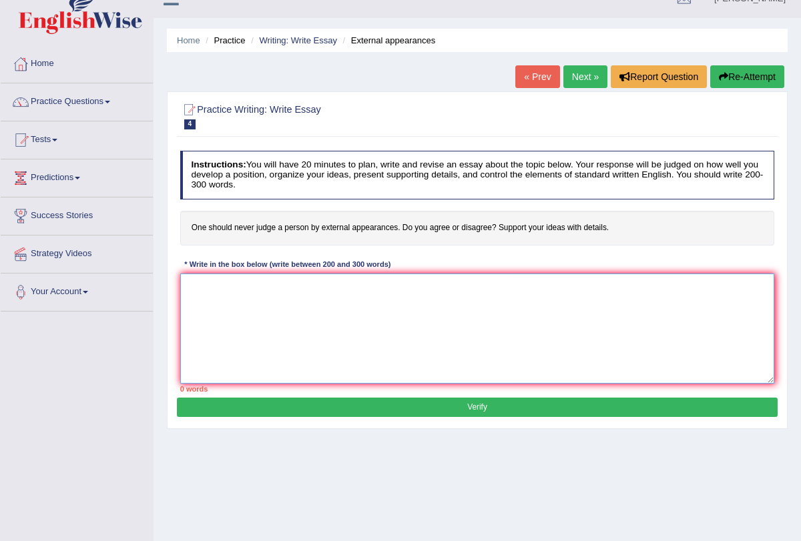
click at [363, 302] on textarea at bounding box center [477, 329] width 594 height 110
click at [183, 280] on textarea "One should never judge a person by external appearances"" at bounding box center [477, 329] width 594 height 110
click at [412, 279] on textarea ""One should never judge a person by external appearances"" at bounding box center [477, 329] width 594 height 110
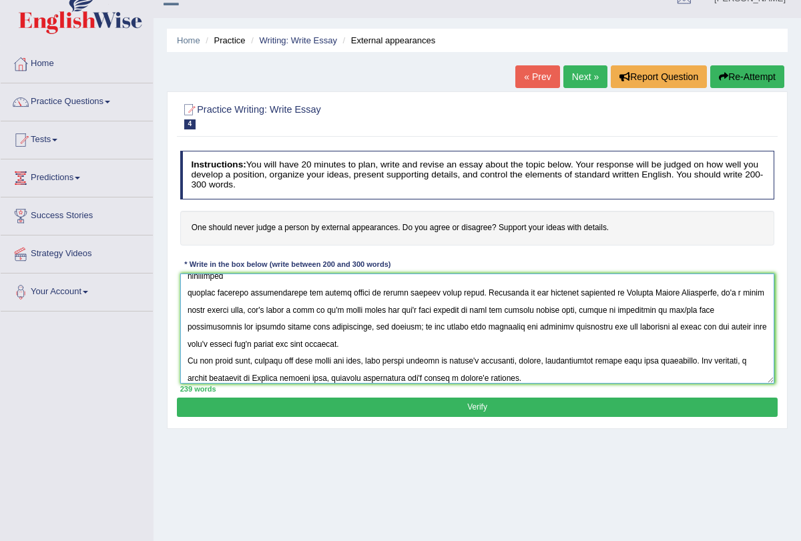
scroll to position [111, 0]
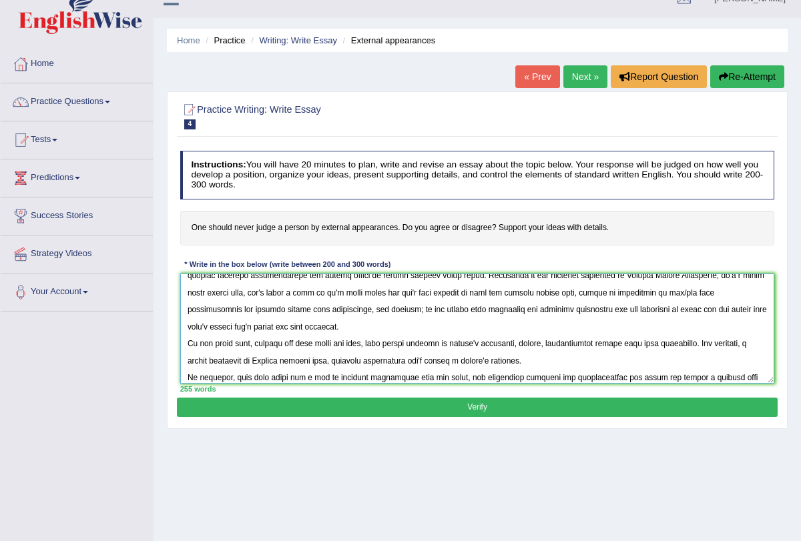
type textarea ""One should never judge a person by external appearances" has become an integra…"
click at [481, 408] on button "Verify" at bounding box center [477, 407] width 600 height 19
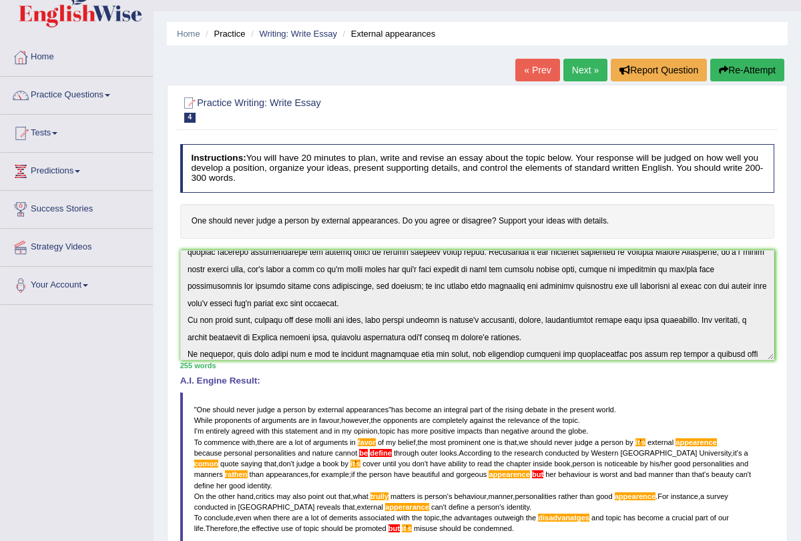
scroll to position [0, 0]
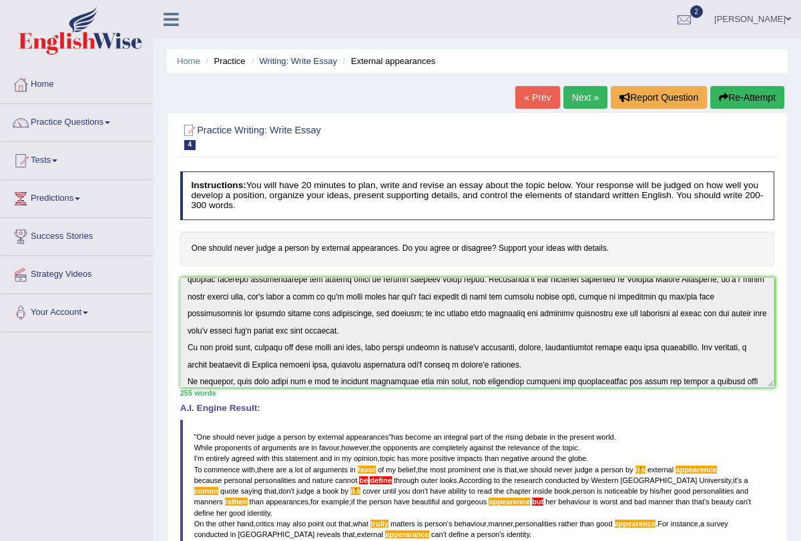
click at [575, 93] on link "Next »" at bounding box center [585, 97] width 44 height 23
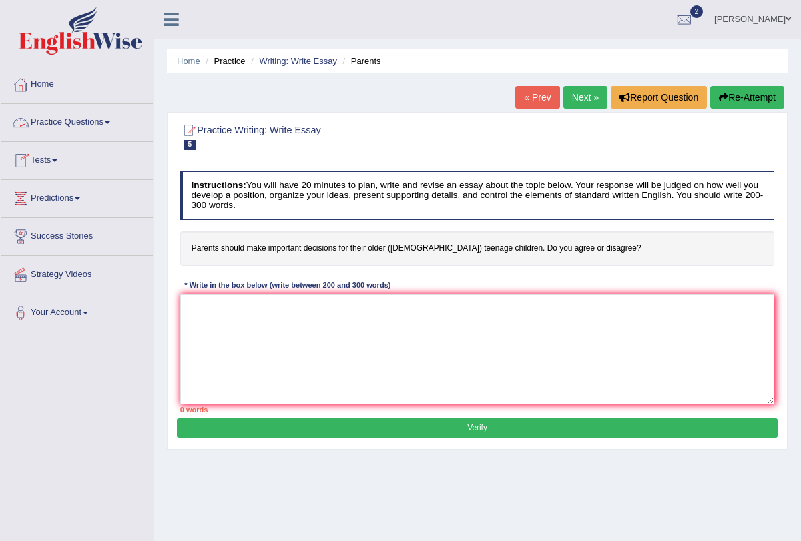
click at [115, 120] on link "Practice Questions" at bounding box center [77, 120] width 152 height 33
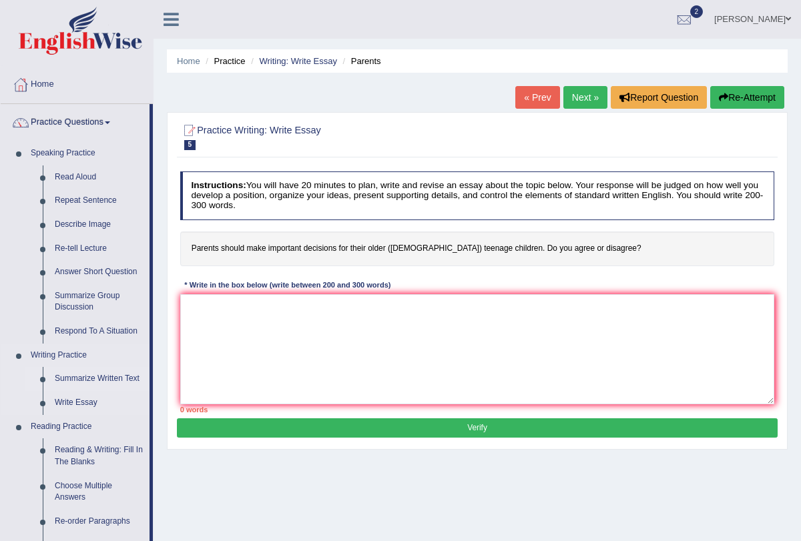
click at [104, 372] on link "Summarize Written Text" at bounding box center [99, 379] width 101 height 24
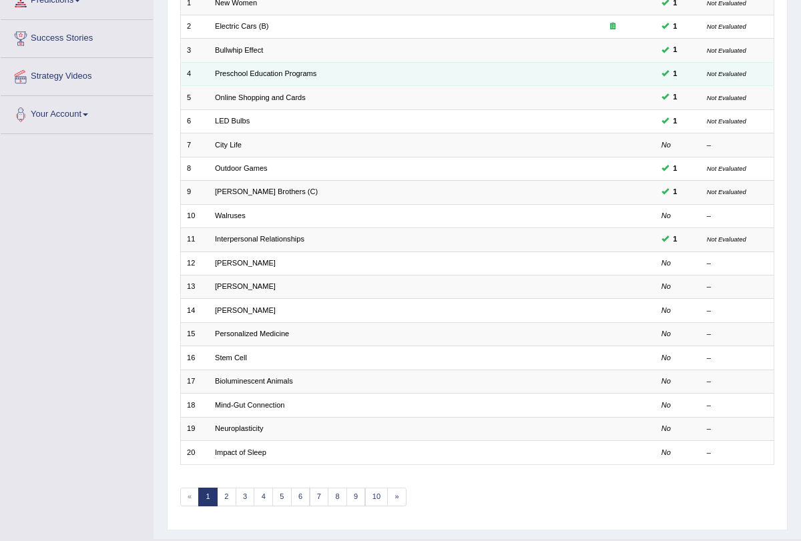
scroll to position [221, 0]
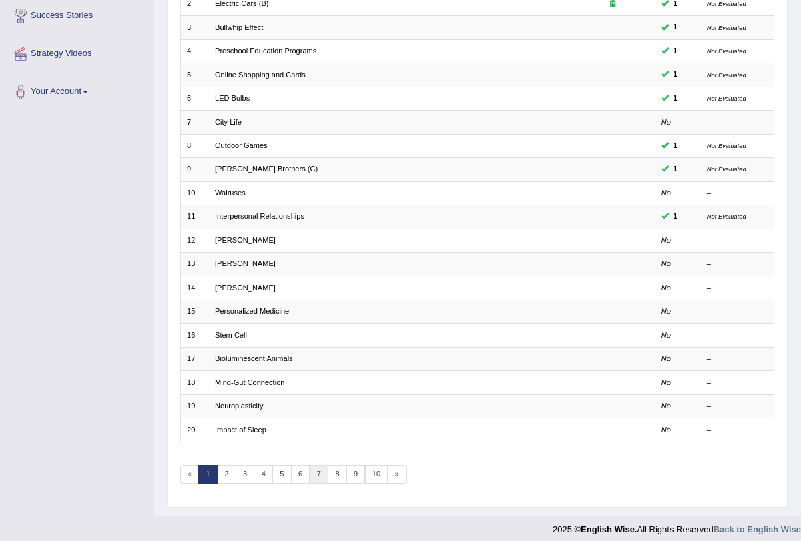
click at [318, 472] on link "7" at bounding box center [319, 474] width 19 height 19
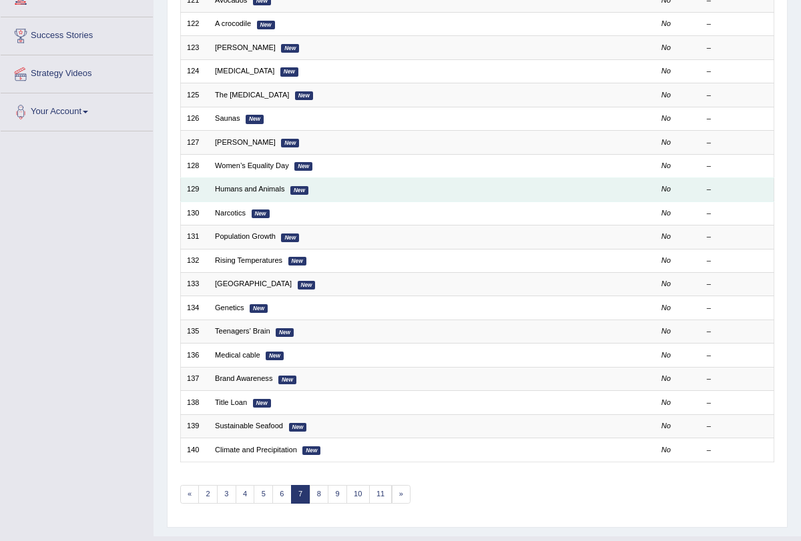
scroll to position [221, 0]
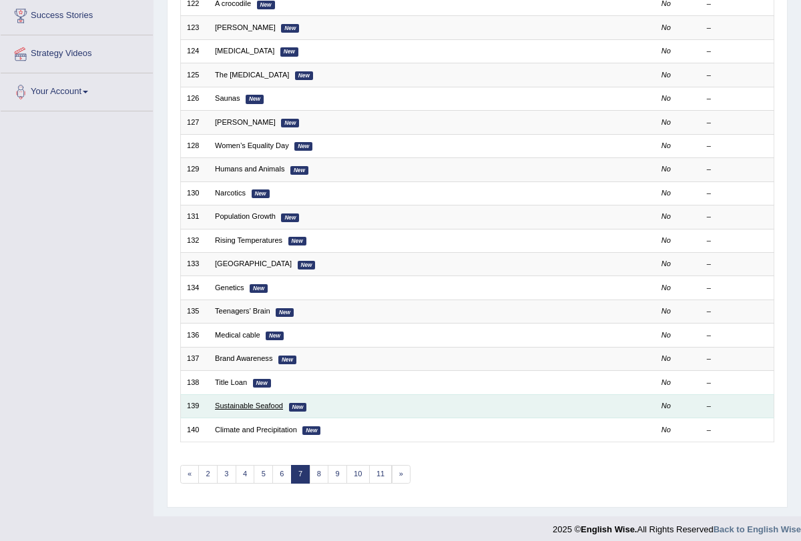
click at [252, 402] on link "Sustainable Seafood" at bounding box center [249, 406] width 68 height 8
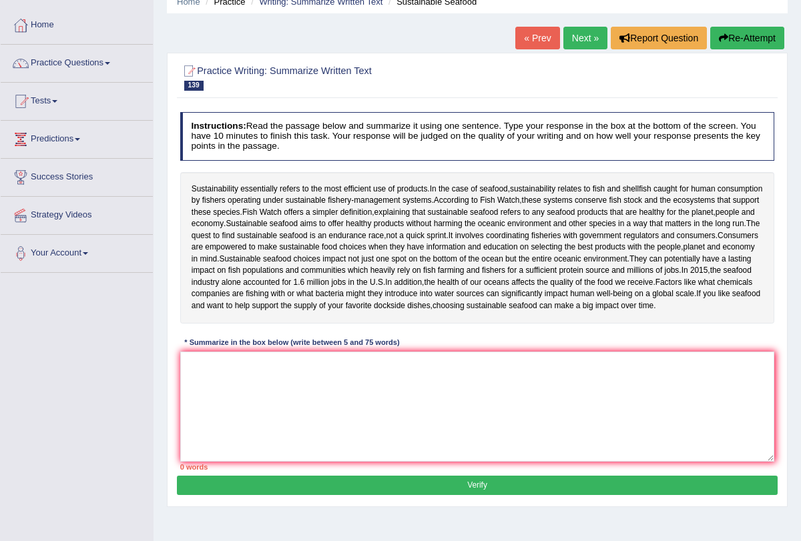
scroll to position [159, 0]
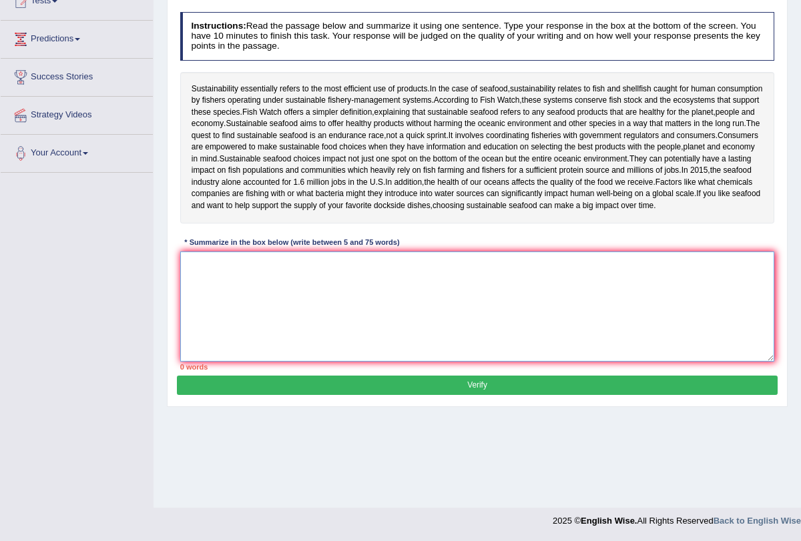
click at [317, 346] on textarea at bounding box center [477, 307] width 594 height 110
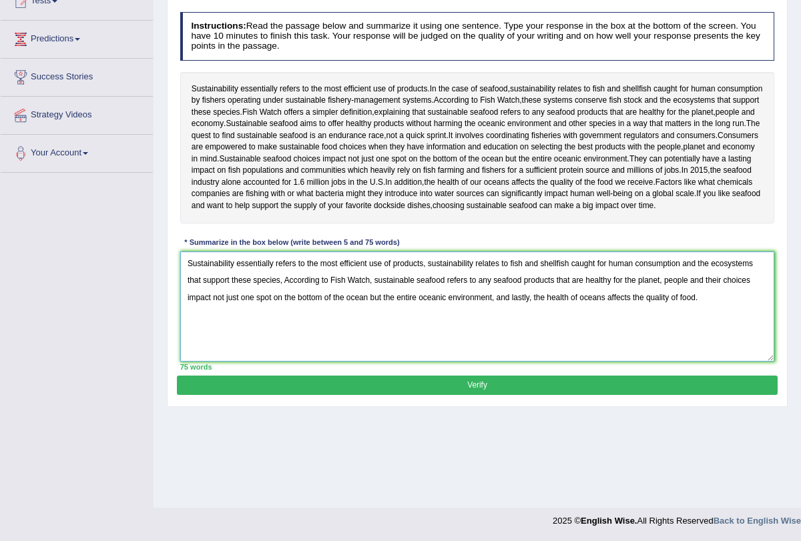
type textarea "Sustainability essentially refers to the most efficient use of products, sustai…"
click at [396, 395] on button "Verify" at bounding box center [477, 385] width 600 height 19
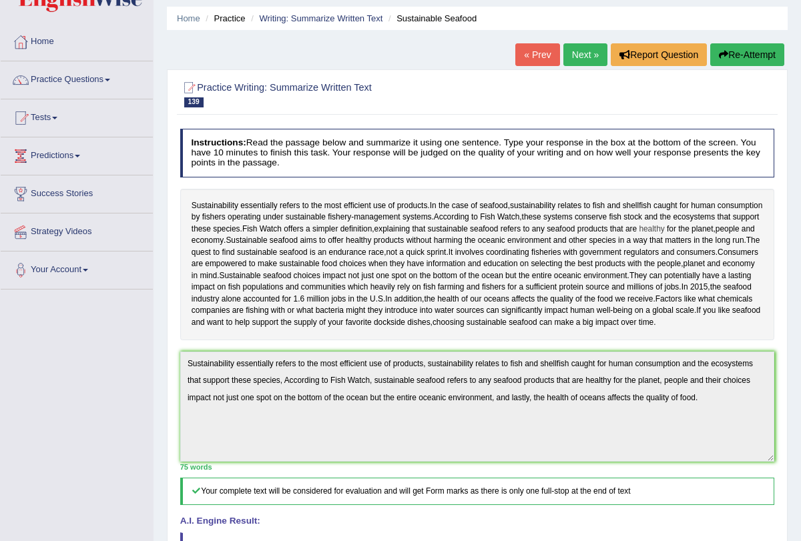
scroll to position [3, 0]
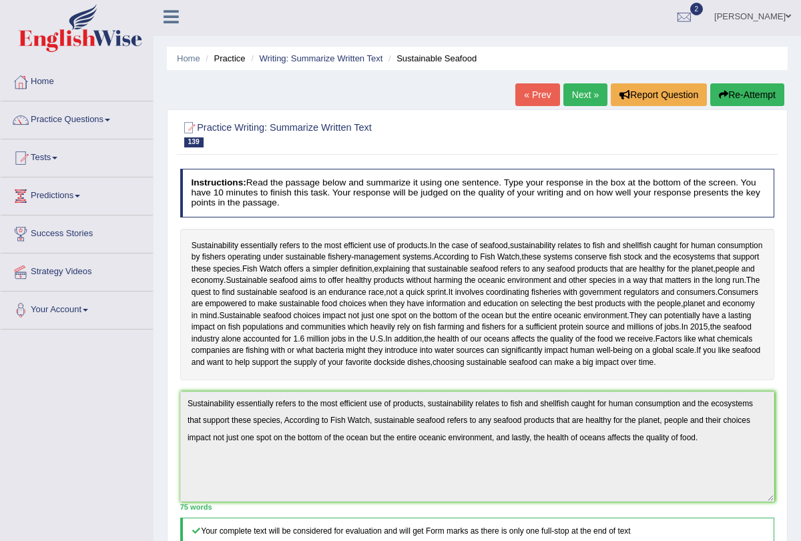
click at [580, 91] on link "Next »" at bounding box center [585, 94] width 44 height 23
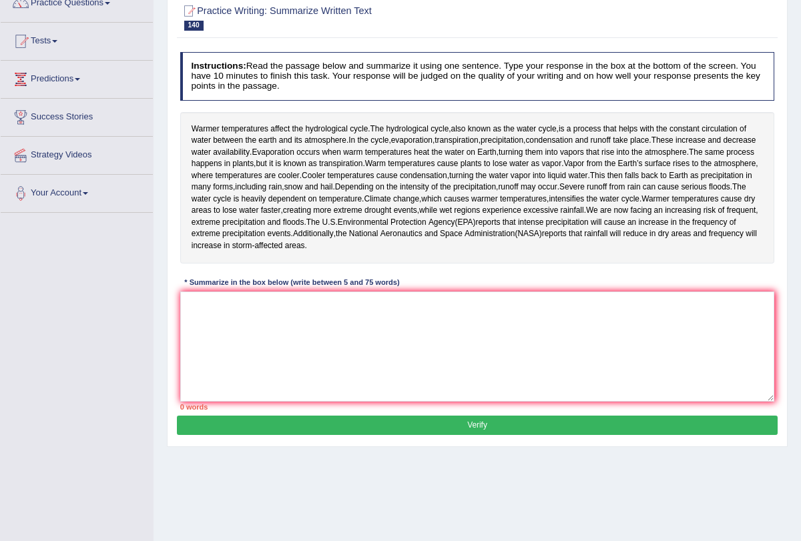
scroll to position [159, 0]
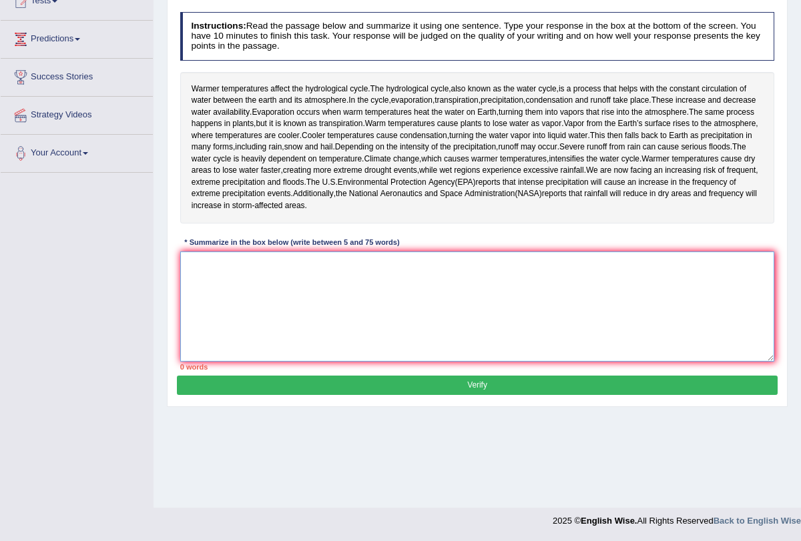
click at [241, 354] on textarea at bounding box center [477, 307] width 594 height 110
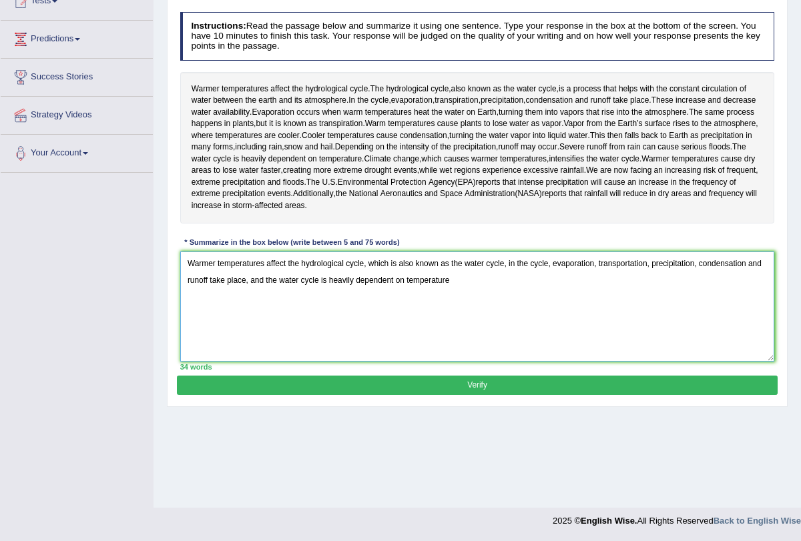
type textarea "Warmer temperatures affect the hydrological cycle, which is also known as the w…"
click at [446, 376] on div "Instructions: Read the passage below and summarize it using one sentence. Type …" at bounding box center [477, 191] width 600 height 369
click at [450, 395] on button "Verify" at bounding box center [477, 385] width 600 height 19
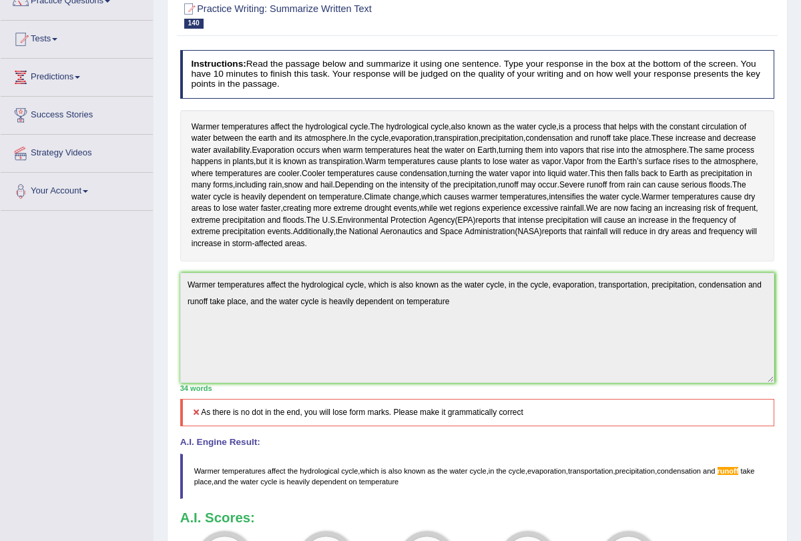
scroll to position [0, 0]
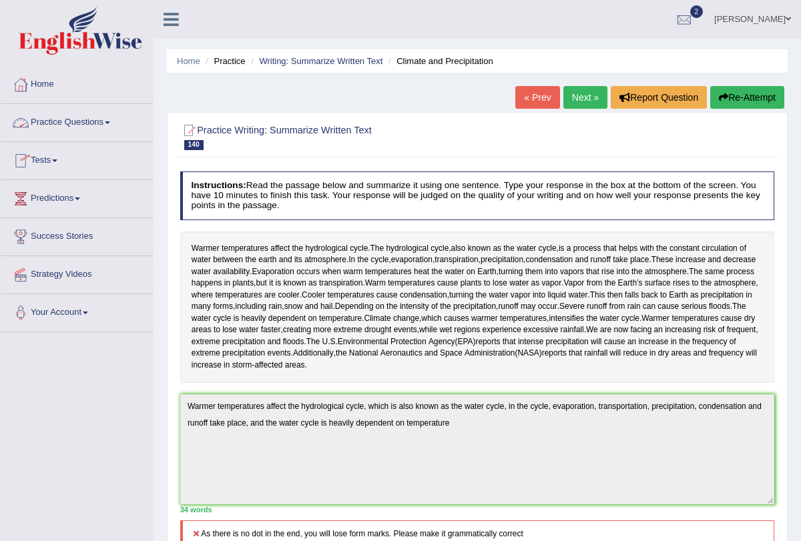
click at [110, 121] on span at bounding box center [107, 122] width 5 height 3
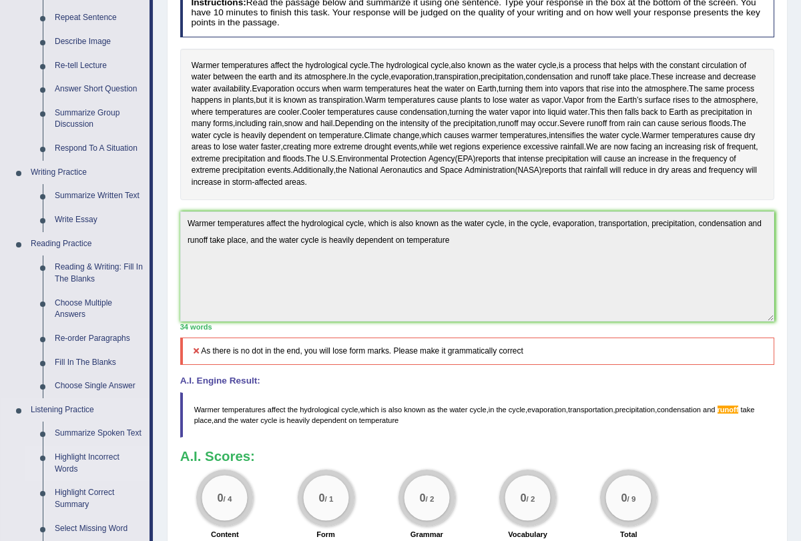
scroll to position [182, 0]
click at [75, 330] on link "Re-order Paragraphs" at bounding box center [99, 340] width 101 height 24
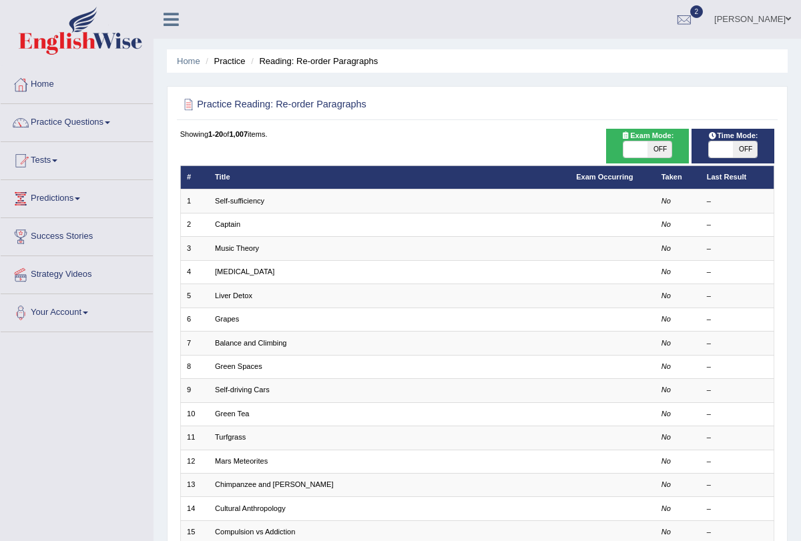
click at [75, 330] on li "Your Account Notifications Microphone Setup Change Password Manage Subscription…" at bounding box center [77, 313] width 152 height 38
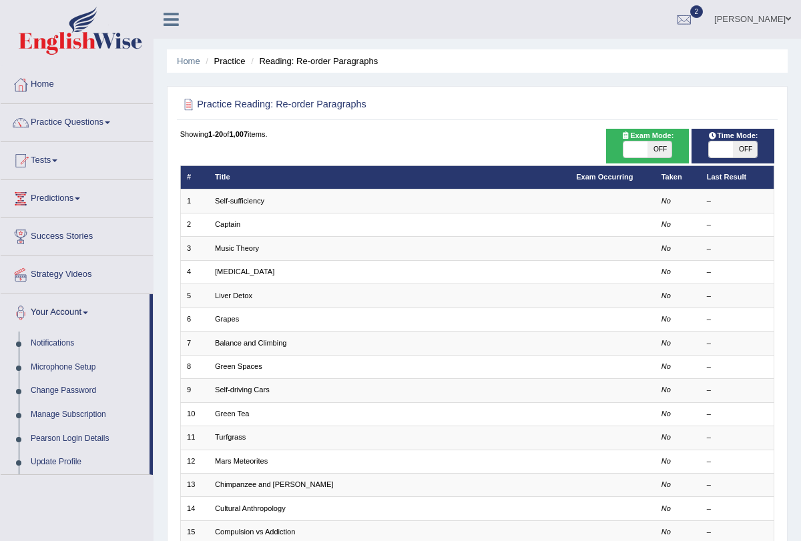
click at [75, 330] on li "Your Account Notifications Microphone Setup Change Password Manage Subscription…" at bounding box center [77, 384] width 152 height 181
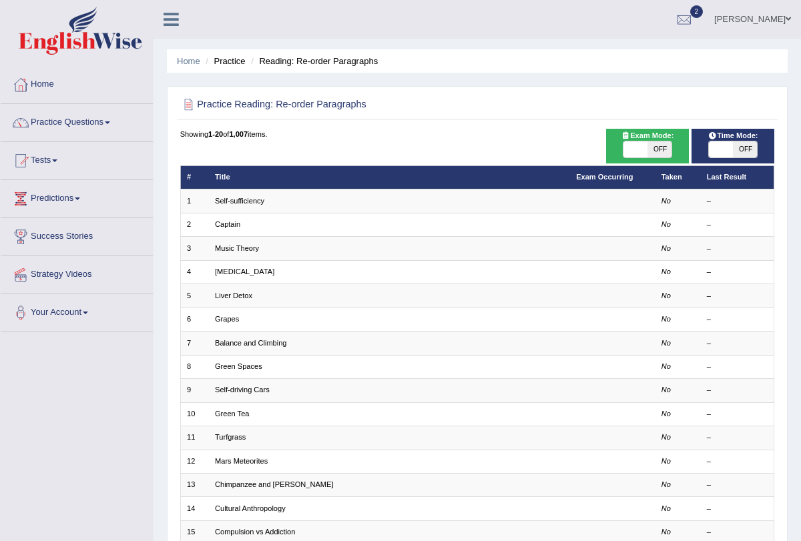
click at [75, 330] on li "Your Account Notifications Microphone Setup Change Password Manage Subscription…" at bounding box center [77, 313] width 152 height 38
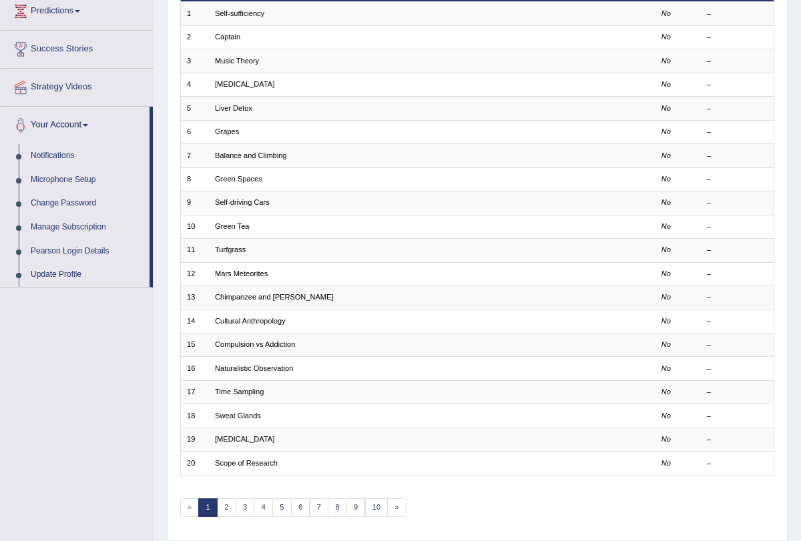
scroll to position [221, 0]
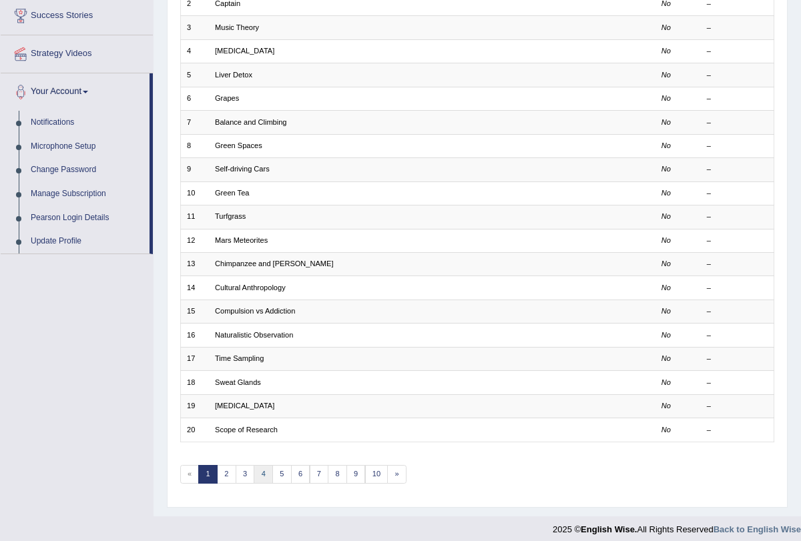
click at [260, 470] on link "4" at bounding box center [263, 474] width 19 height 19
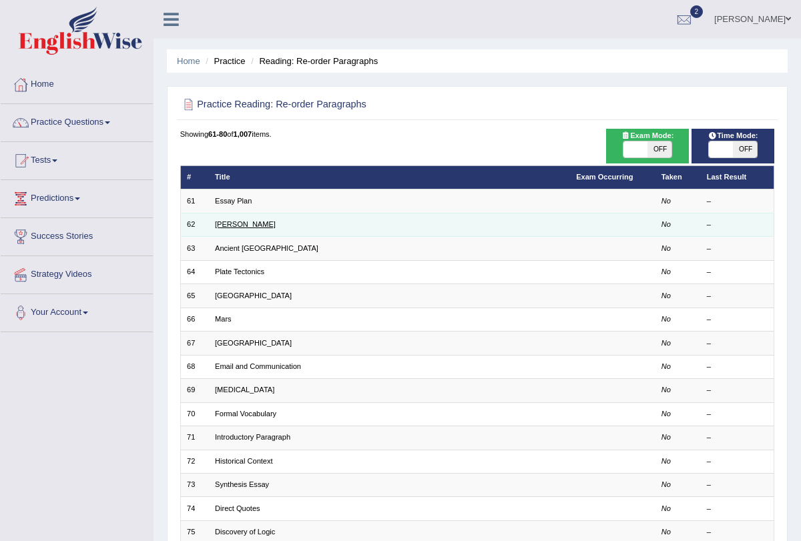
click at [241, 226] on link "[PERSON_NAME]" at bounding box center [245, 224] width 61 height 8
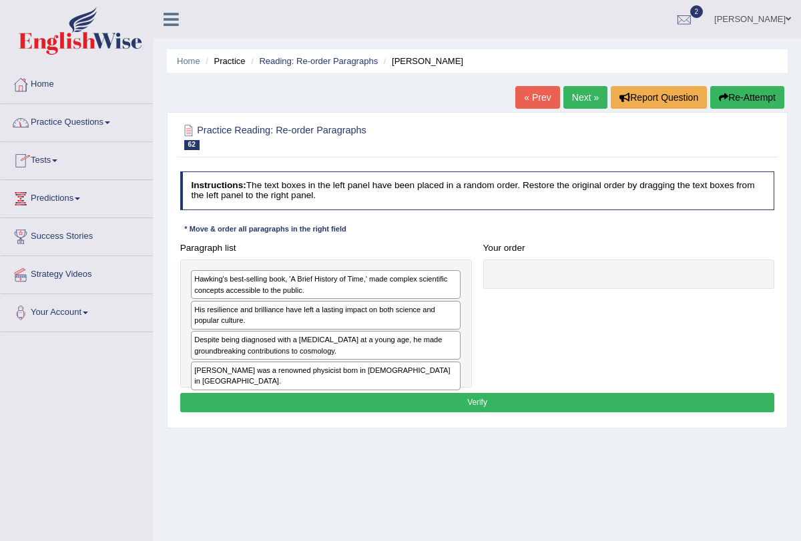
click at [115, 124] on link "Practice Questions" at bounding box center [77, 120] width 152 height 33
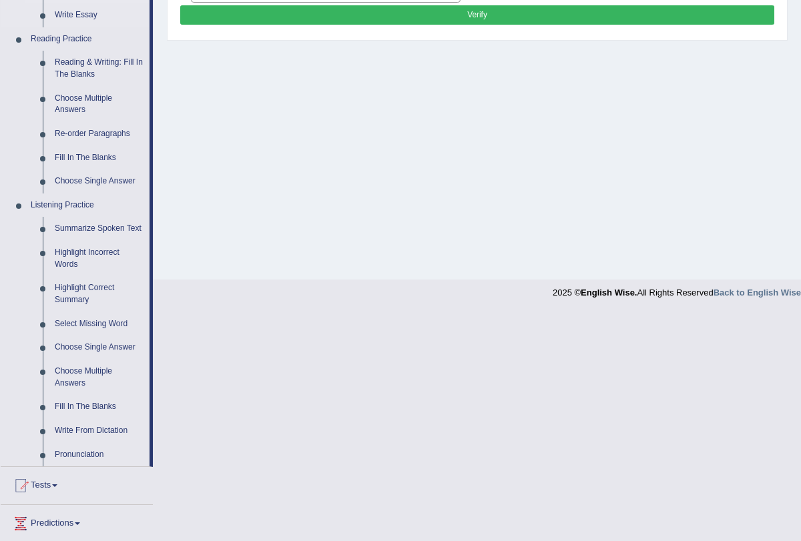
scroll to position [516, 0]
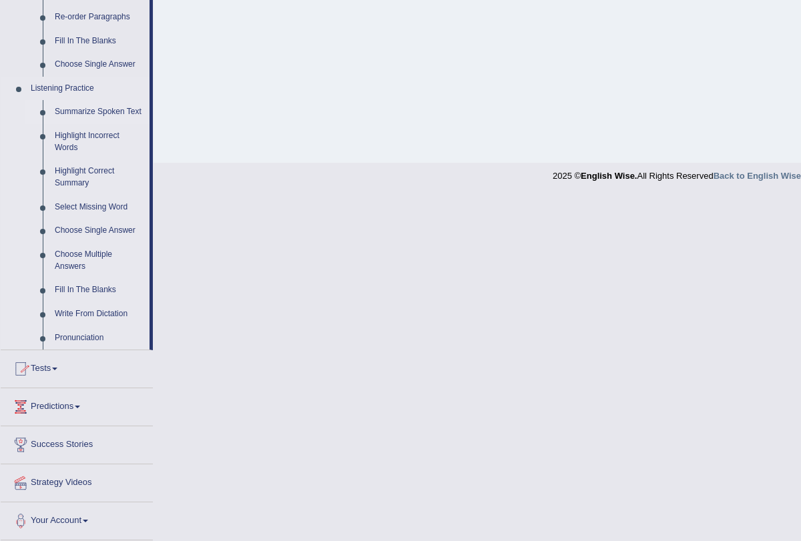
click at [83, 101] on link "Summarize Spoken Text" at bounding box center [99, 112] width 101 height 24
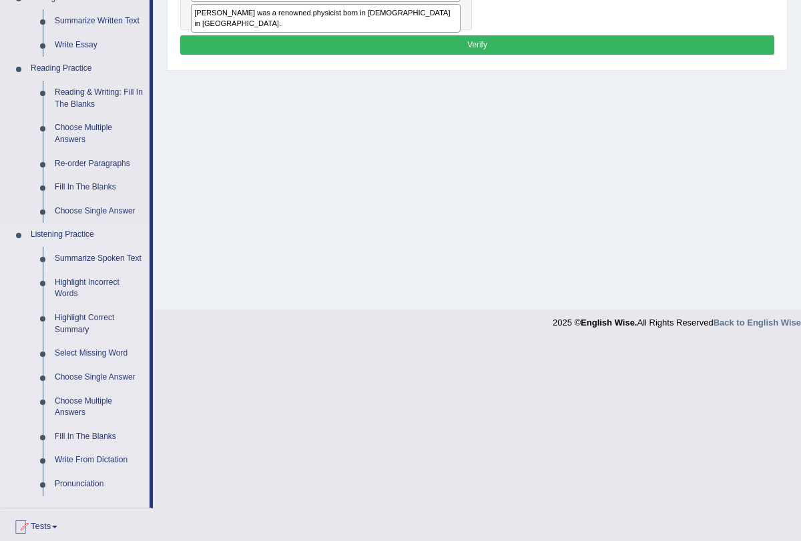
scroll to position [159, 0]
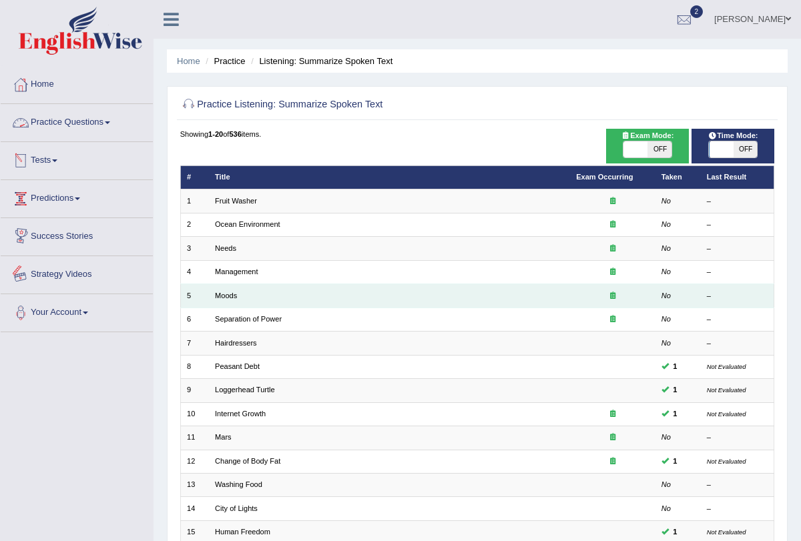
scroll to position [221, 0]
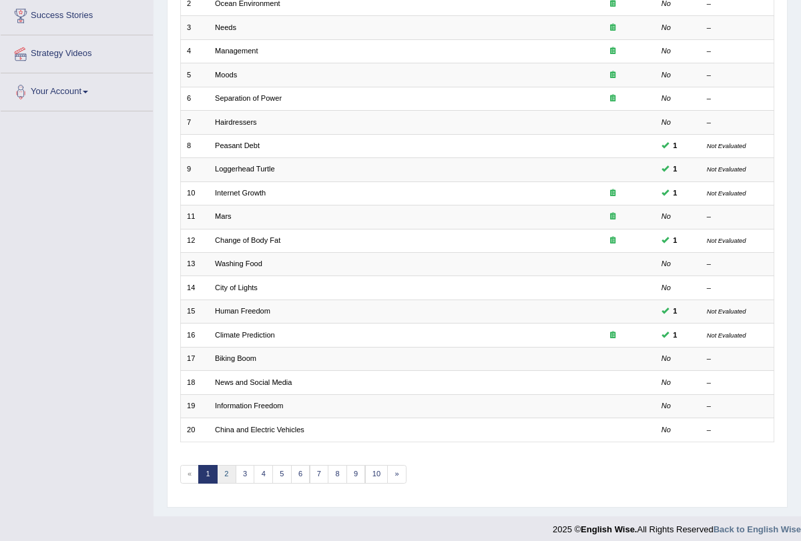
click at [227, 466] on link "2" at bounding box center [226, 474] width 19 height 19
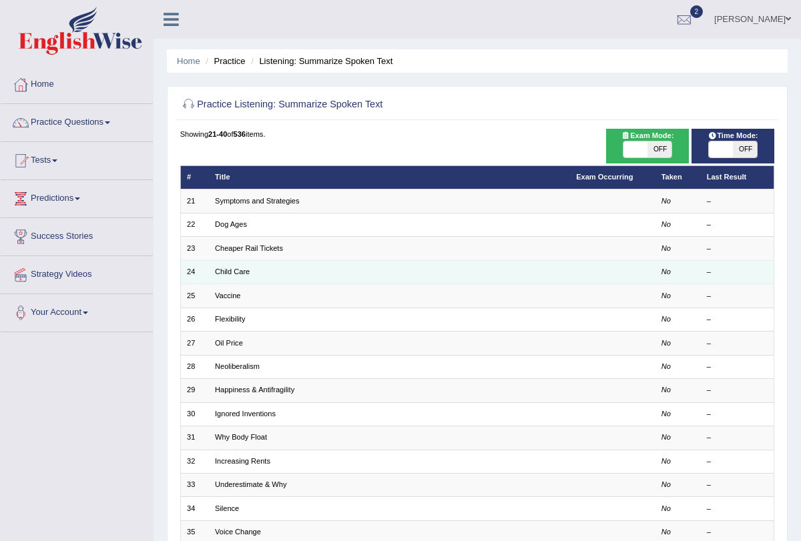
click at [242, 265] on td "Child Care" at bounding box center [389, 271] width 361 height 23
click at [235, 268] on link "Child Care" at bounding box center [232, 272] width 35 height 8
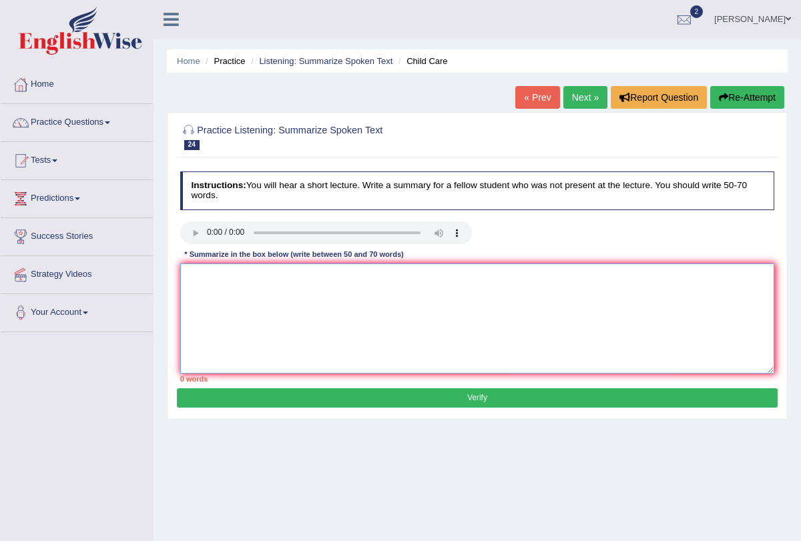
click at [212, 289] on textarea at bounding box center [477, 319] width 594 height 110
click at [212, 288] on textarea at bounding box center [477, 319] width 594 height 110
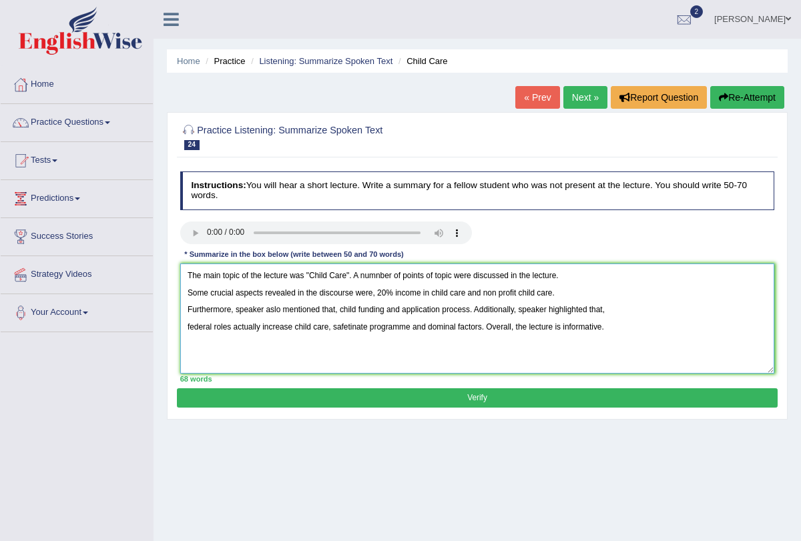
type textarea "The main topic of the lecture was "Child Care". A numnber of points of topic we…"
click at [376, 394] on button "Verify" at bounding box center [477, 397] width 600 height 19
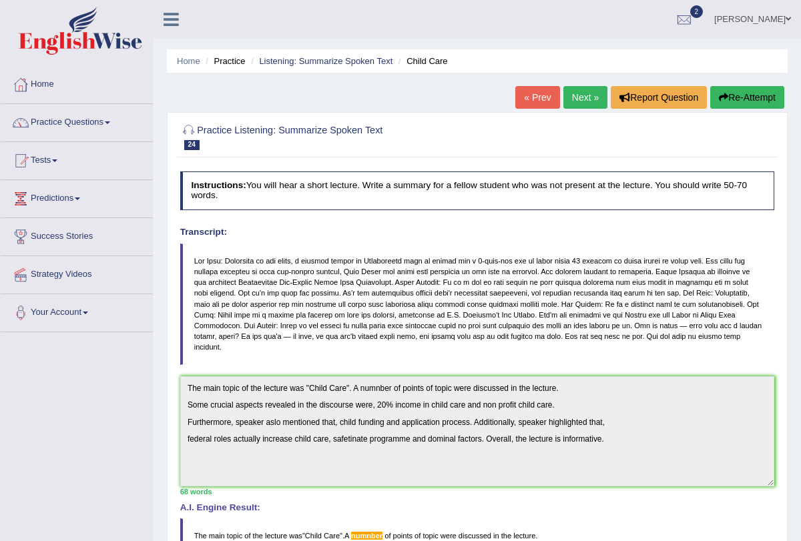
click at [582, 97] on link "Next »" at bounding box center [585, 97] width 44 height 23
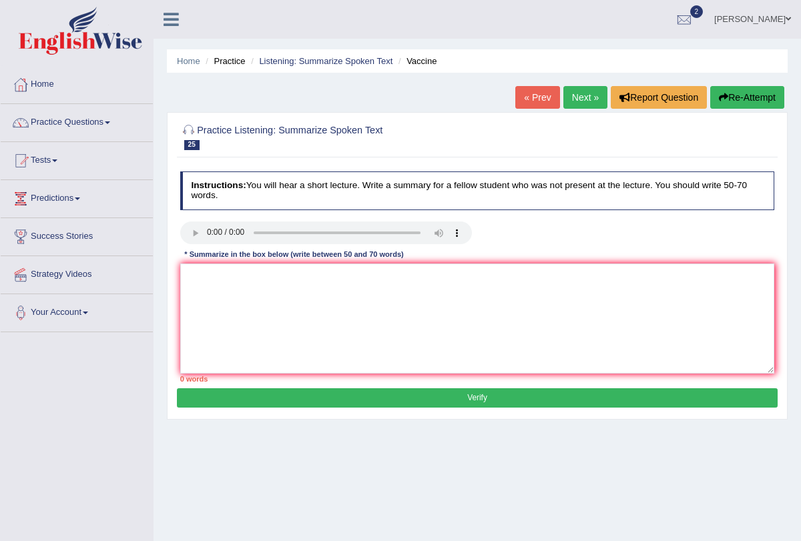
click at [581, 93] on link "Next »" at bounding box center [585, 97] width 44 height 23
click at [738, 98] on button "Re-Attempt" at bounding box center [747, 97] width 74 height 23
click at [235, 278] on textarea at bounding box center [477, 319] width 594 height 110
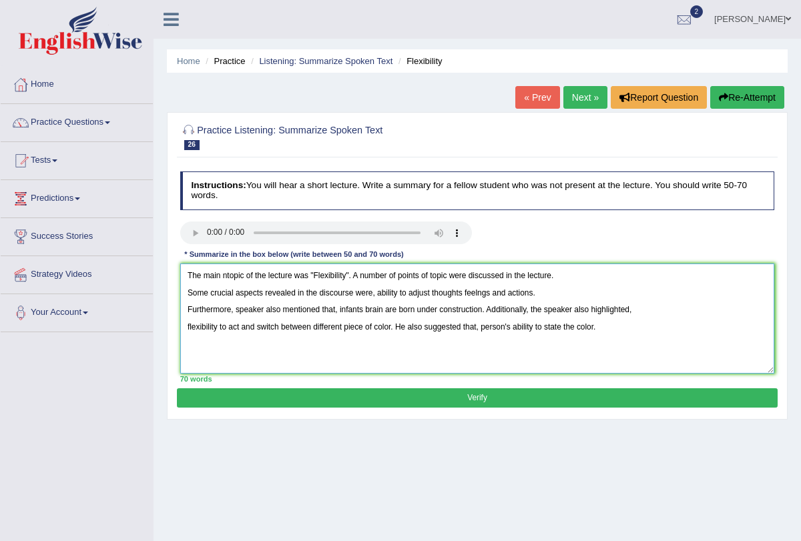
click at [602, 332] on textarea "The main ntopic of the lecture was "Flexibility". A number of points of topic w…" at bounding box center [477, 319] width 594 height 110
click at [225, 276] on textarea "The main ntopic of the lecture was "Flexibility". A number of points of topic w…" at bounding box center [477, 319] width 594 height 110
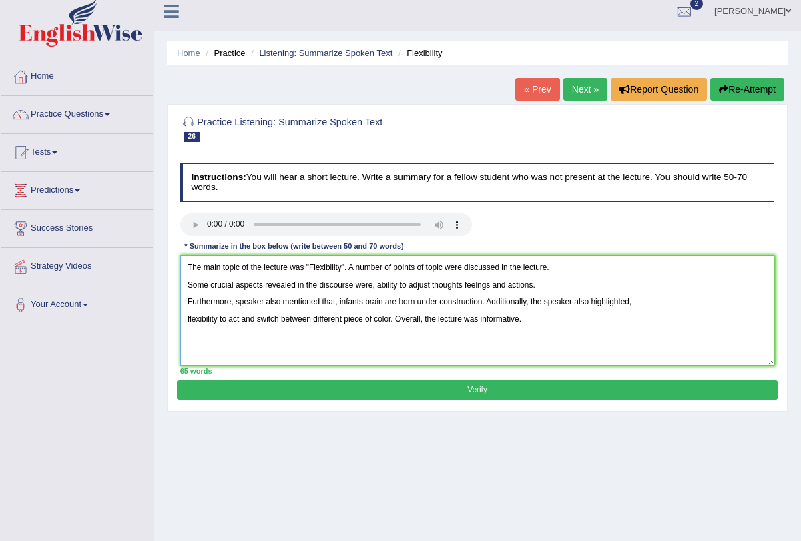
click at [366, 316] on textarea "The main topic of the lecture was "Flexibility". A number of points of topic we…" at bounding box center [477, 311] width 594 height 110
type textarea "The main topic of the lecture was "Flexibility". A number of points of topic we…"
click at [503, 388] on button "Verify" at bounding box center [477, 389] width 600 height 19
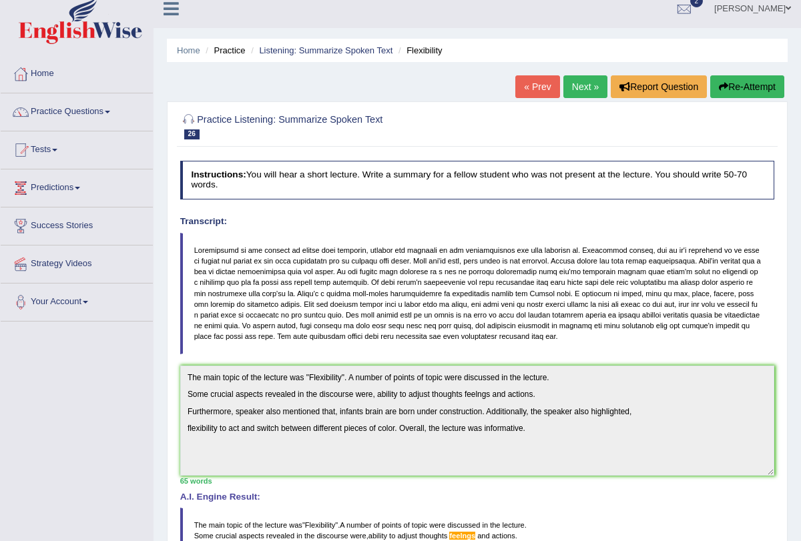
scroll to position [0, 0]
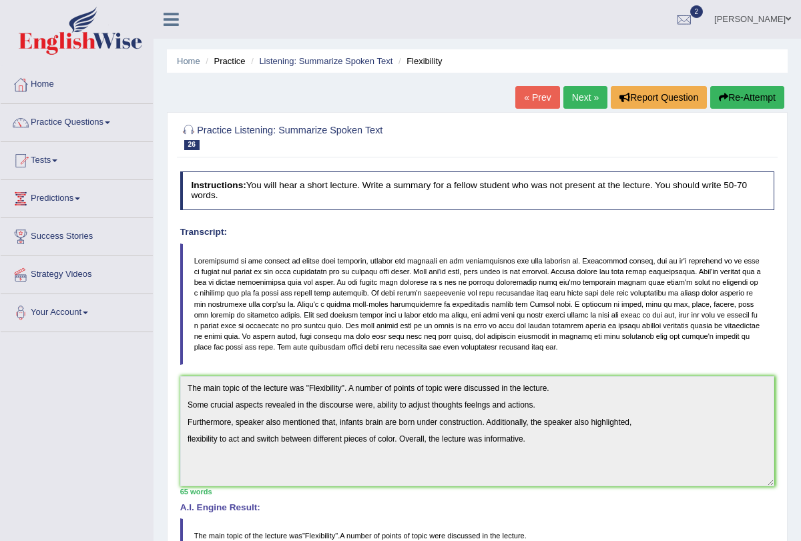
click at [572, 100] on link "Next »" at bounding box center [585, 97] width 44 height 23
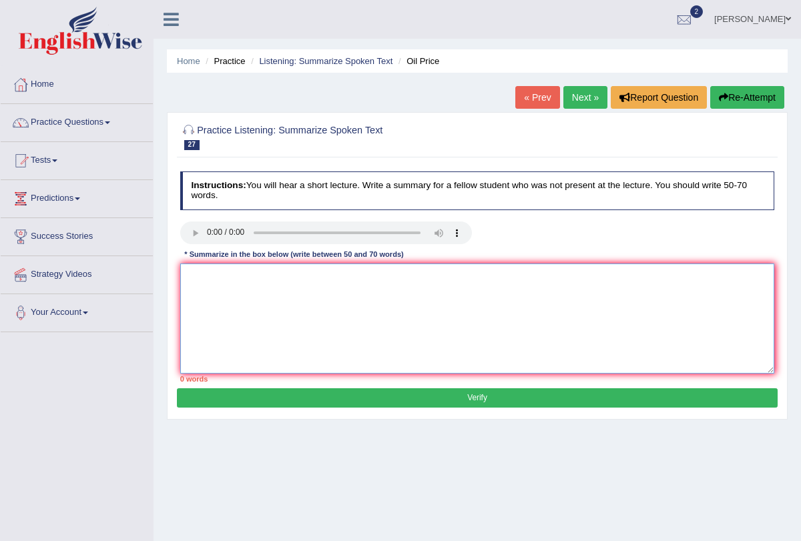
click at [206, 278] on textarea at bounding box center [477, 319] width 594 height 110
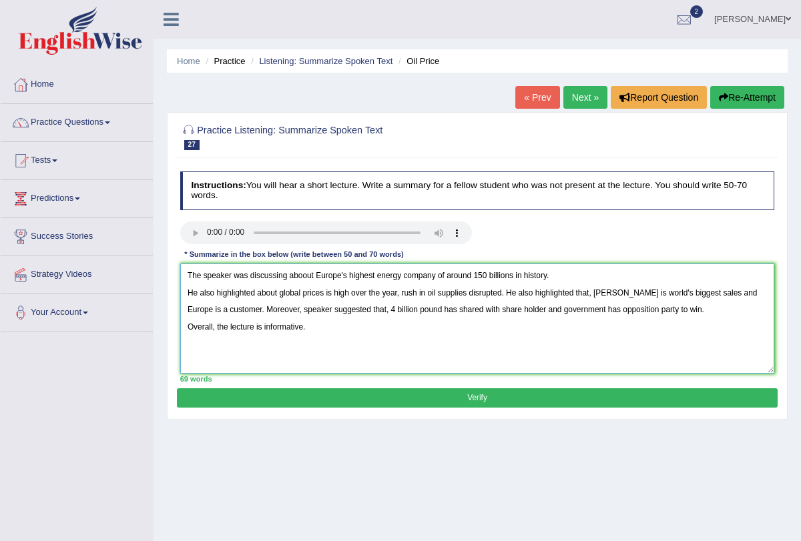
type textarea "The speaker was discussing aboout Europe's highest energy company of around 150…"
click at [414, 395] on button "Verify" at bounding box center [477, 397] width 600 height 19
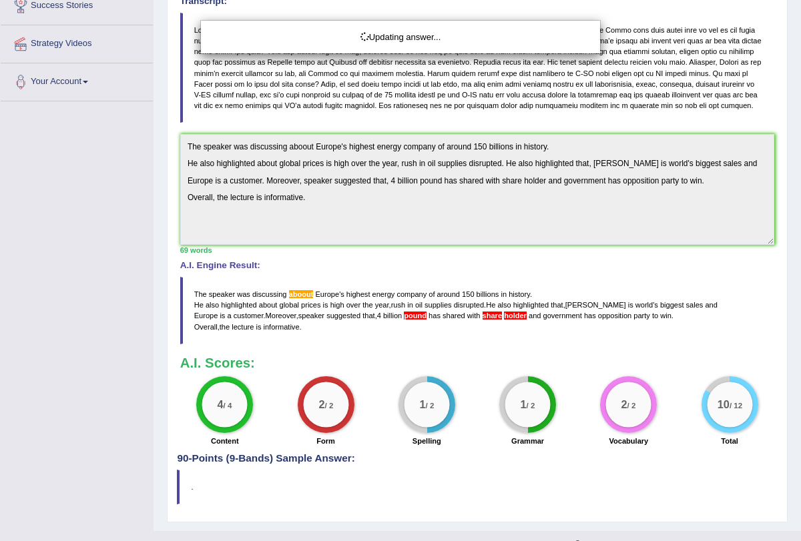
scroll to position [251, 0]
